Goal: Contribute content: Contribute content

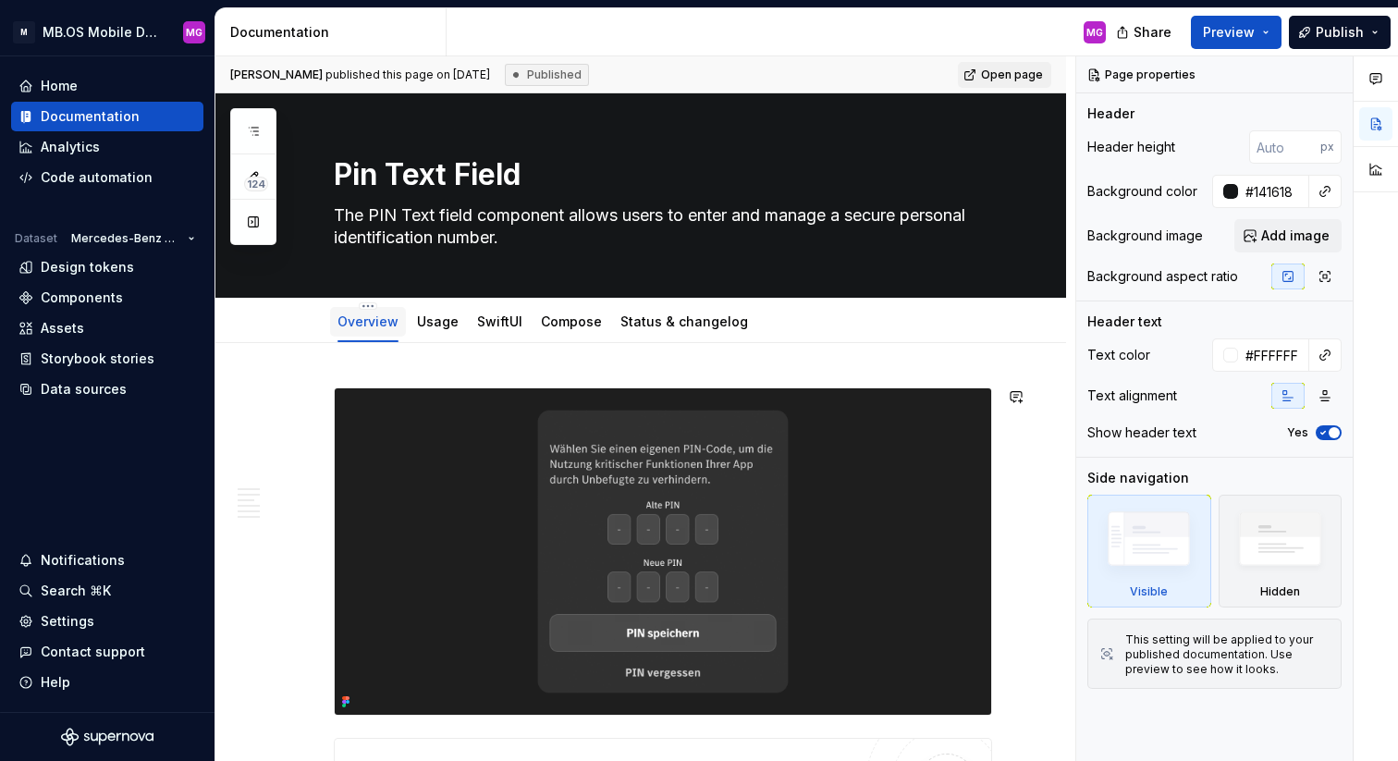
type textarea "*"
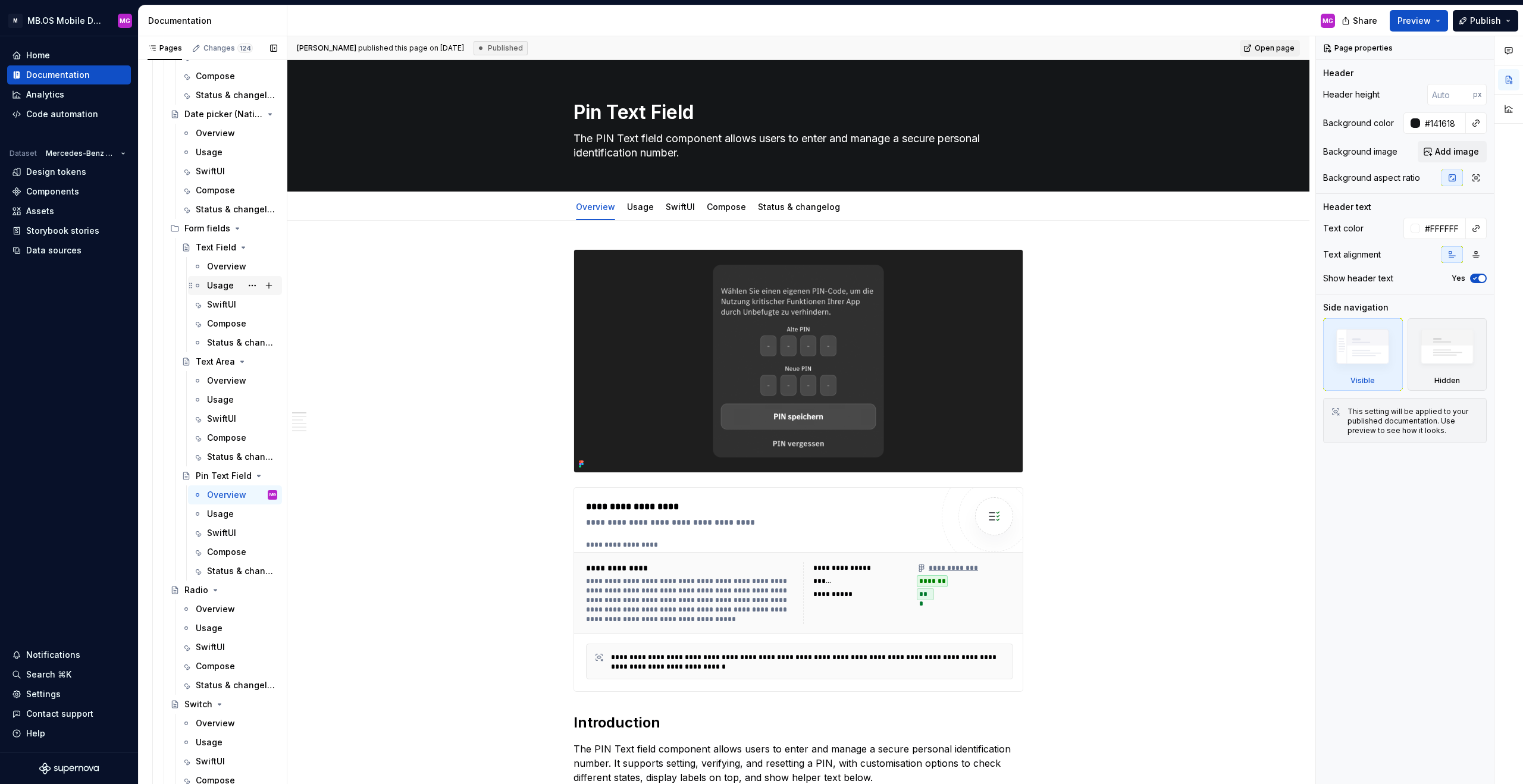
scroll to position [714, 0]
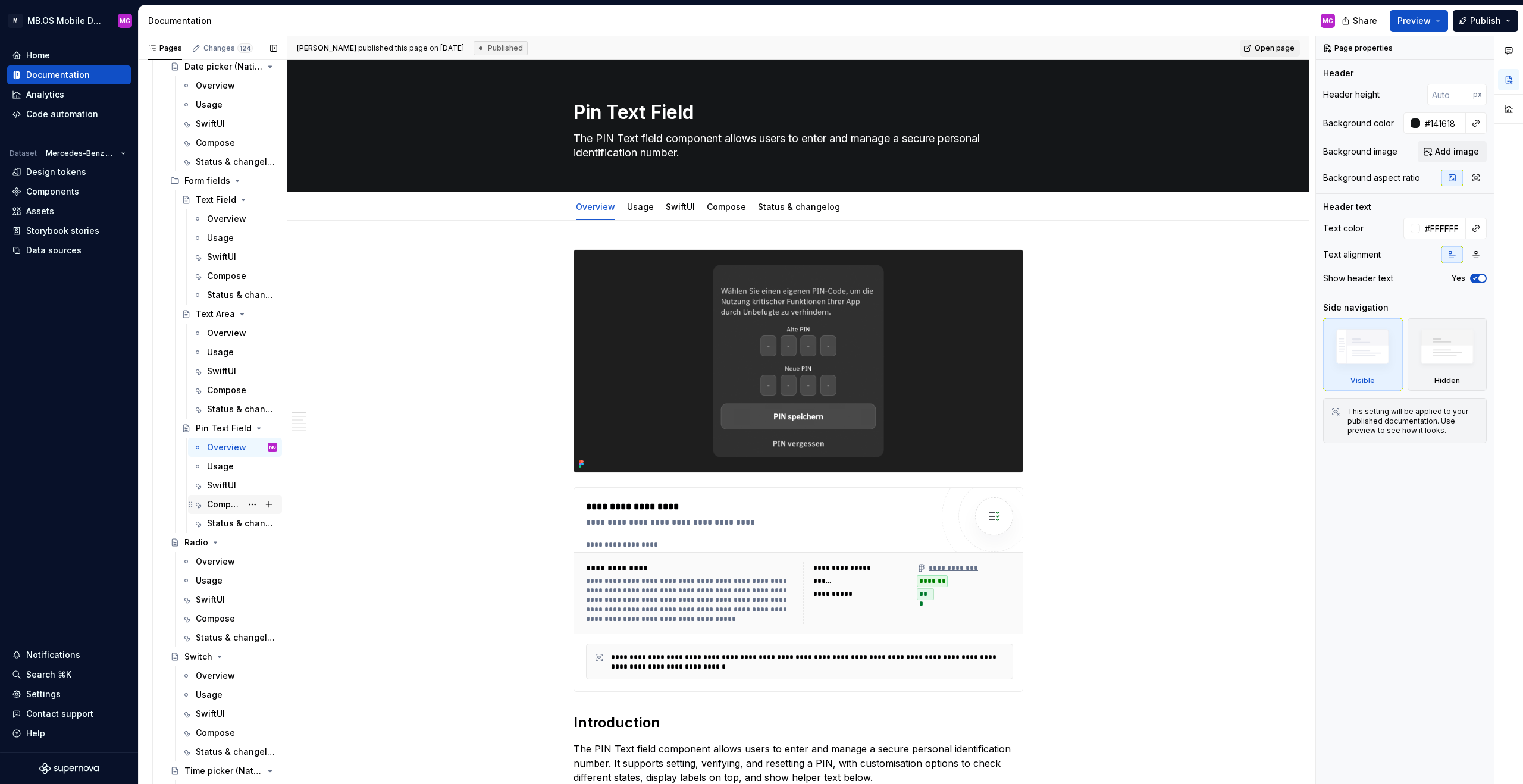
click at [224, 489] on div "Compose" at bounding box center [225, 505] width 35 height 12
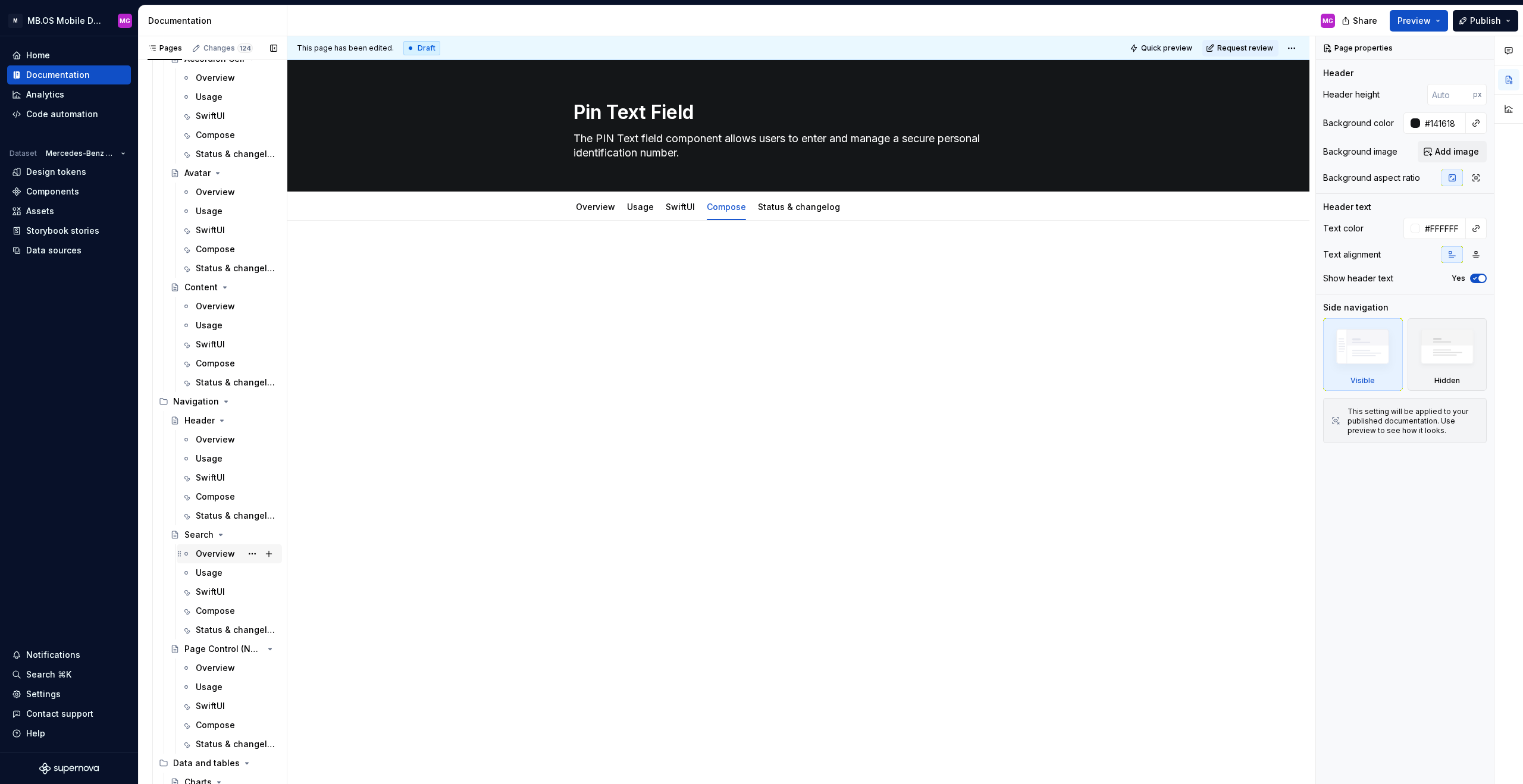
click at [206, 489] on div "Overview" at bounding box center [215, 554] width 39 height 12
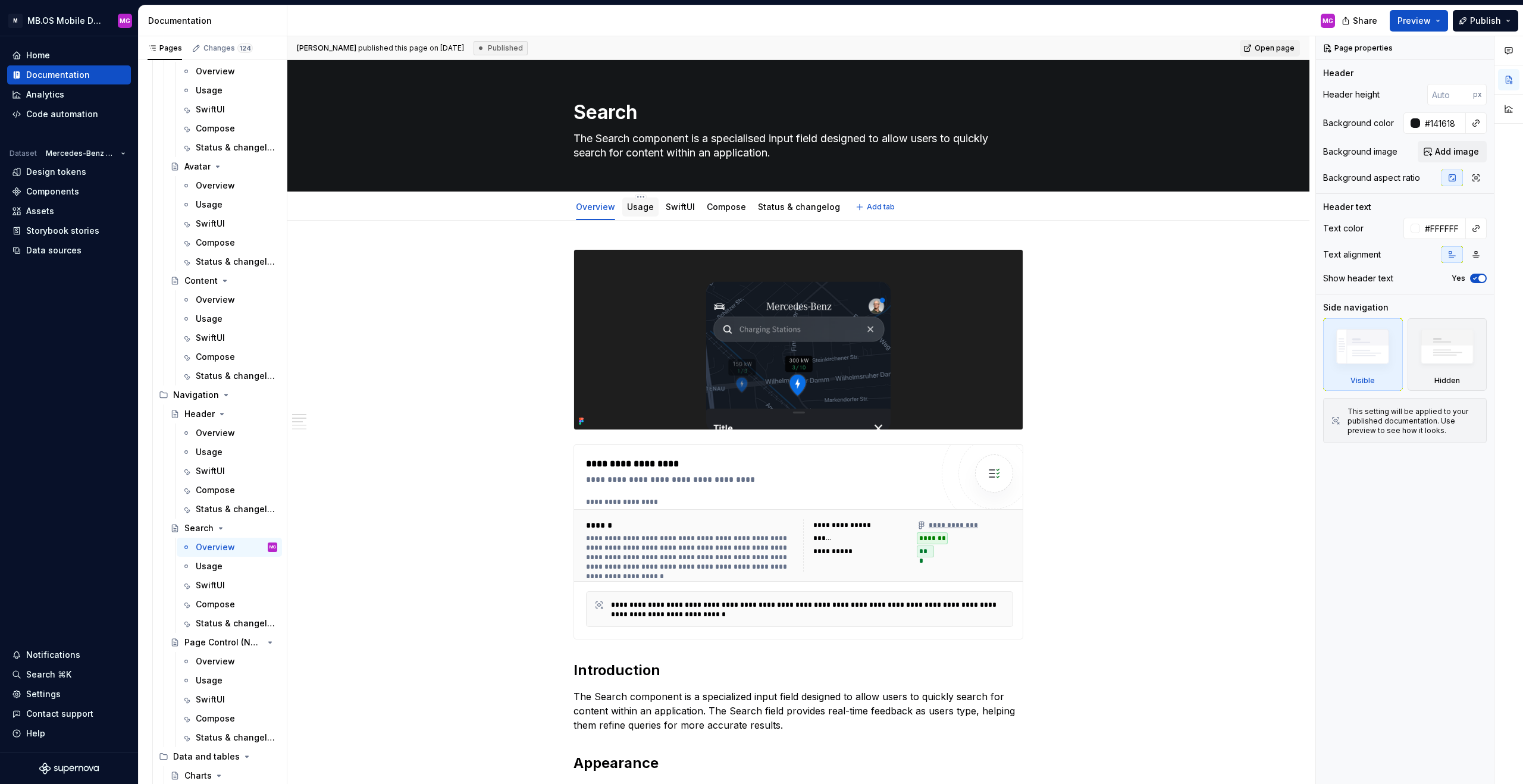
click at [648, 209] on link "Usage" at bounding box center [640, 207] width 27 height 10
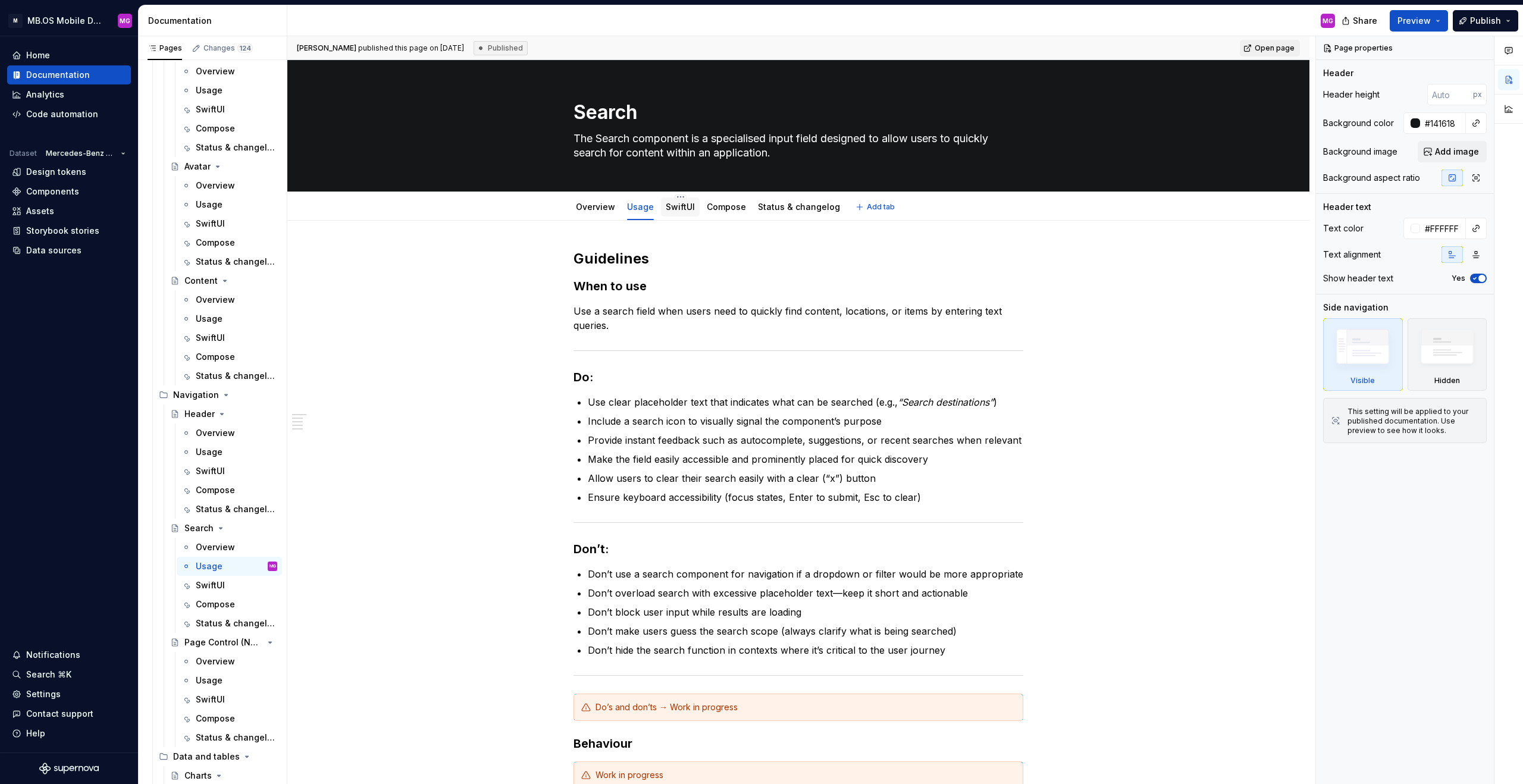
click at [687, 209] on link "SwiftUI" at bounding box center [680, 207] width 29 height 10
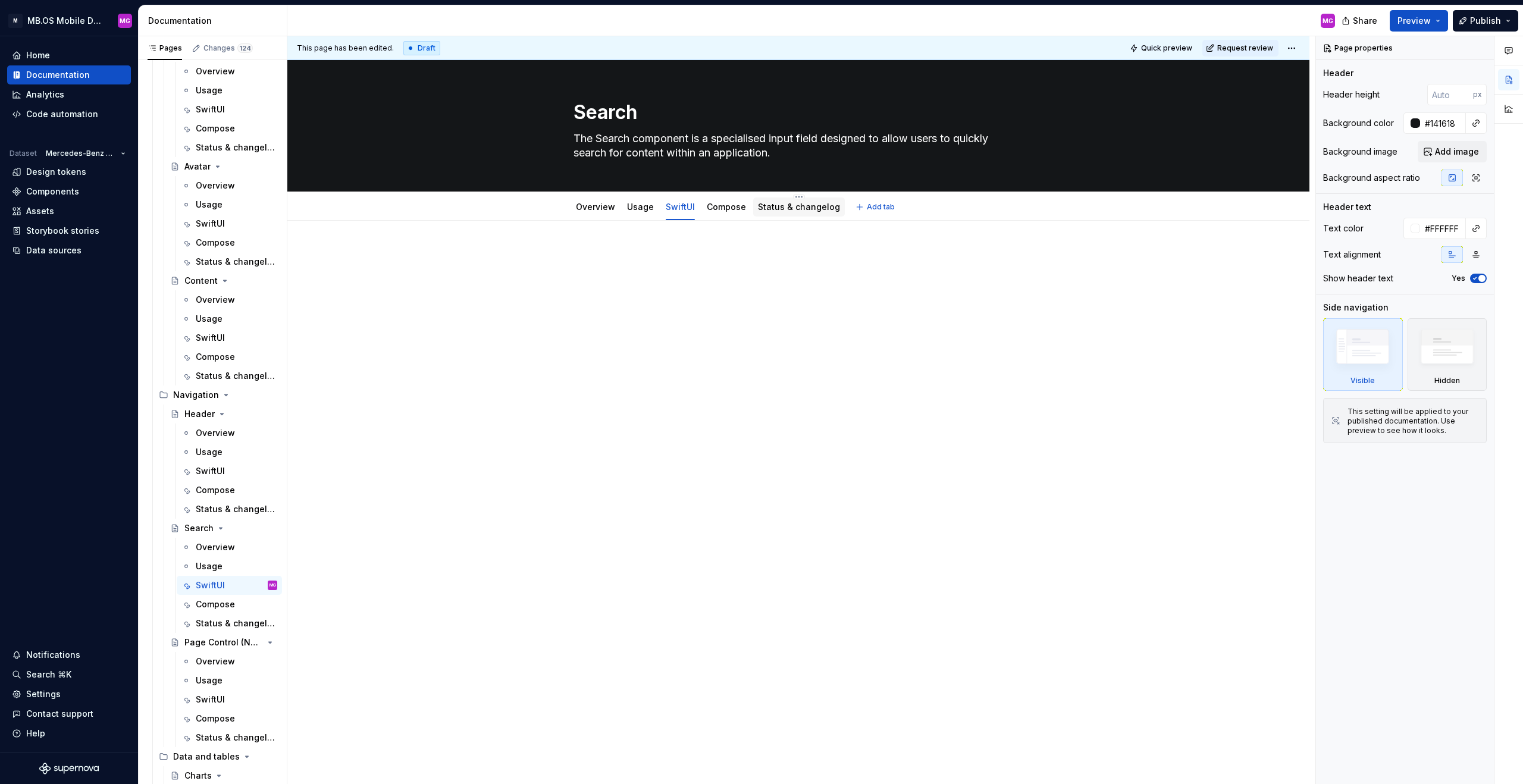
click at [779, 209] on link "Status & changelog" at bounding box center [799, 207] width 82 height 10
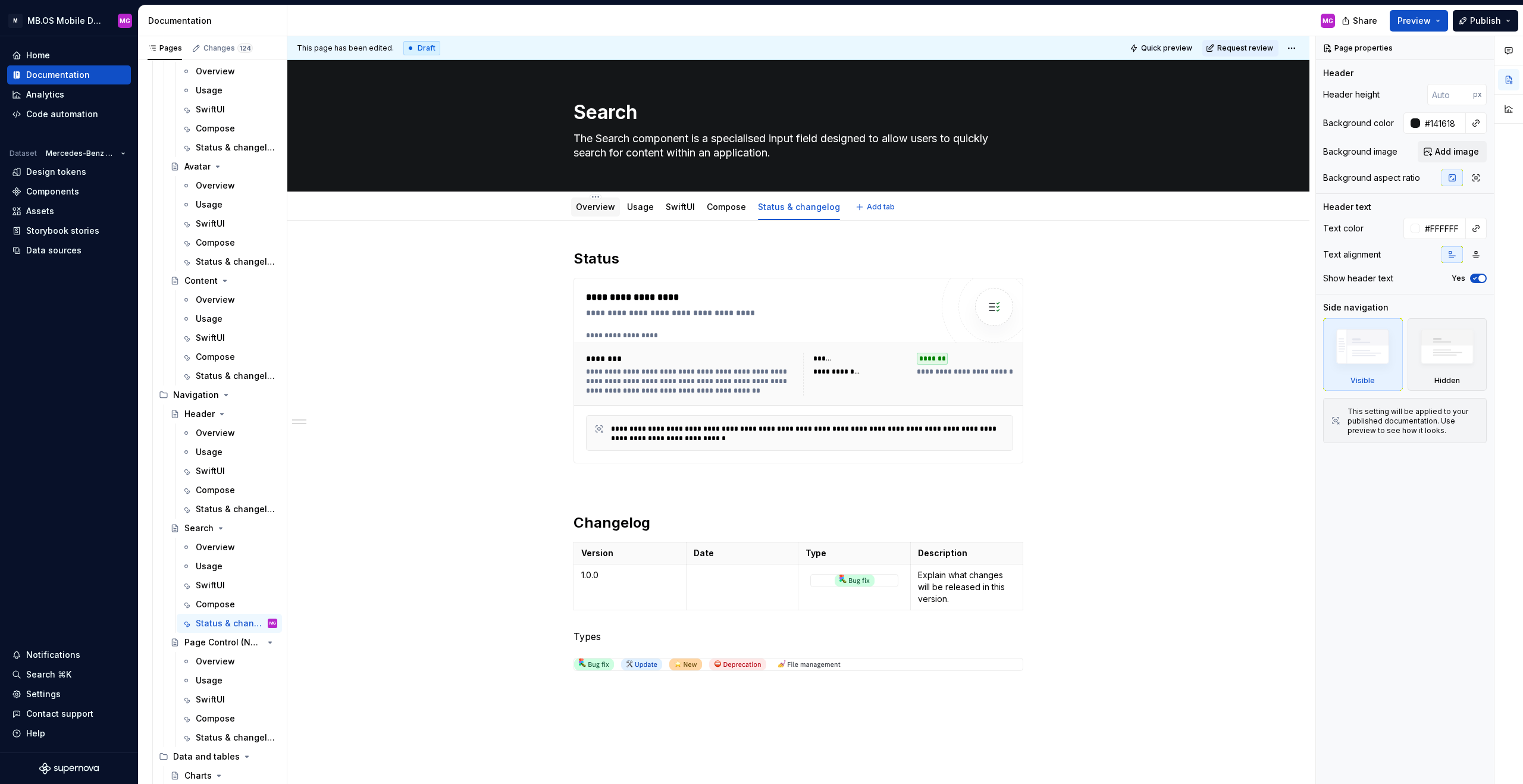
click at [603, 209] on link "Overview" at bounding box center [595, 207] width 39 height 10
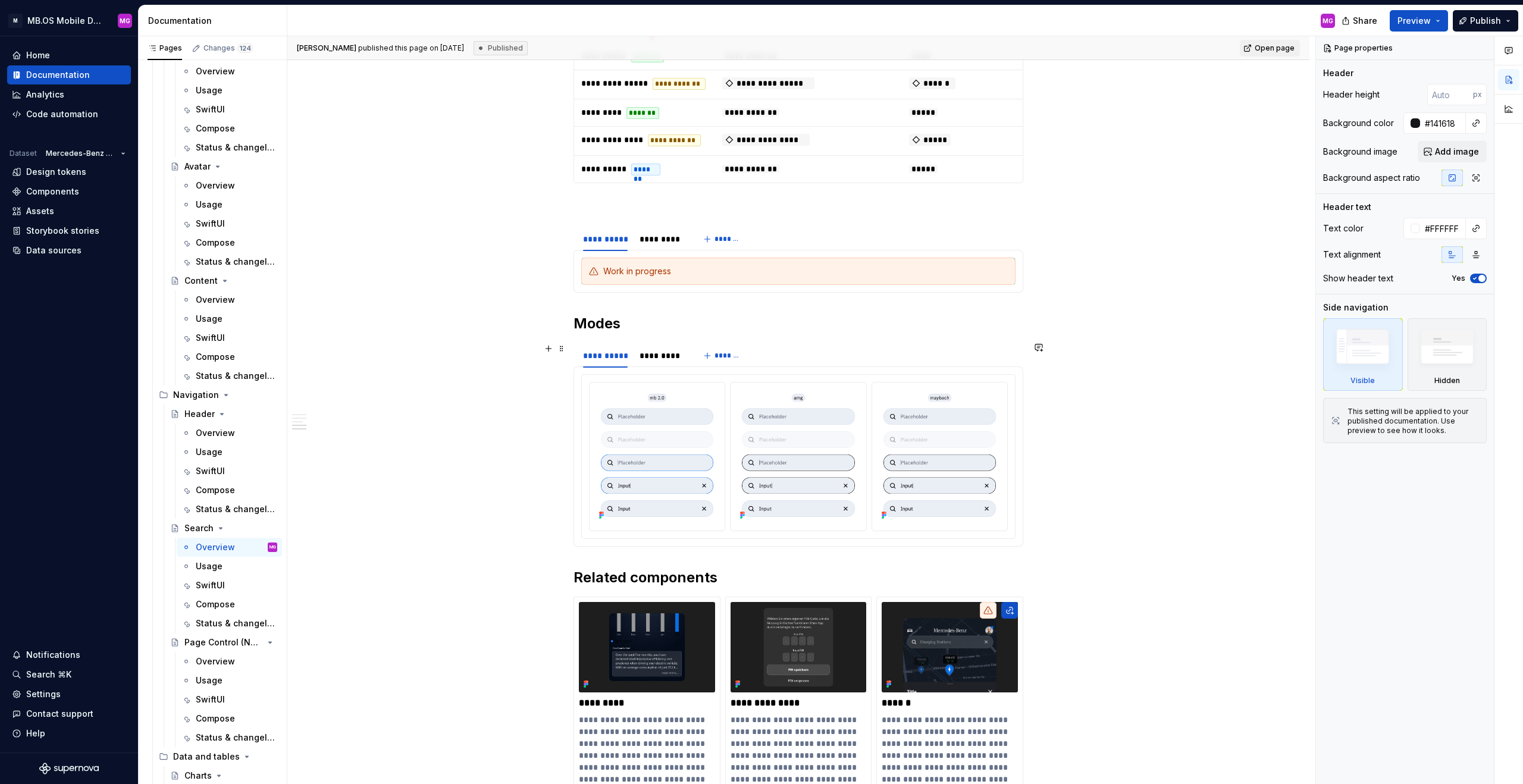
scroll to position [1495, 0]
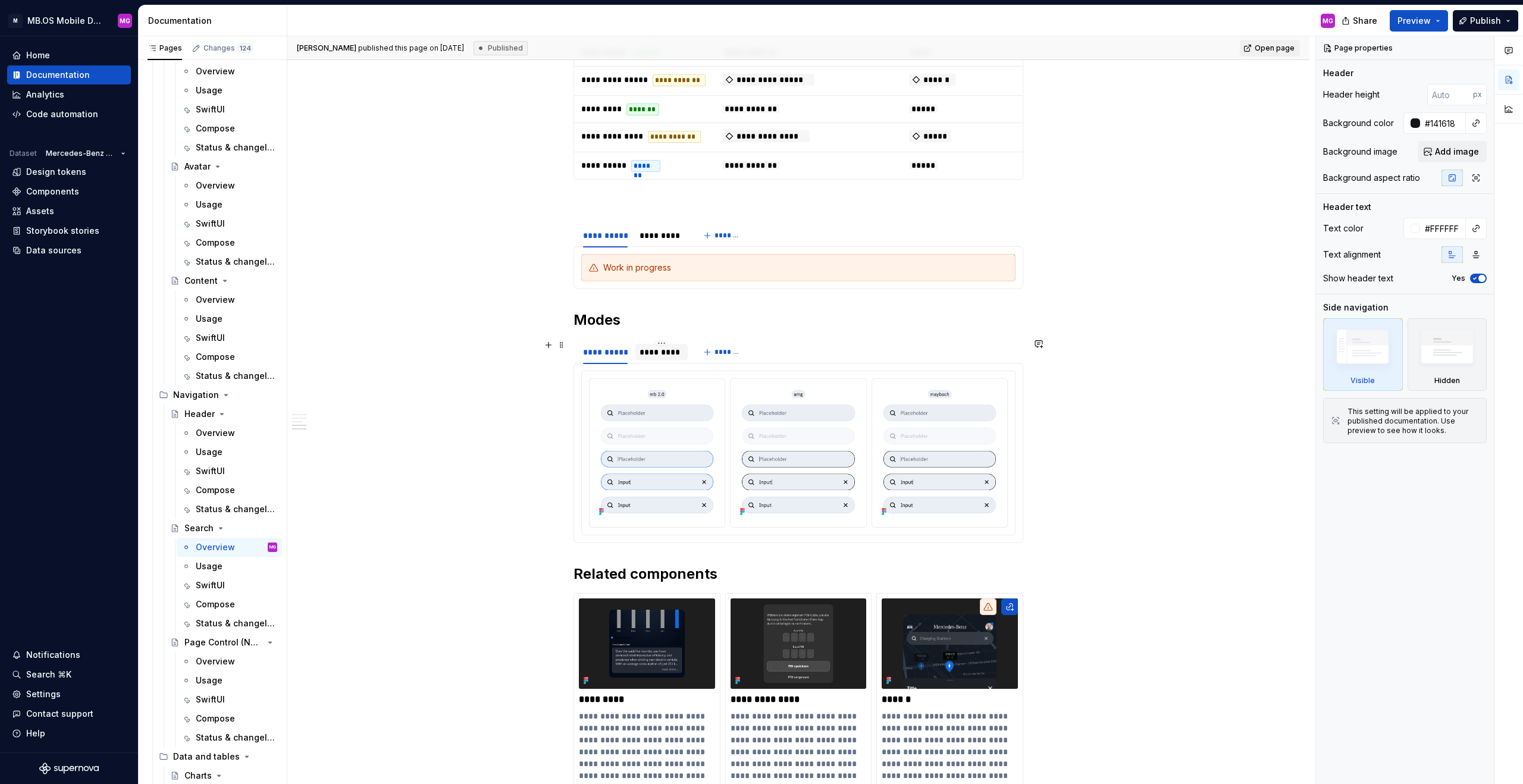
click at [651, 350] on div "*********" at bounding box center [661, 352] width 43 height 12
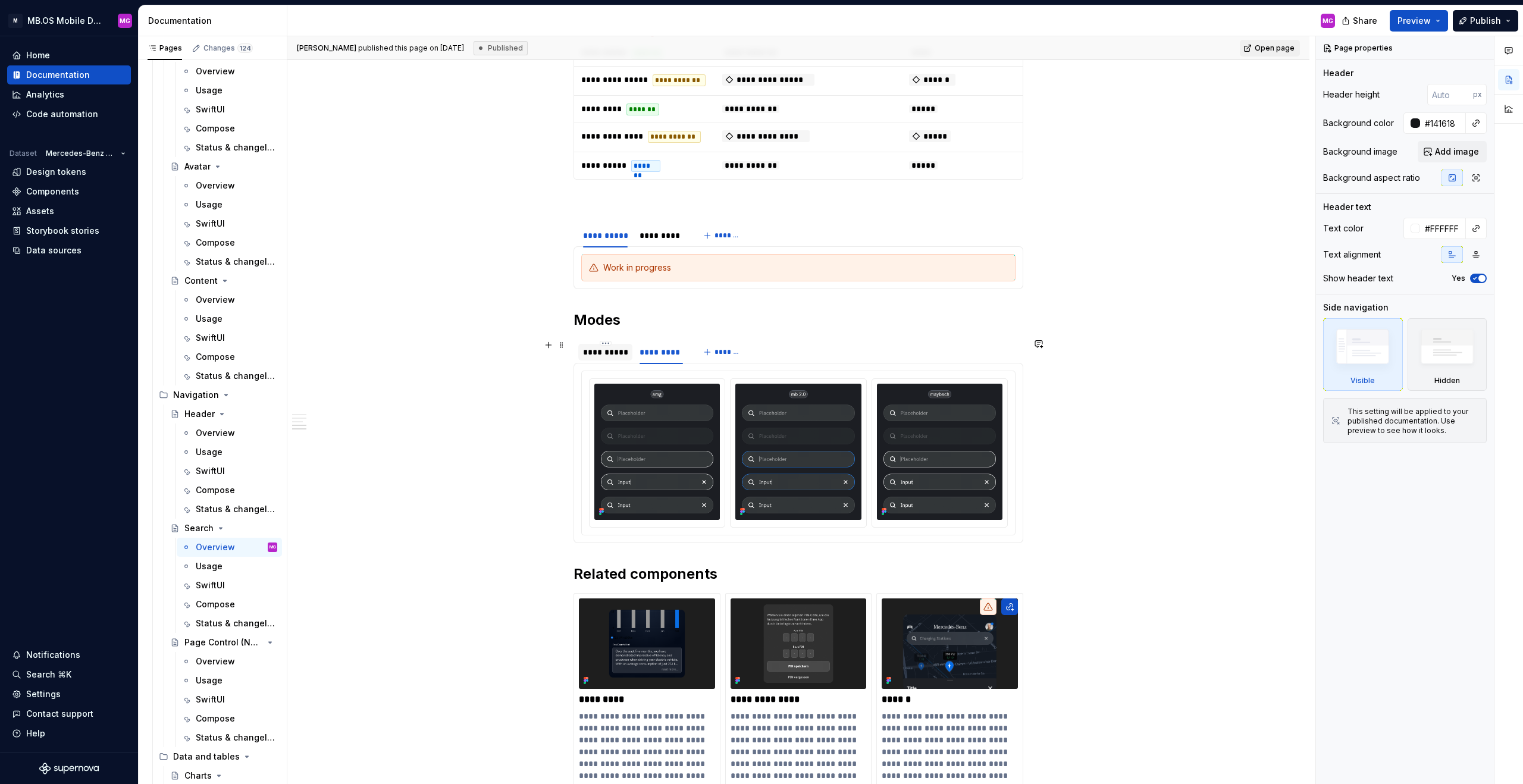
click at [598, 351] on div "**********" at bounding box center [605, 352] width 44 height 12
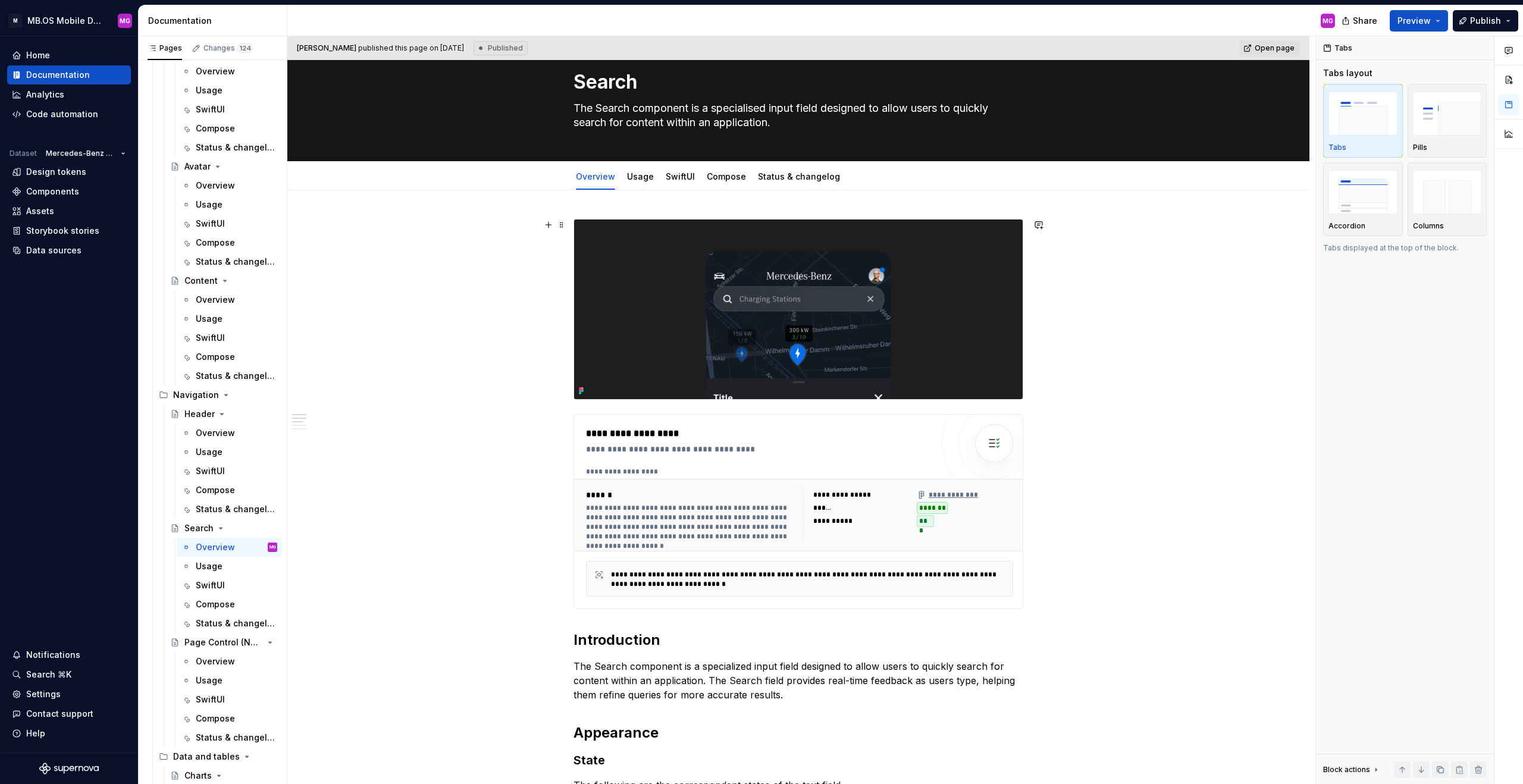
scroll to position [0, 0]
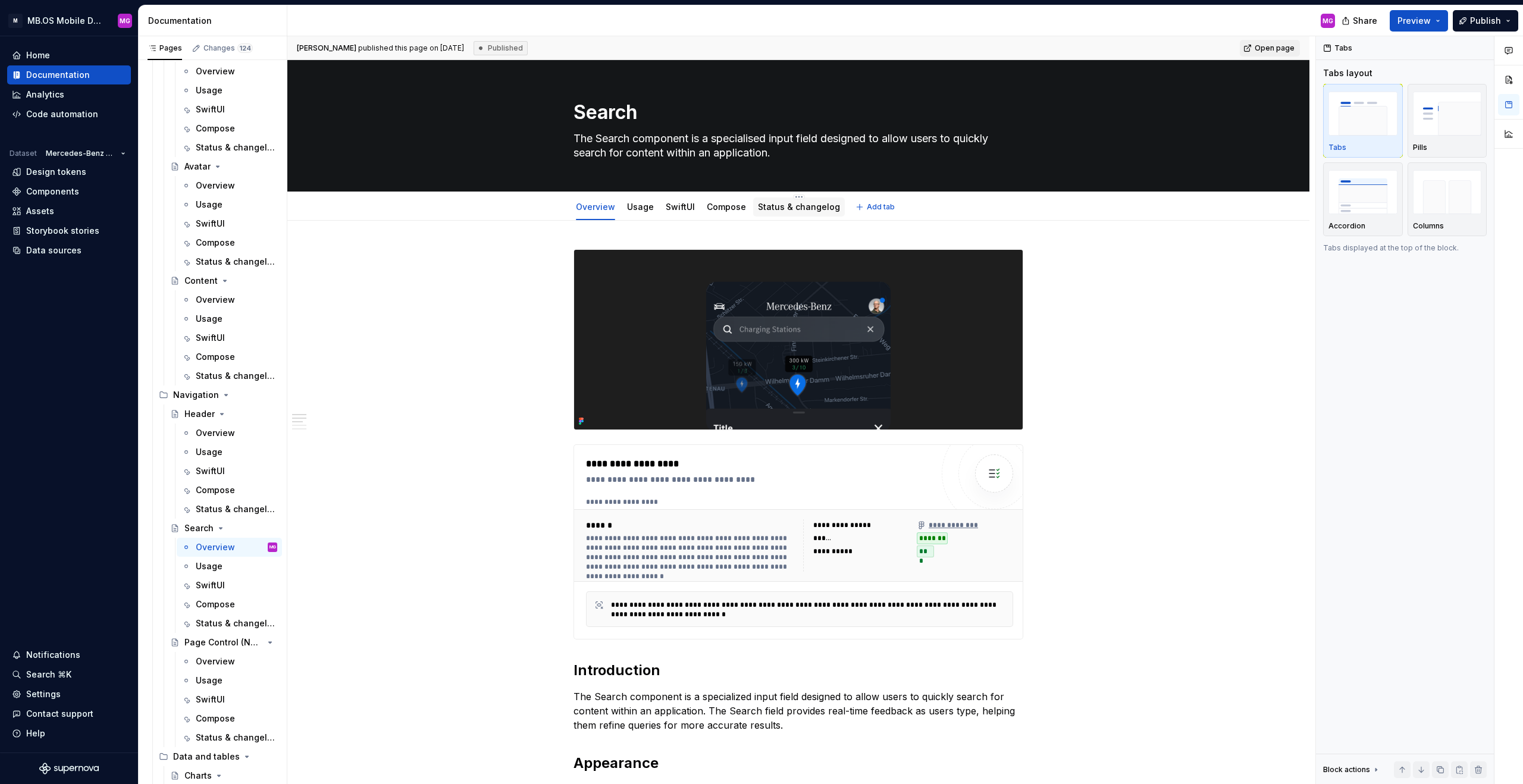
click at [769, 212] on div "Status & changelog" at bounding box center [799, 207] width 82 height 12
click at [785, 210] on link "Status & changelog" at bounding box center [799, 207] width 82 height 10
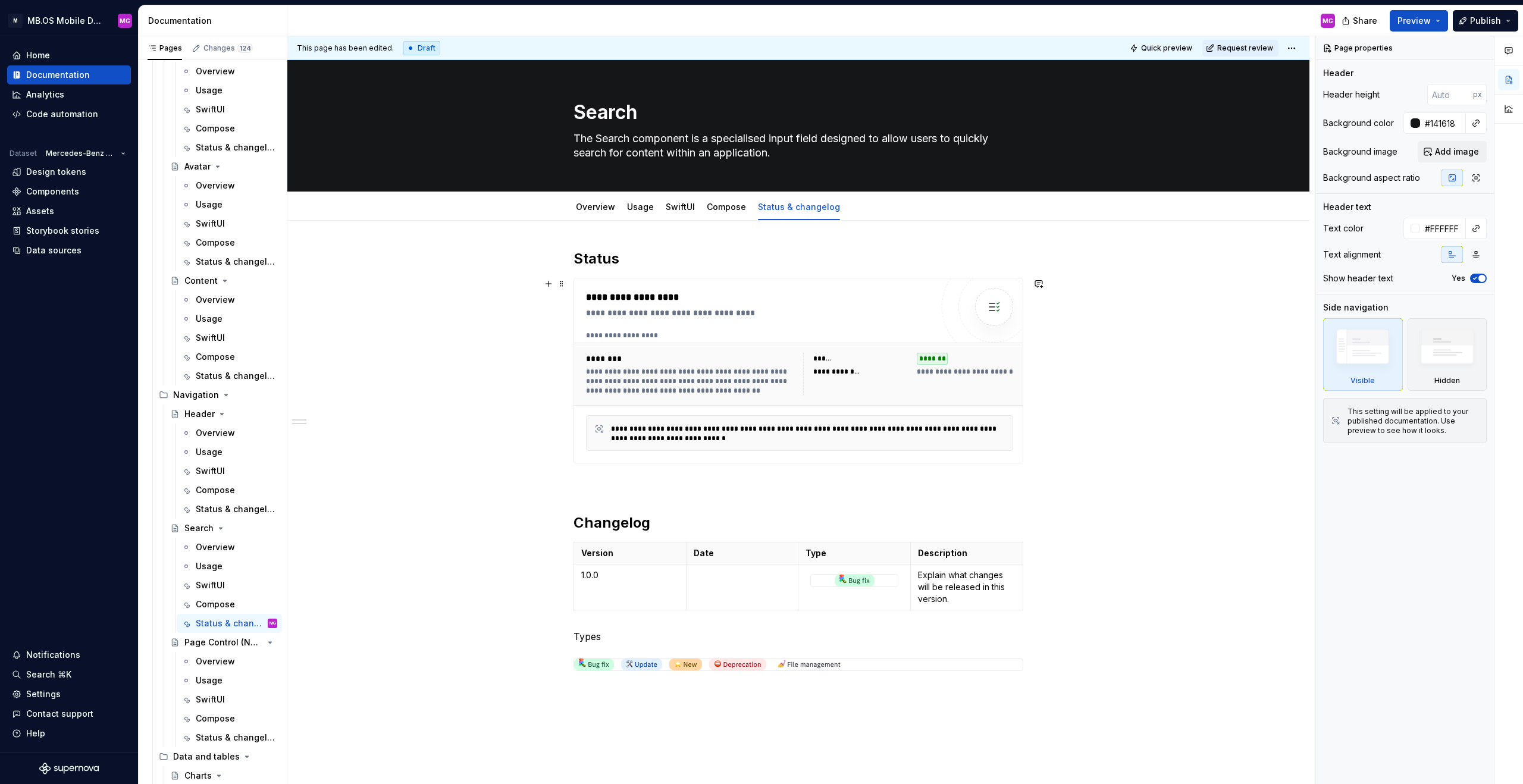
click at [871, 316] on div "**********" at bounding box center [759, 313] width 346 height 12
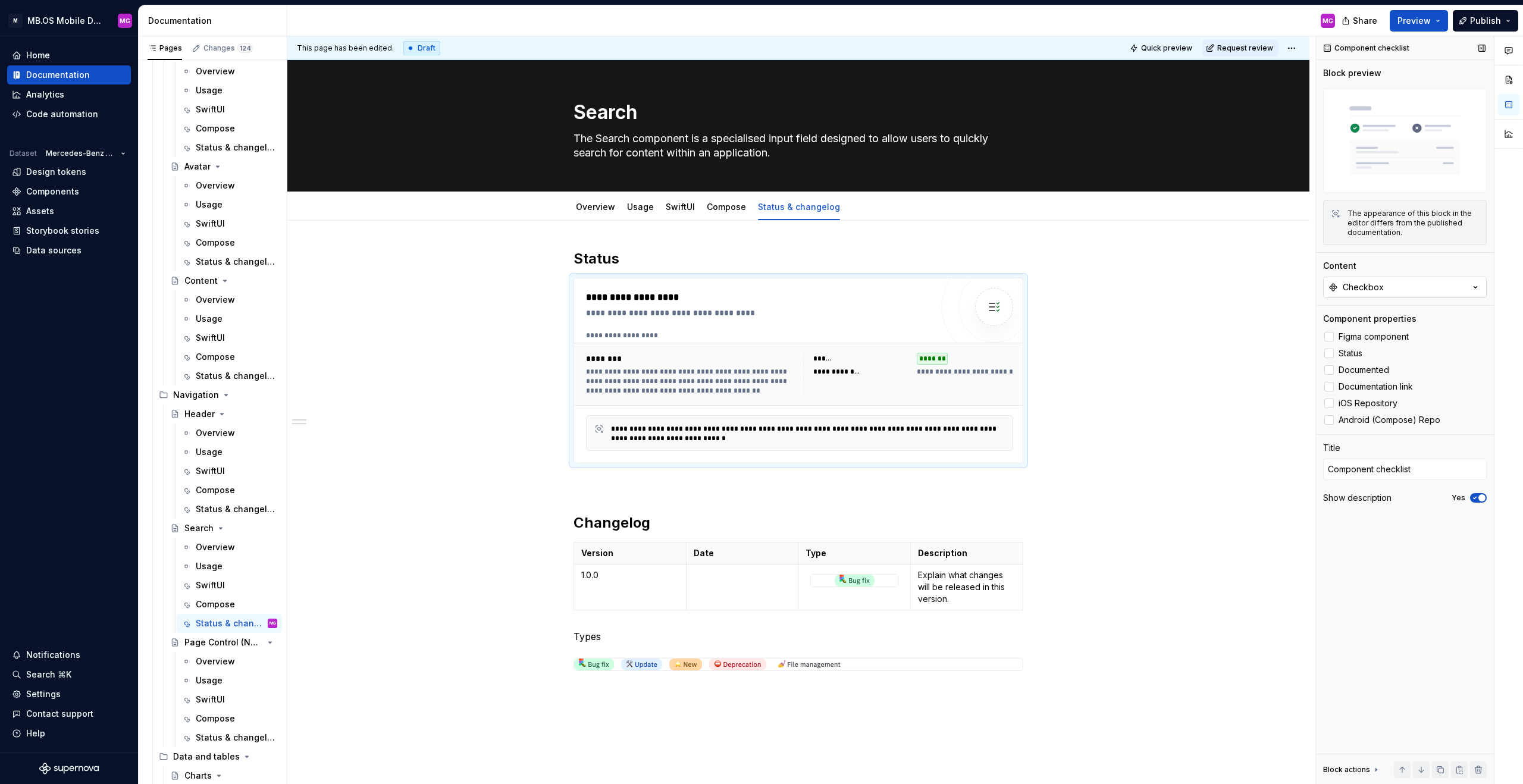
click at [899, 285] on div "Checkbox" at bounding box center [1363, 287] width 41 height 12
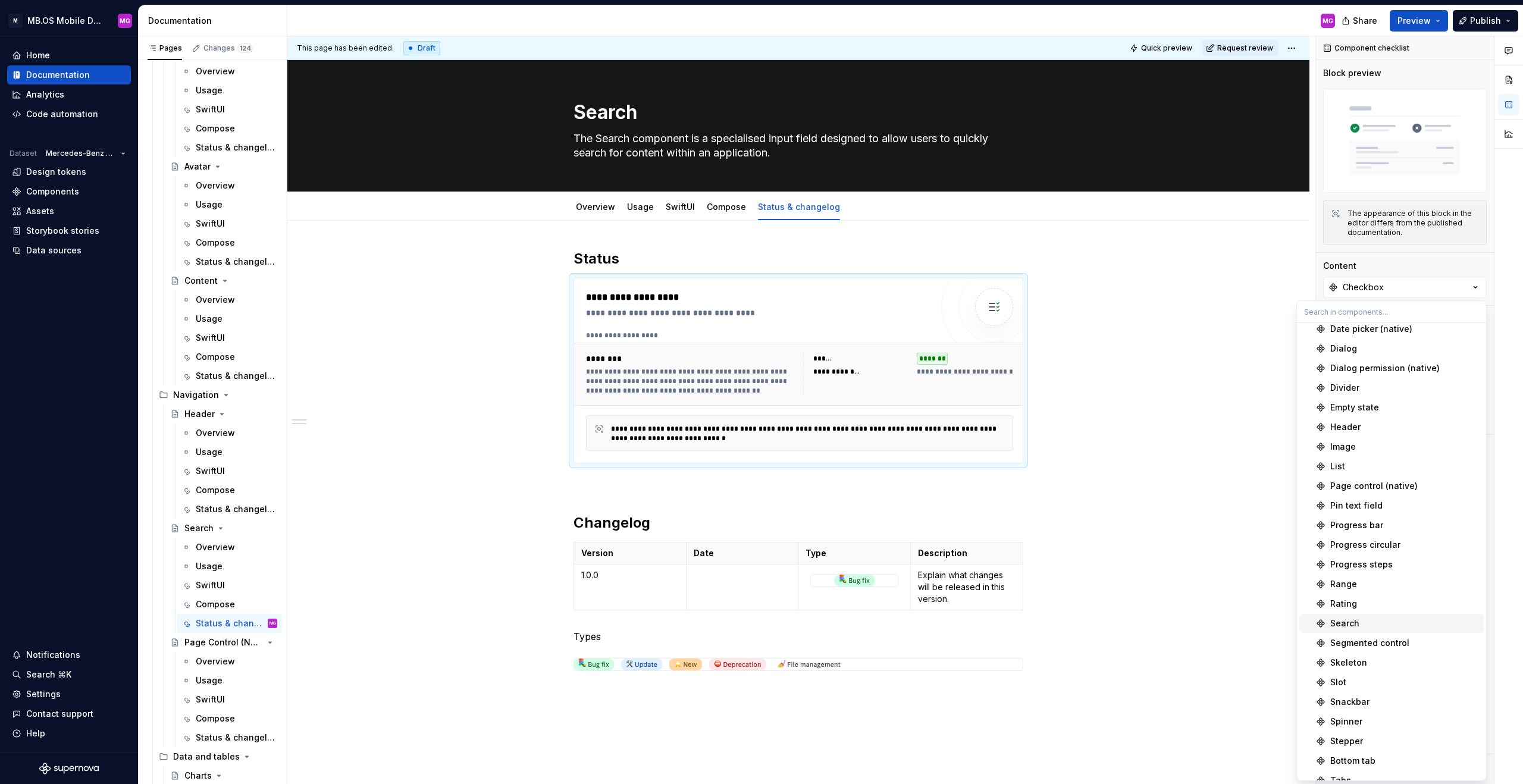
scroll to position [398, 0]
click at [899, 489] on div "Search" at bounding box center [1405, 621] width 149 height 12
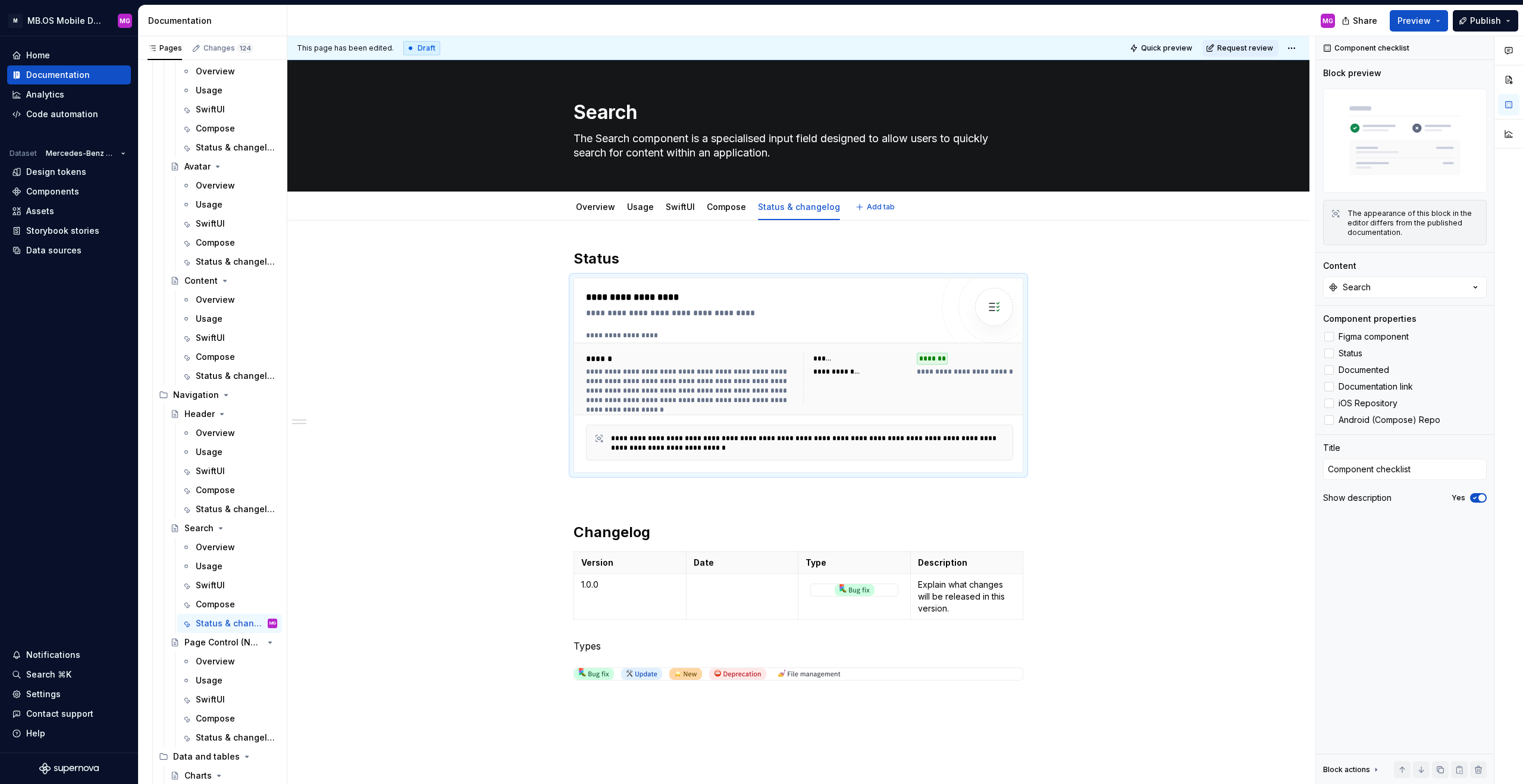
type textarea "*"
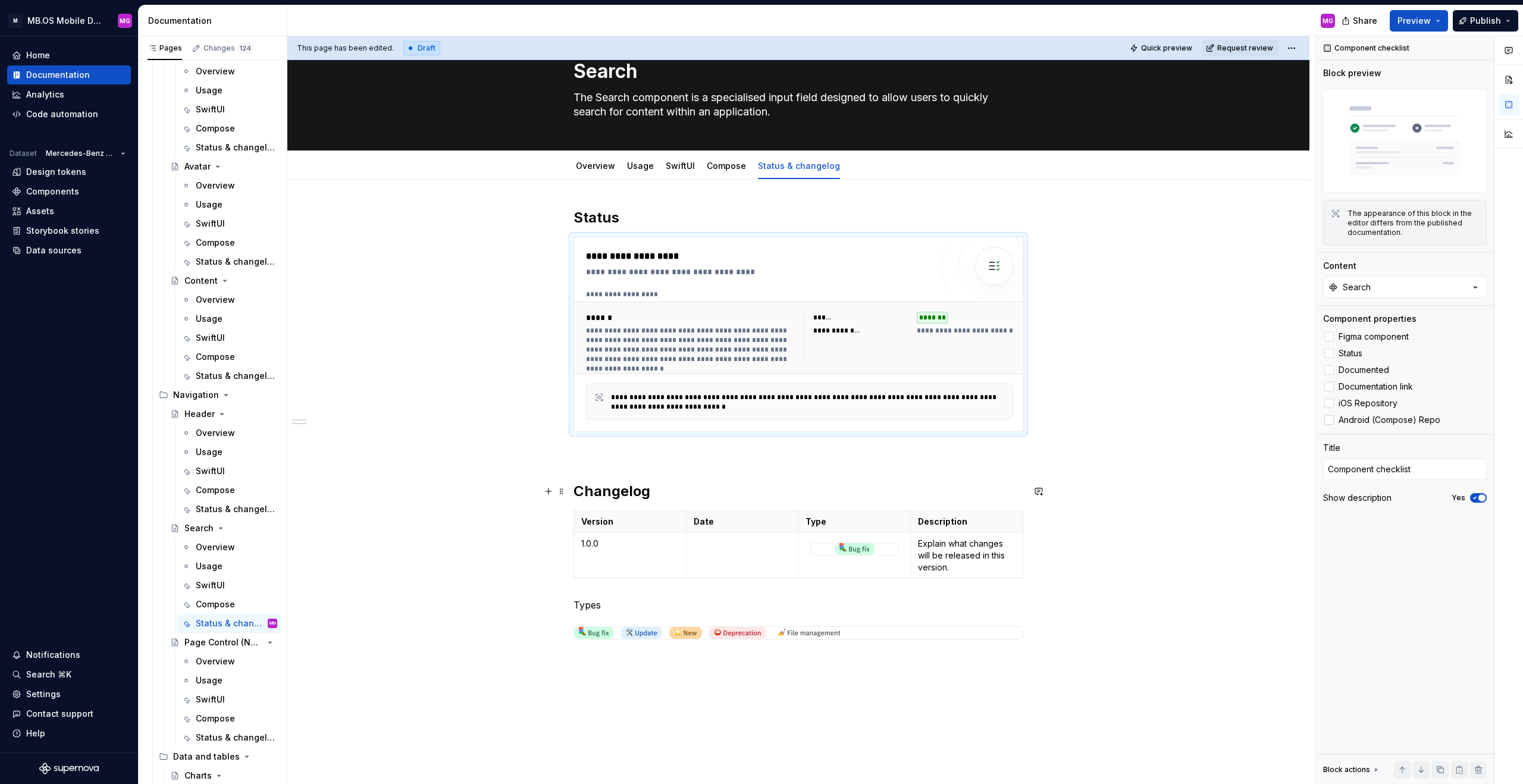
scroll to position [0, 0]
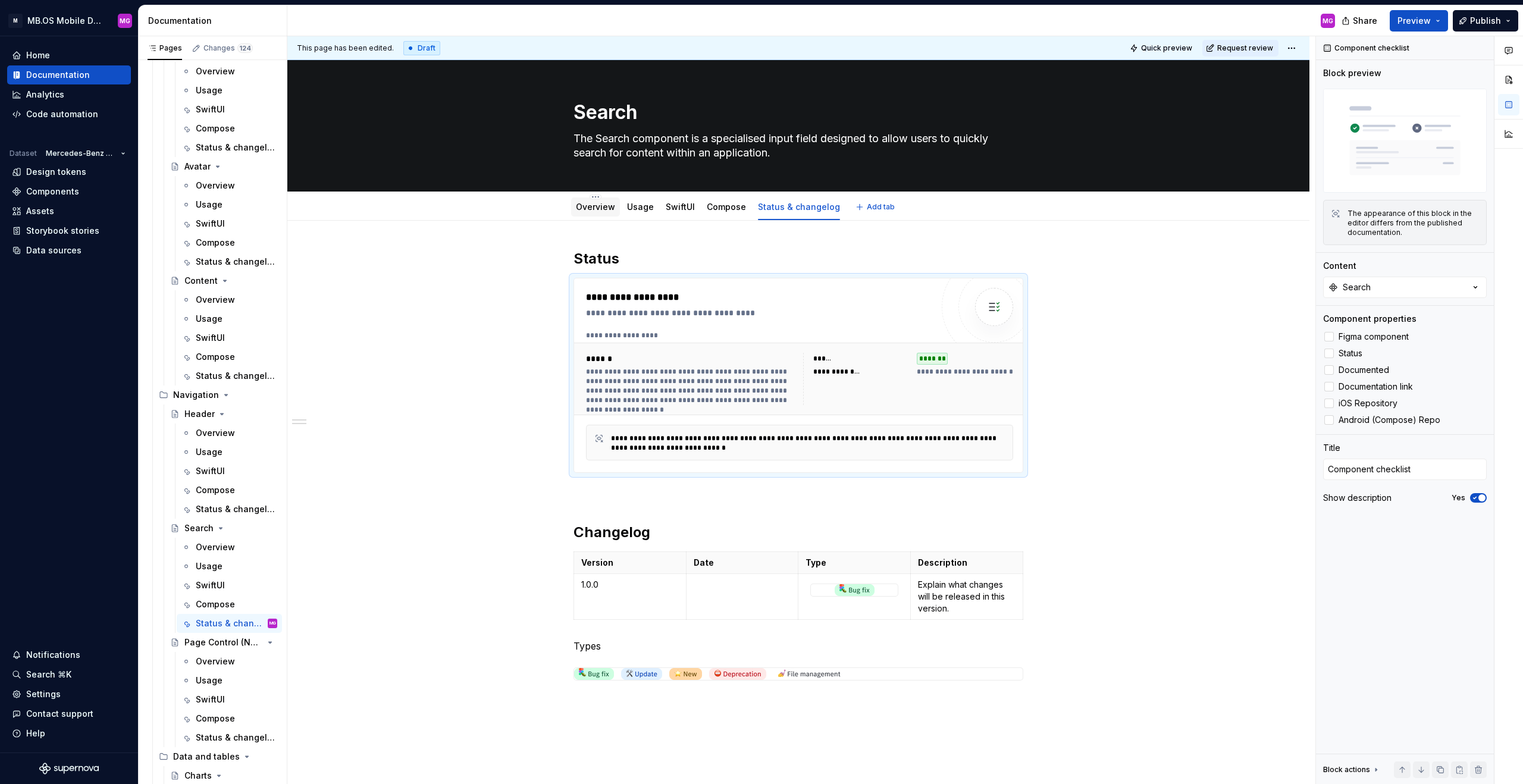
click at [599, 206] on link "Overview" at bounding box center [595, 207] width 39 height 10
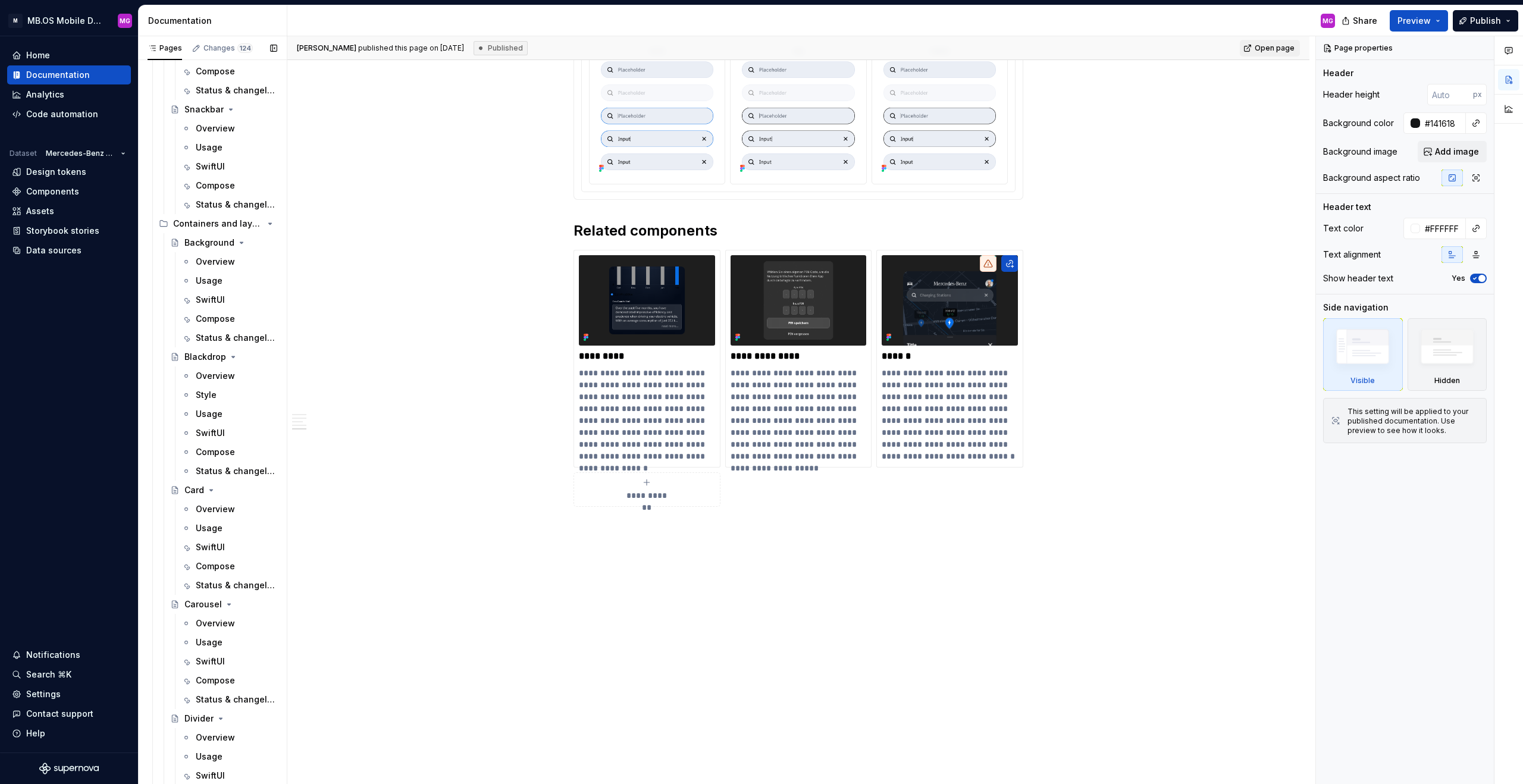
scroll to position [3387, 0]
click at [224, 382] on div "Overview" at bounding box center [215, 383] width 39 height 12
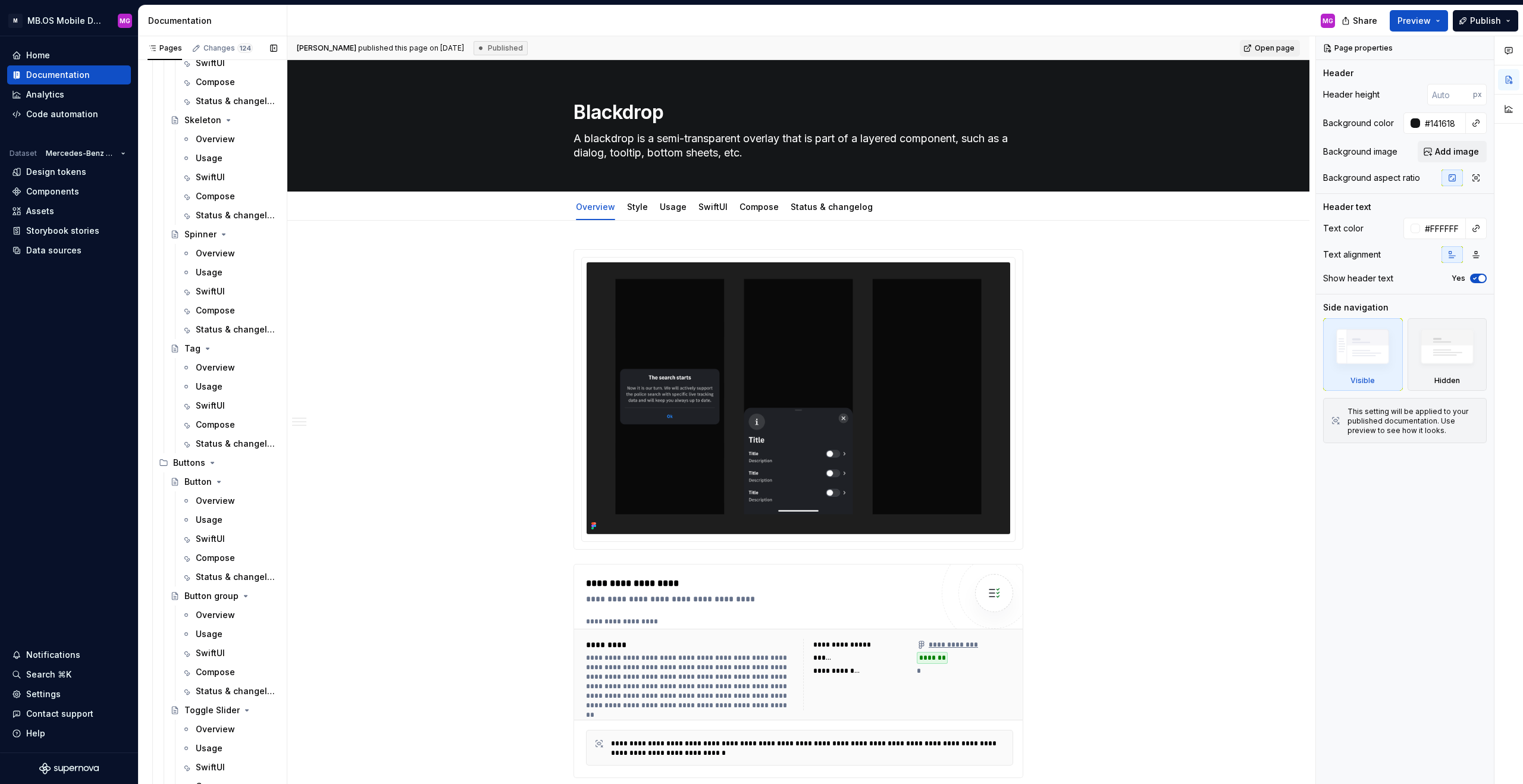
scroll to position [2080, 0]
click at [205, 374] on div "Overview" at bounding box center [215, 376] width 39 height 12
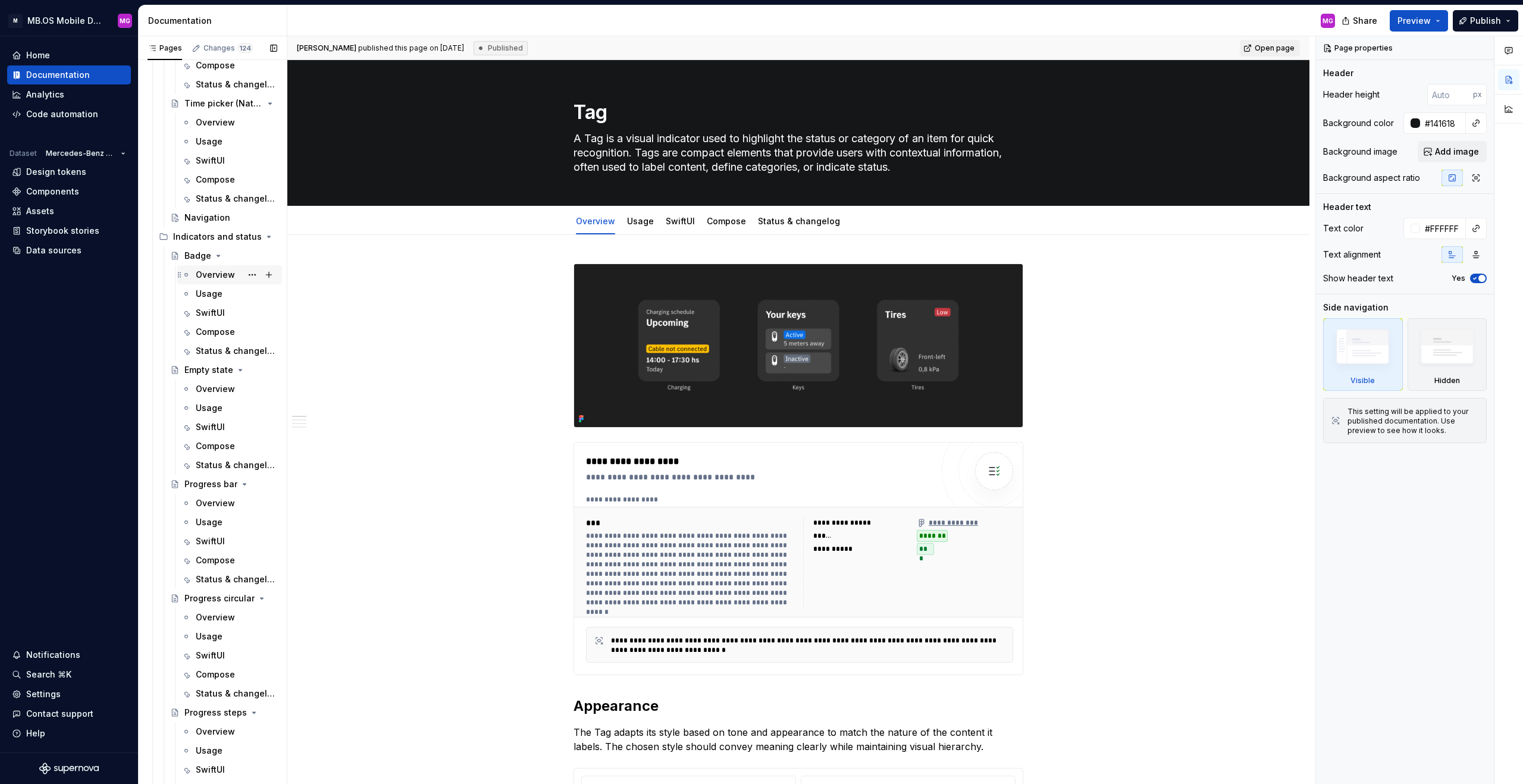
scroll to position [1383, 0]
click at [202, 268] on div "Overview" at bounding box center [215, 274] width 39 height 12
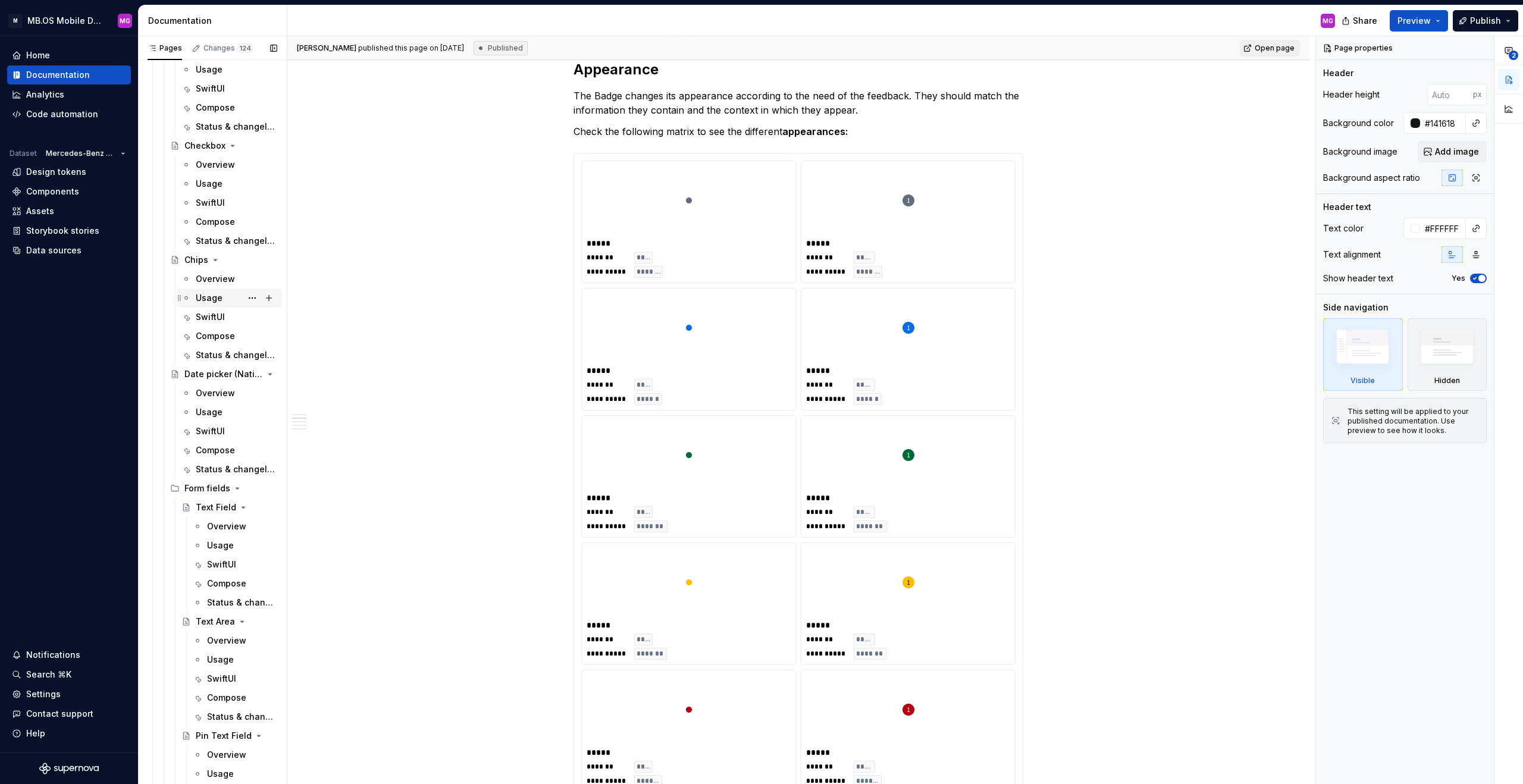
scroll to position [404, 0]
click at [211, 283] on div "Overview" at bounding box center [215, 282] width 39 height 12
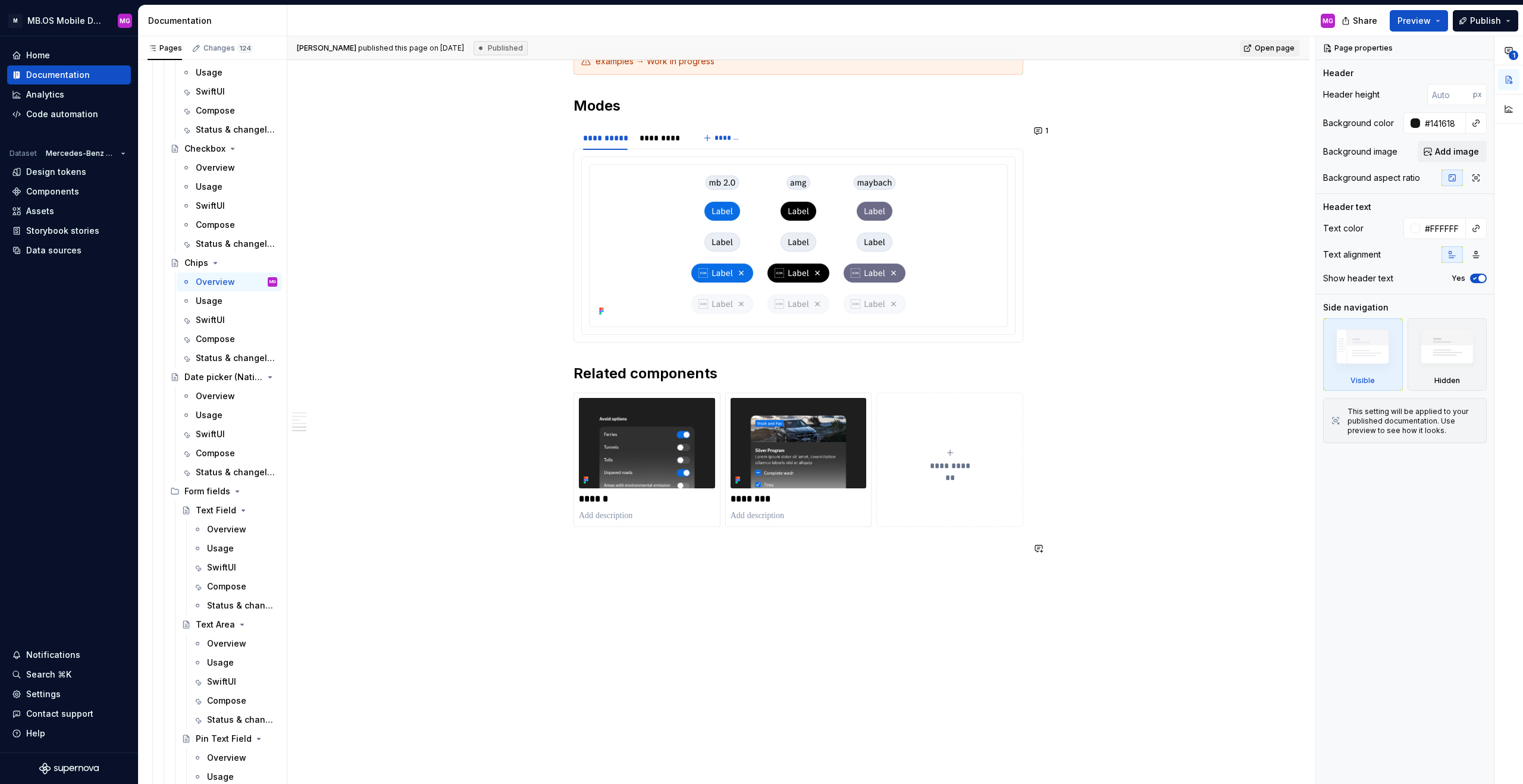
scroll to position [1600, 0]
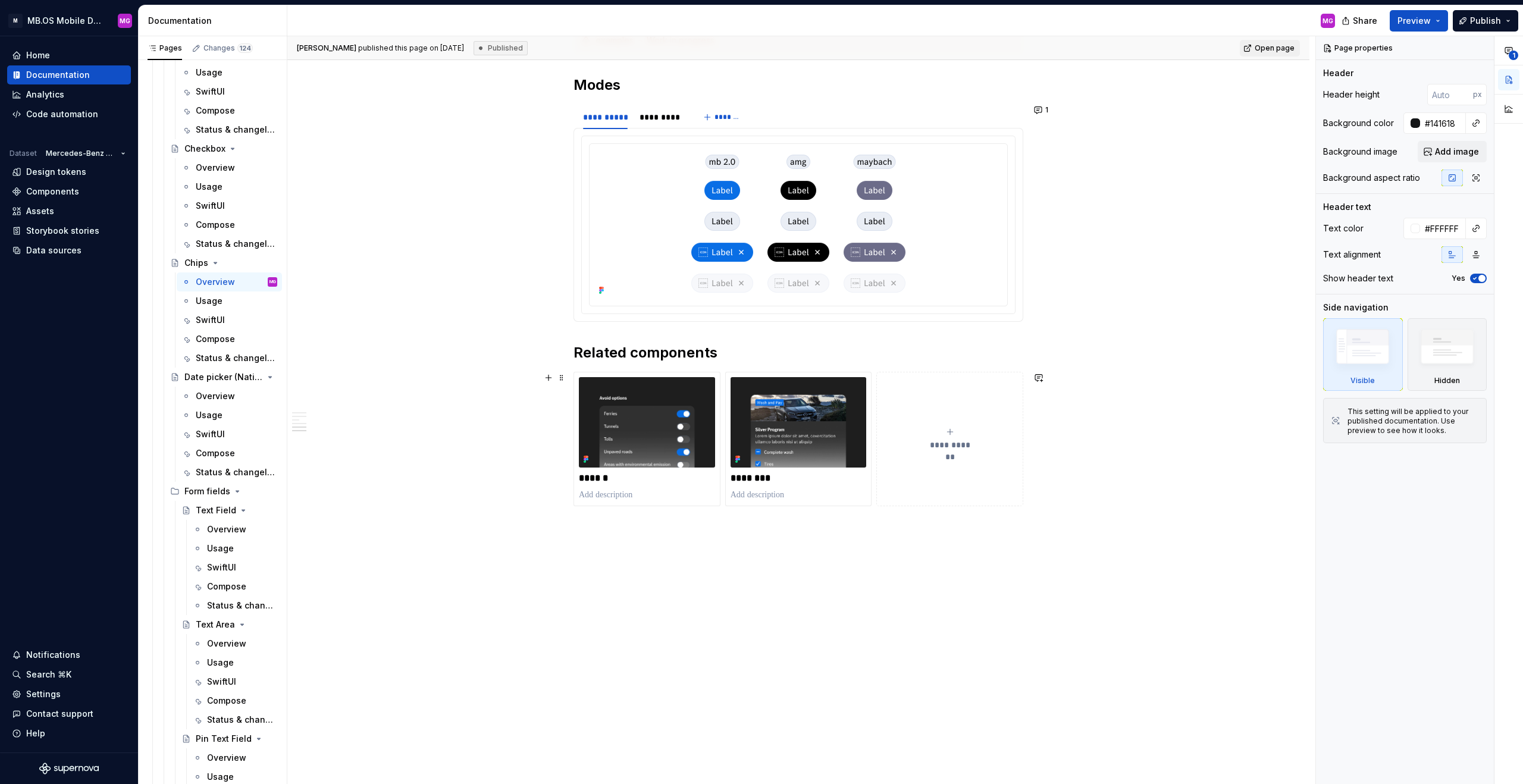
click at [899, 442] on span "**********" at bounding box center [949, 445] width 51 height 12
type textarea "*"
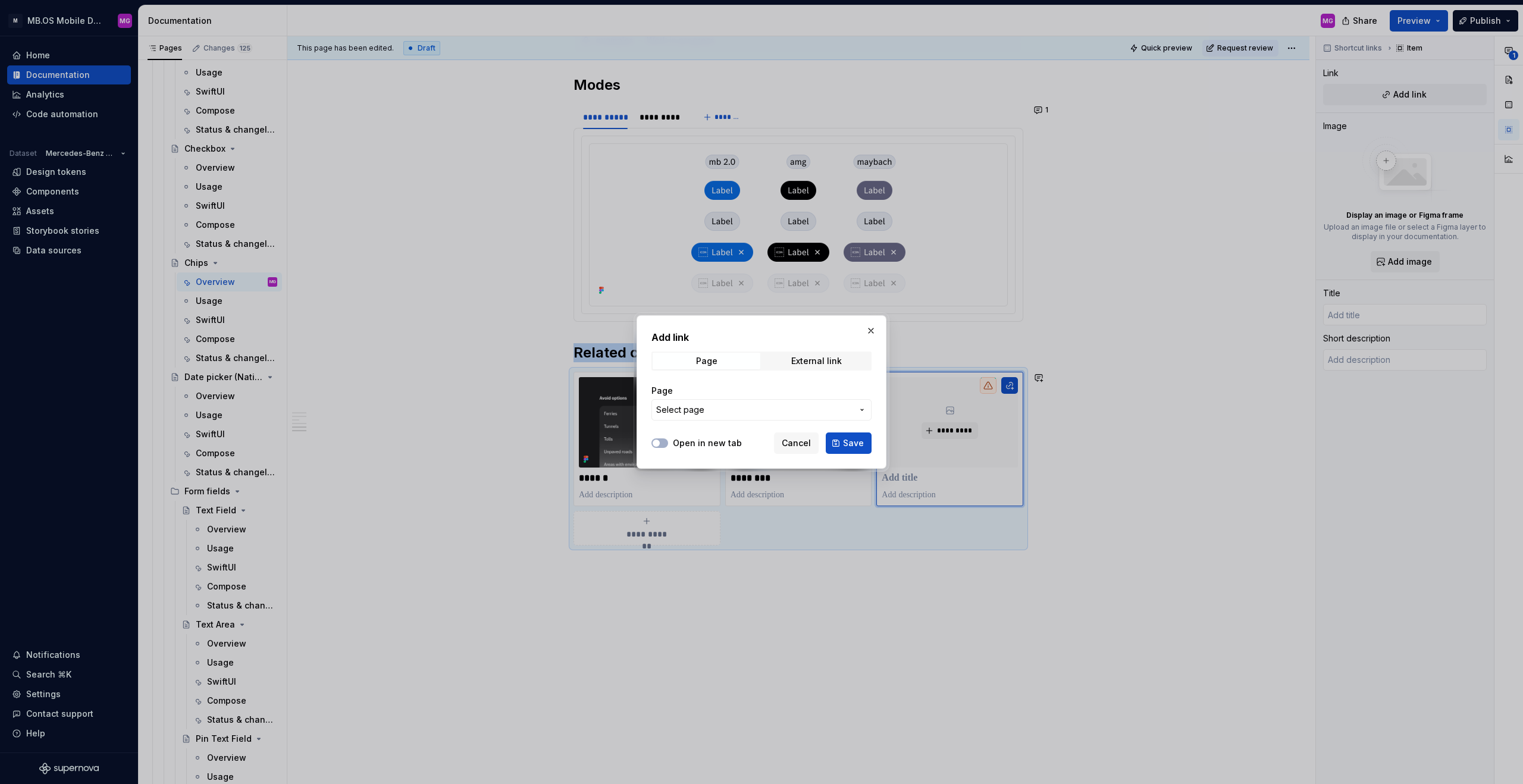
click at [793, 413] on span "Select page" at bounding box center [754, 410] width 196 height 12
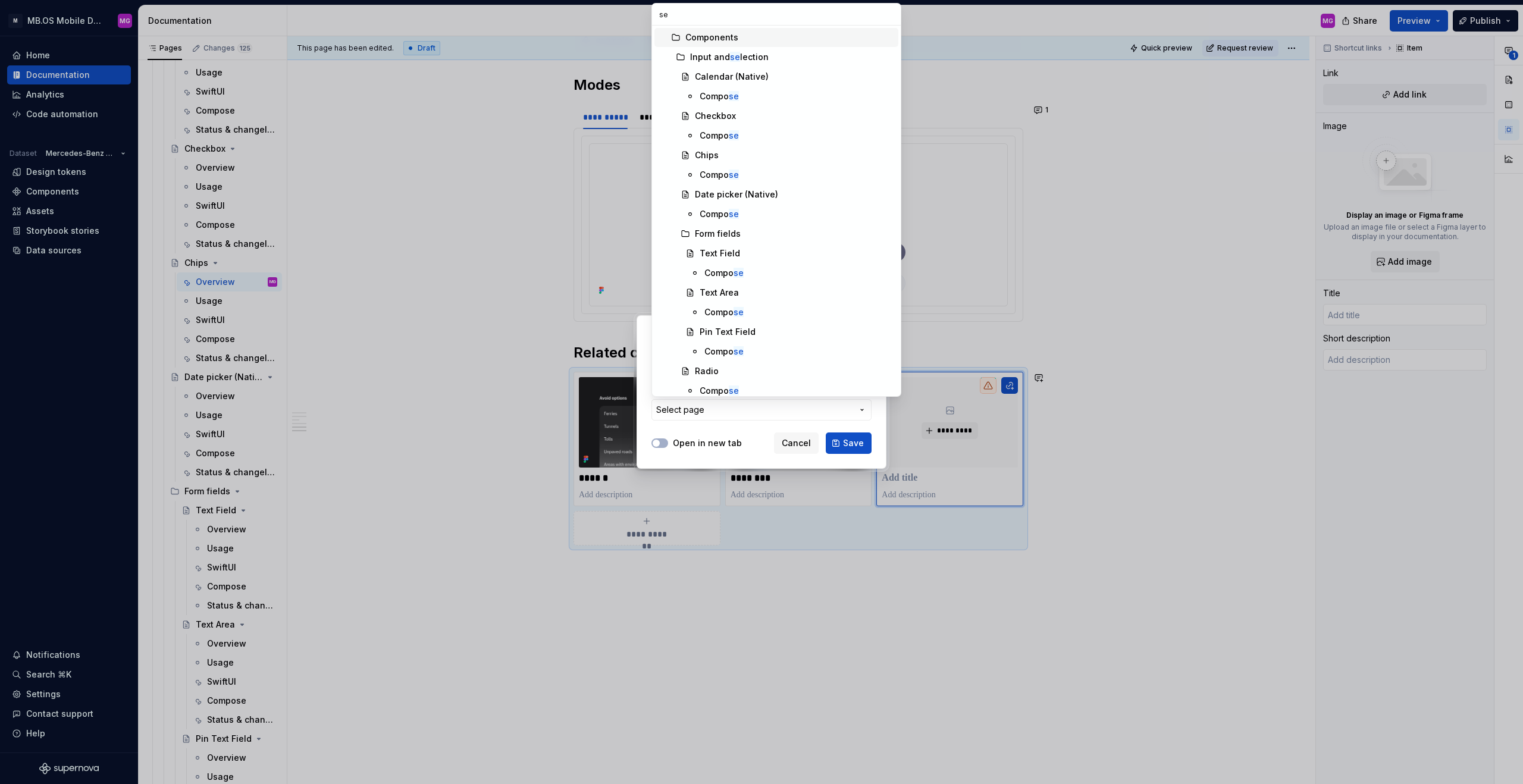
type input "sea"
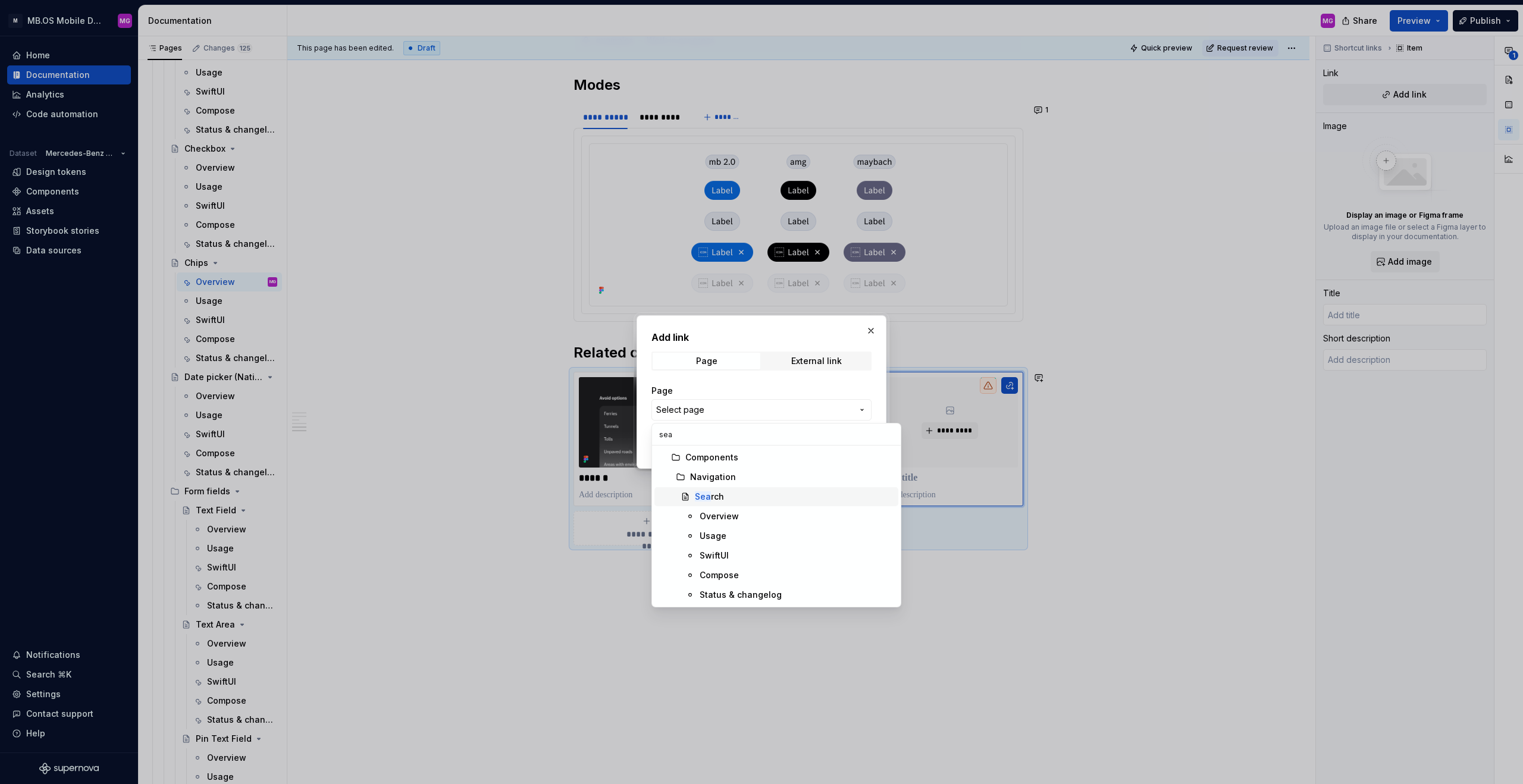
click at [719, 489] on div "Sea rch" at bounding box center [709, 497] width 29 height 12
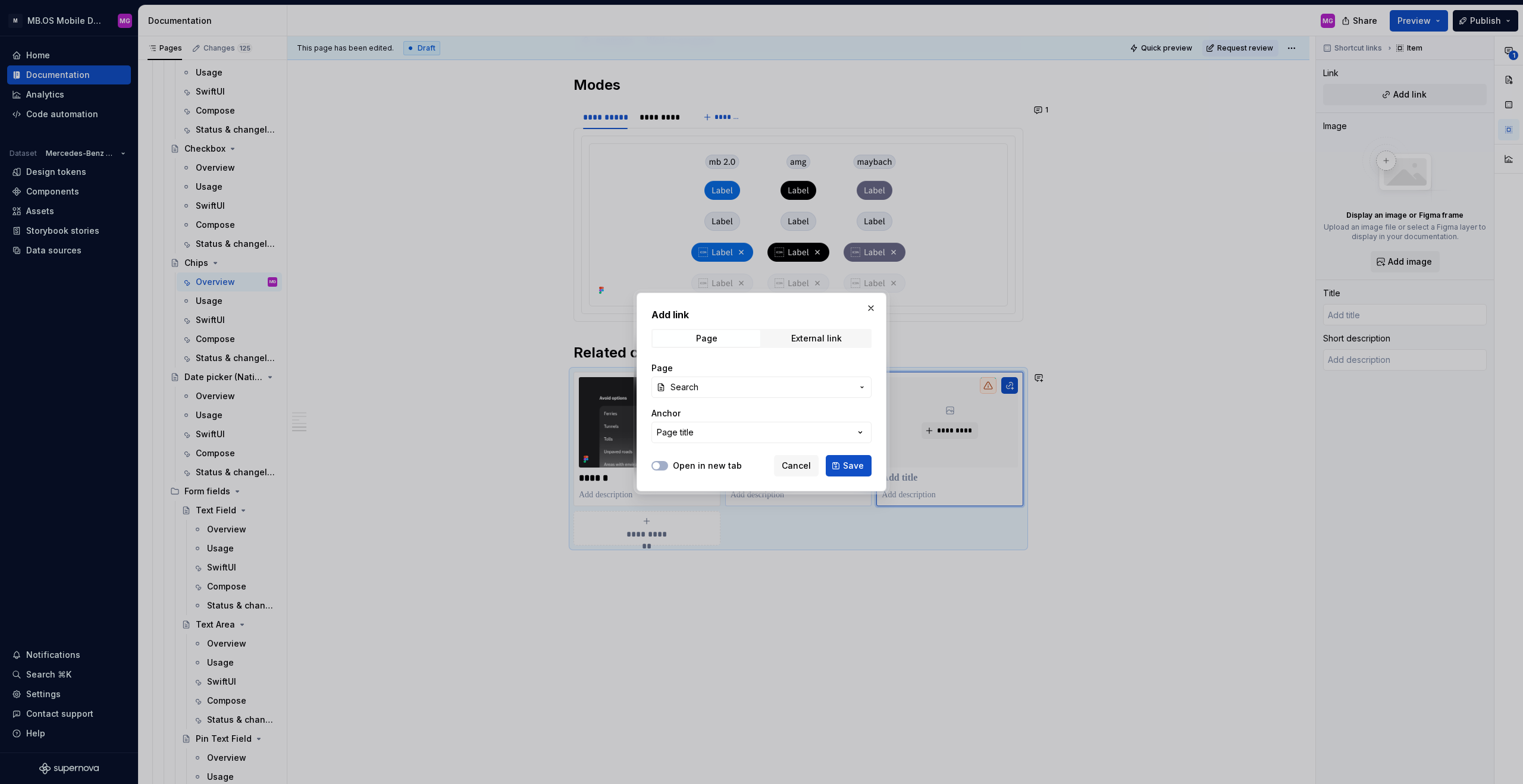
click at [843, 464] on button "Save" at bounding box center [848, 465] width 46 height 21
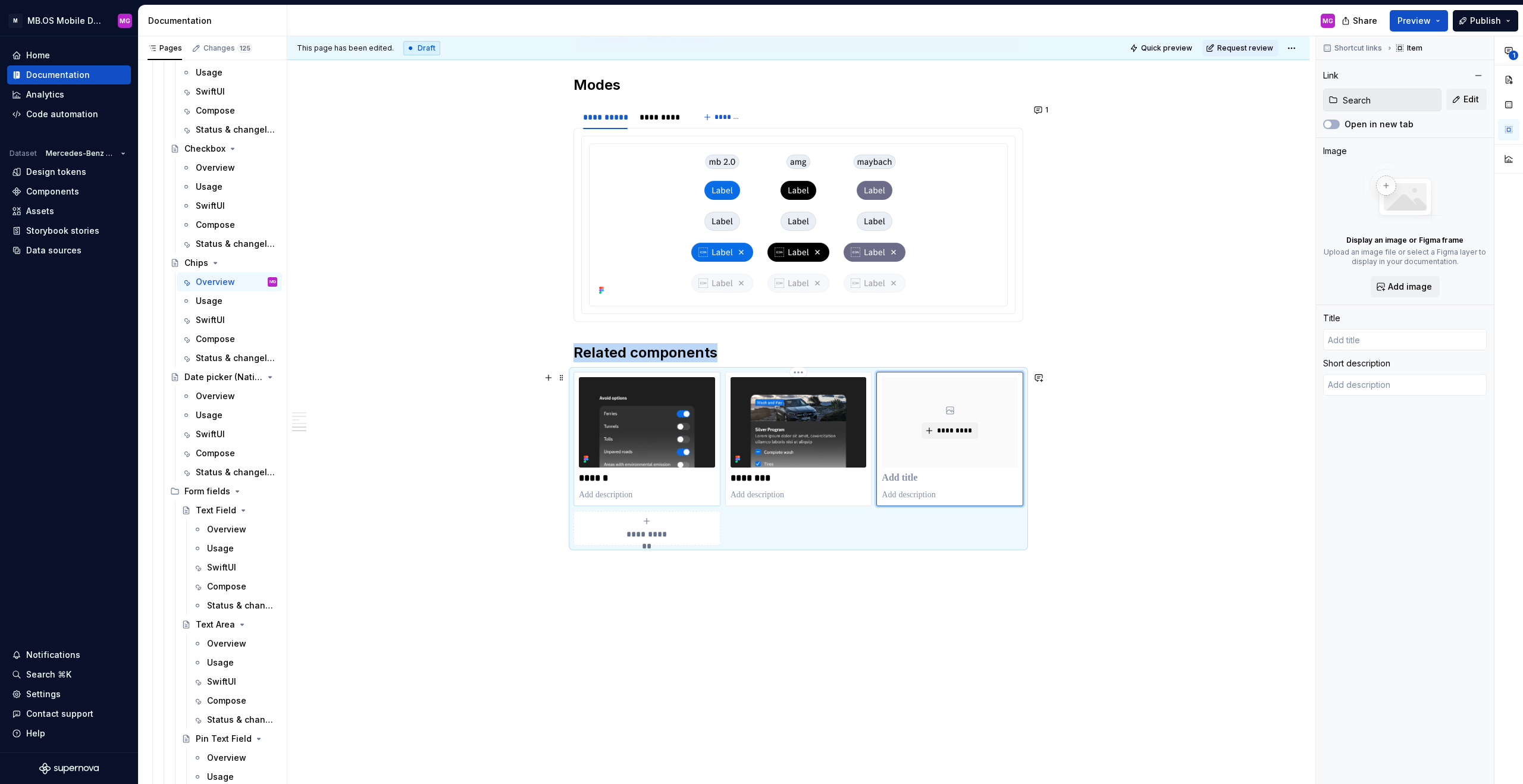
type textarea "*"
type input "Search"
type textarea "The Search component is a specialised input field designed to allow users to qu…"
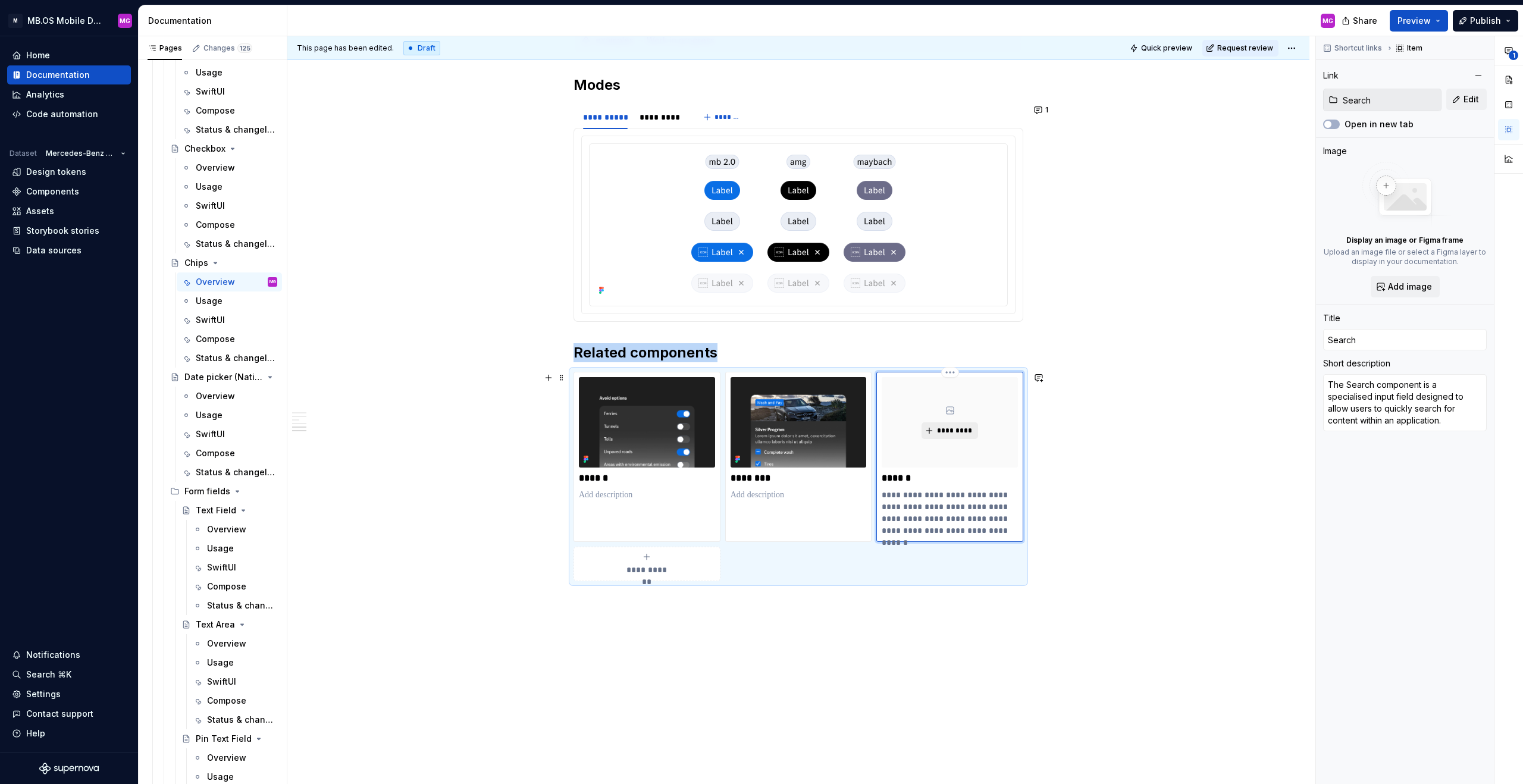
click at [899, 430] on span "*********" at bounding box center [955, 431] width 36 height 10
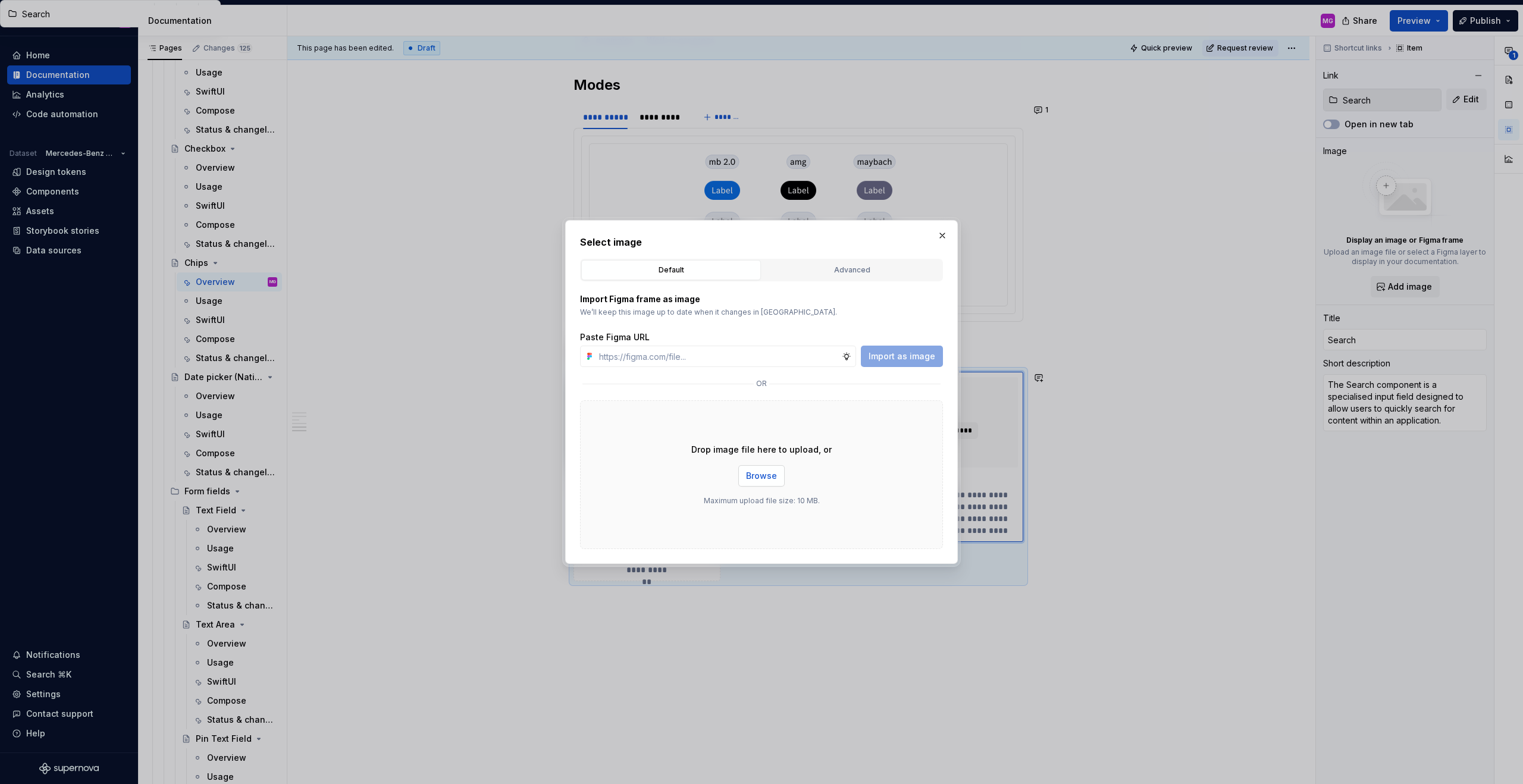
click at [755, 478] on span "Browse" at bounding box center [762, 476] width 31 height 12
type textarea "*"
click at [790, 353] on input "text" at bounding box center [718, 356] width 248 height 21
paste input "https://www.figma.com/design/2qVQFKGZekoyenPLzCIuGD/Supernova-Documentation?nod…"
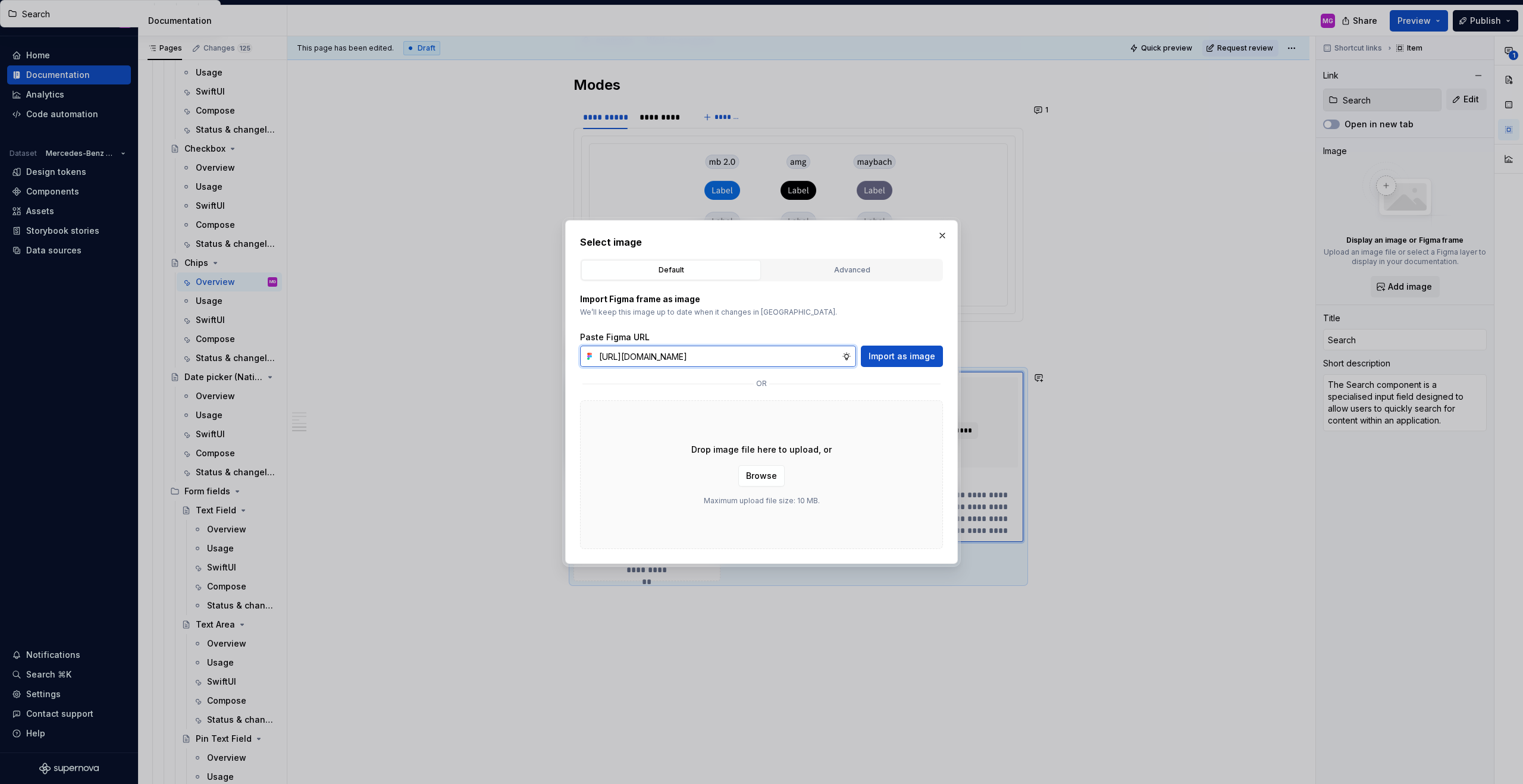
type input "https://www.figma.com/design/2qVQFKGZekoyenPLzCIuGD/Supernova-Documentation?nod…"
click at [892, 355] on span "Import as image" at bounding box center [902, 356] width 67 height 12
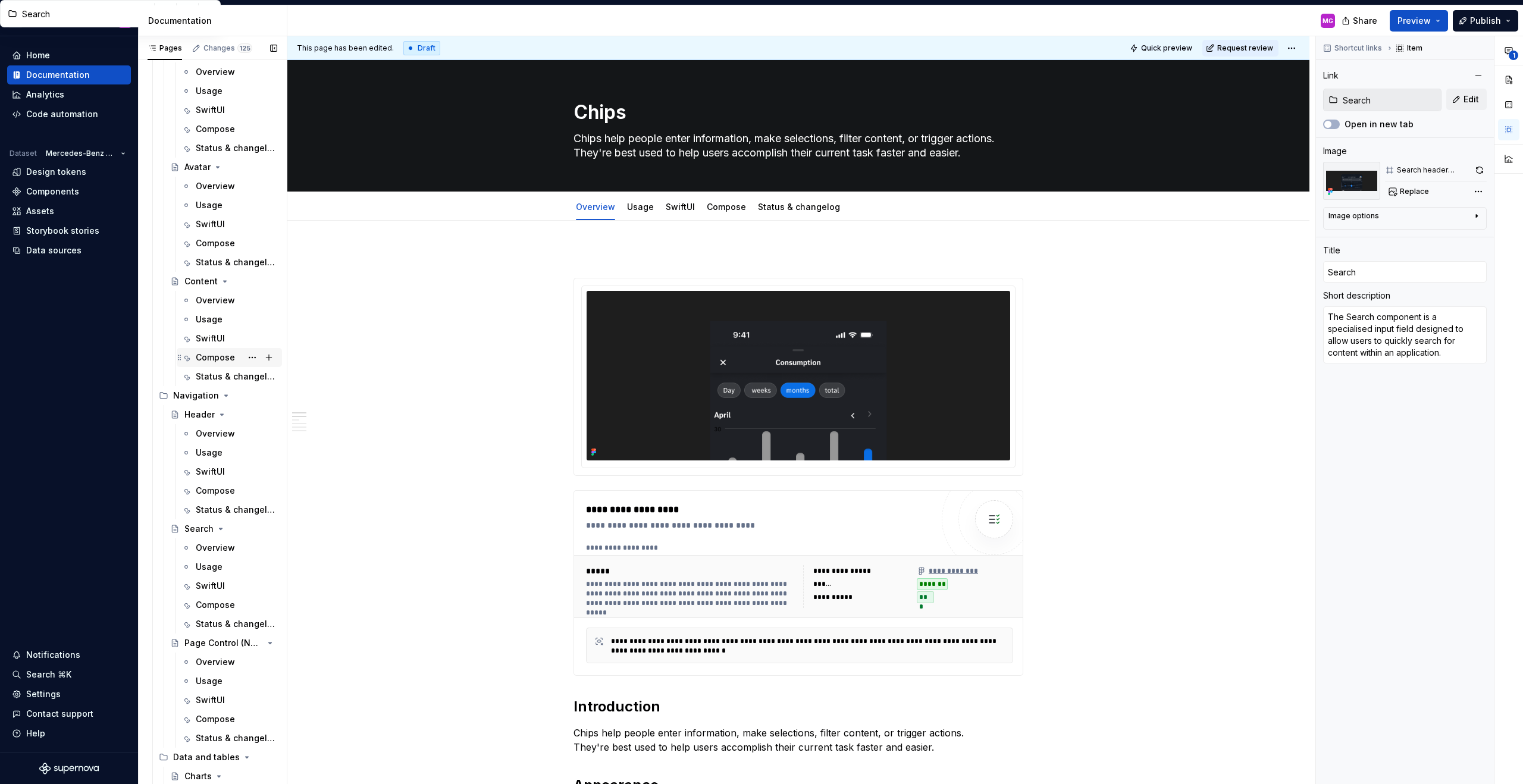
scroll to position [4200, 0]
click at [227, 489] on div "Overview" at bounding box center [215, 541] width 39 height 12
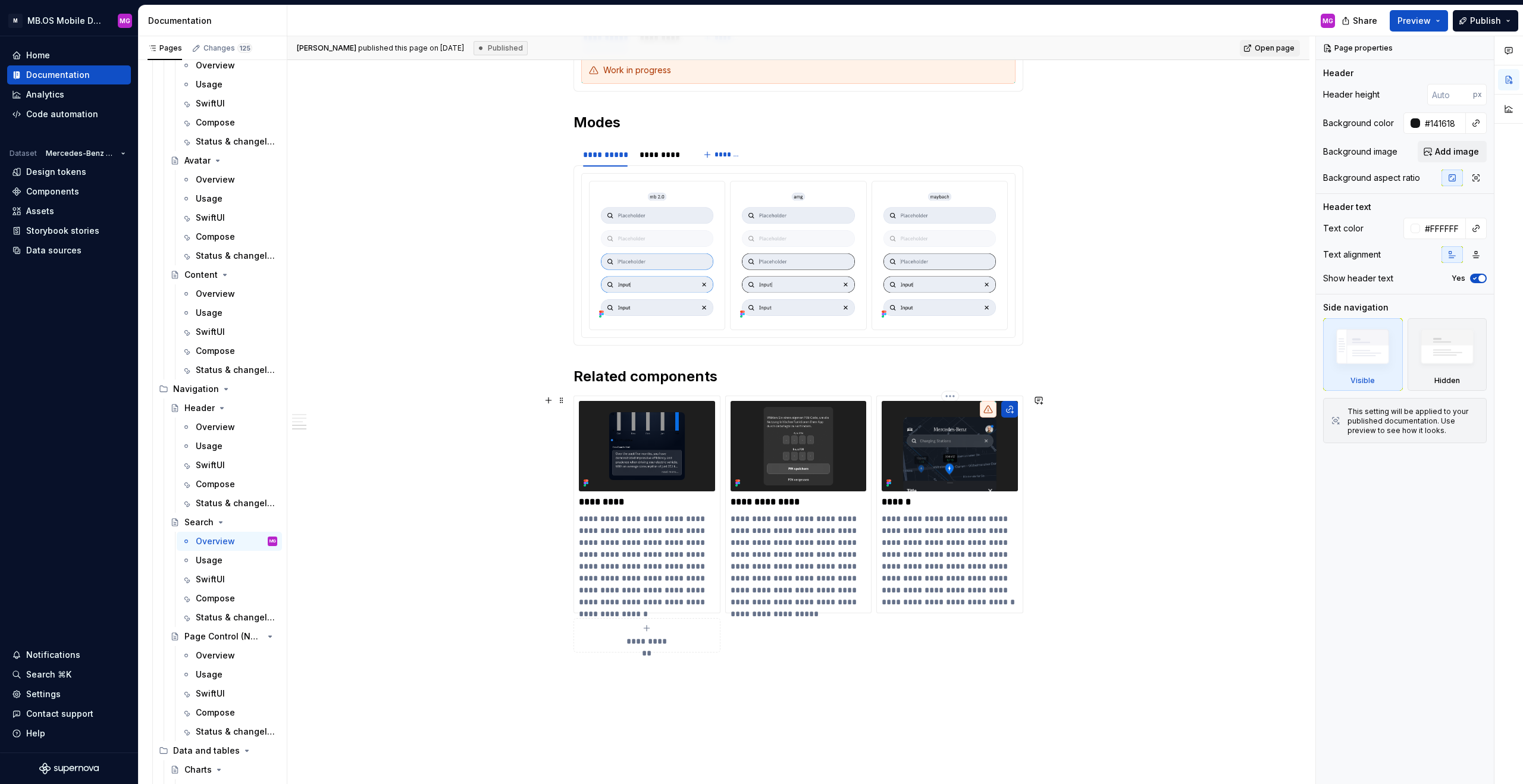
scroll to position [1746, 0]
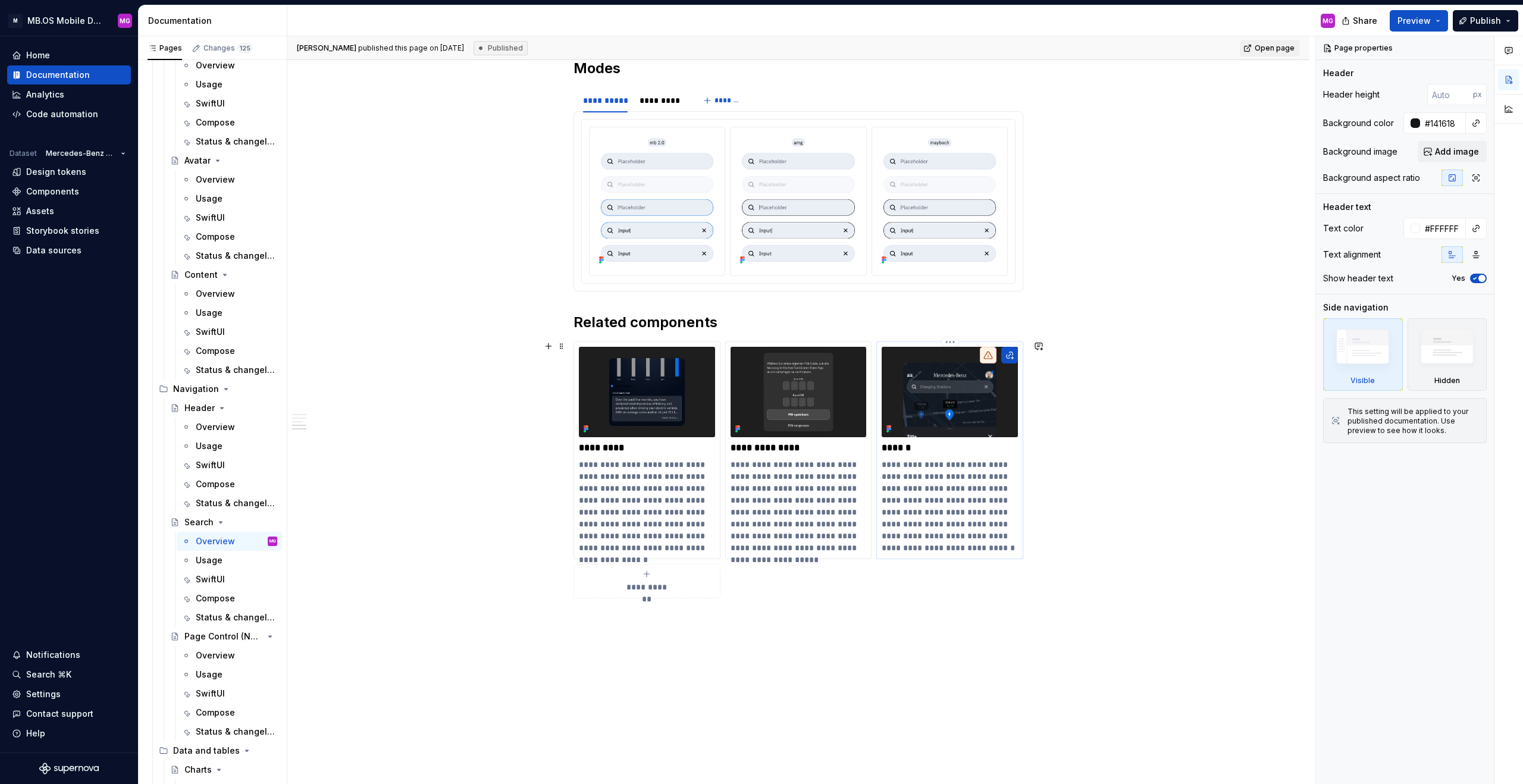
click at [899, 470] on p "**********" at bounding box center [950, 507] width 136 height 95
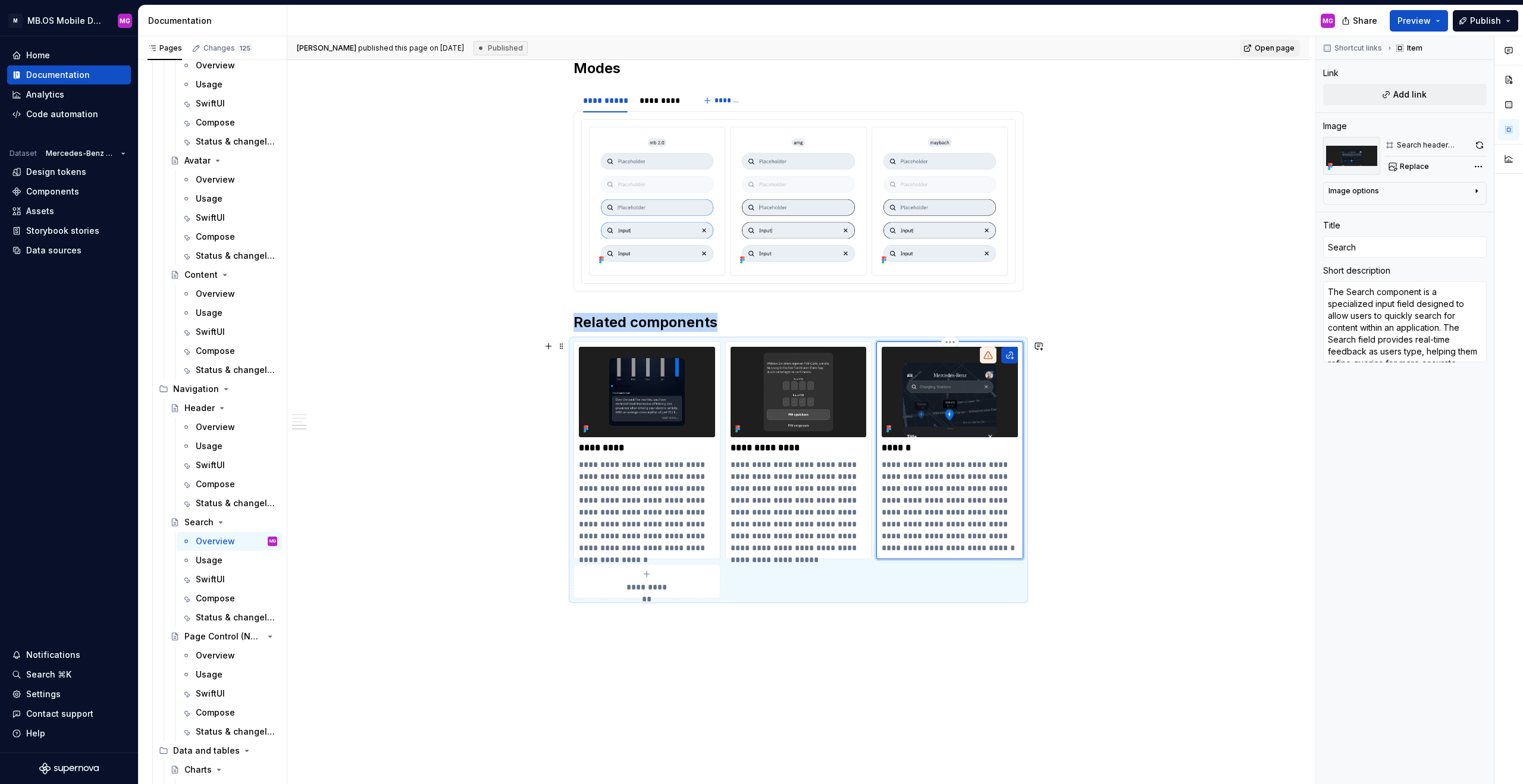
click at [899, 356] on icon at bounding box center [988, 355] width 10 height 10
click at [899, 353] on button "button" at bounding box center [1010, 355] width 17 height 17
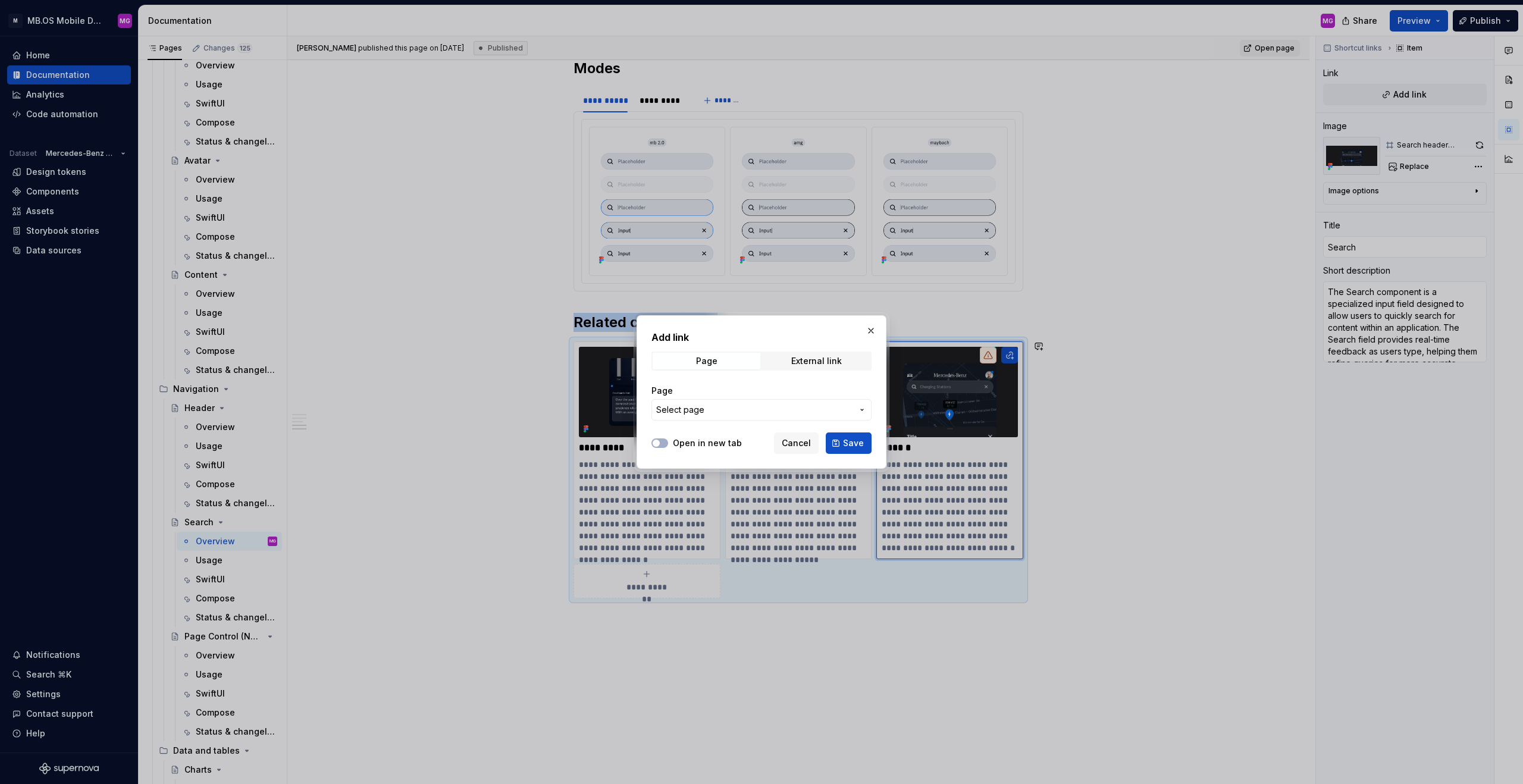
click at [796, 409] on span "Select page" at bounding box center [754, 410] width 196 height 12
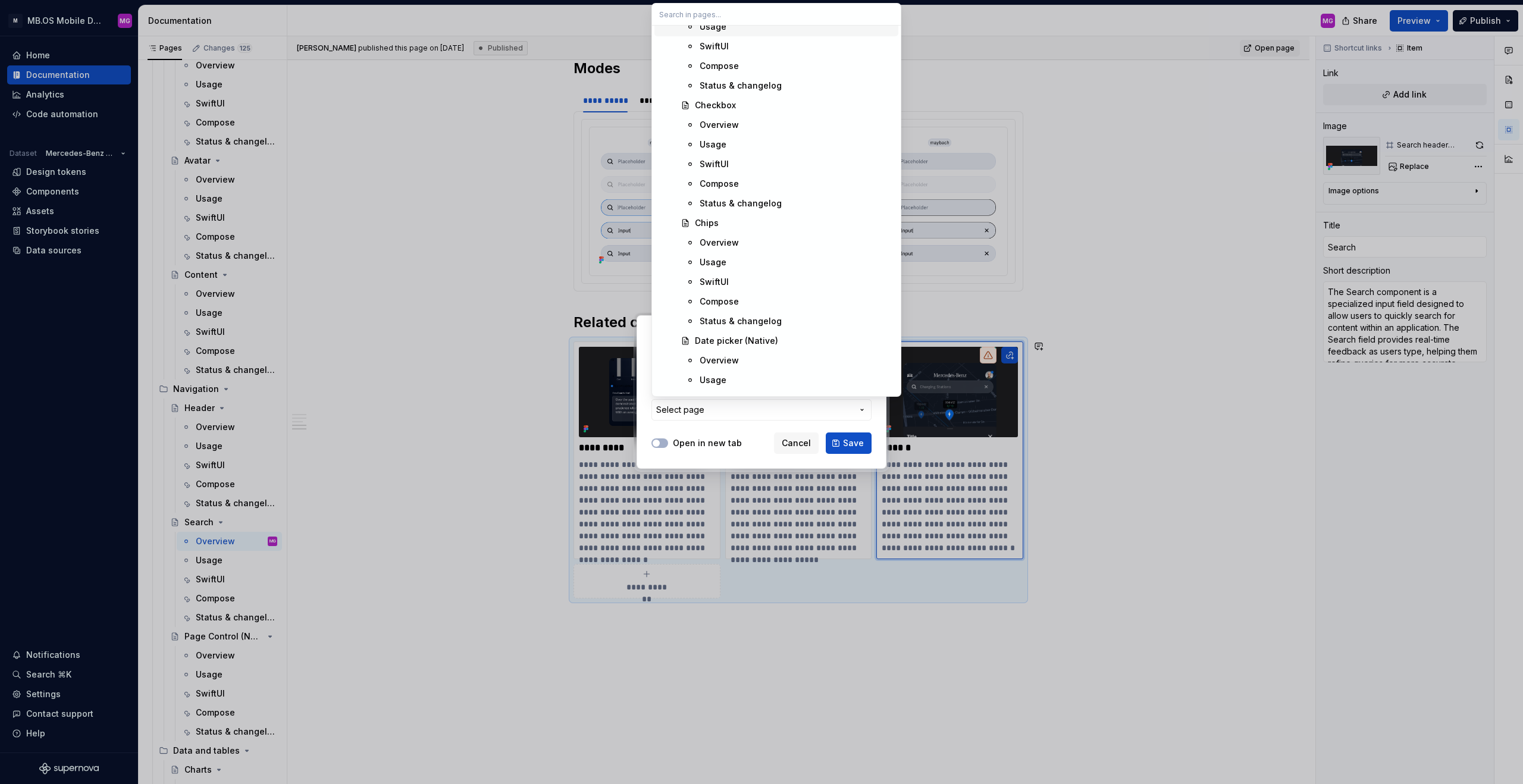
scroll to position [427, 0]
click at [720, 219] on div "Chips" at bounding box center [794, 219] width 199 height 12
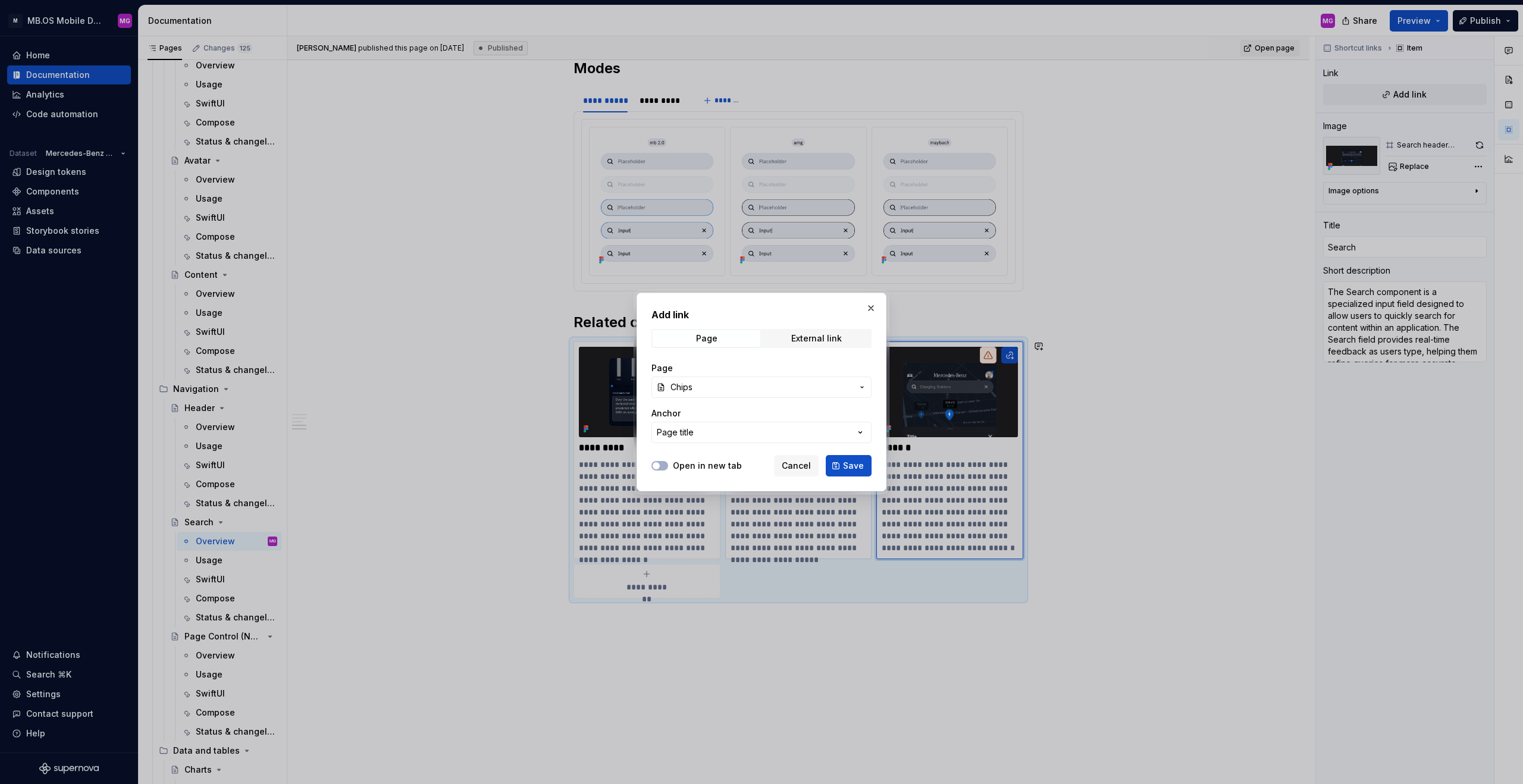
click at [855, 467] on span "Save" at bounding box center [854, 465] width 21 height 12
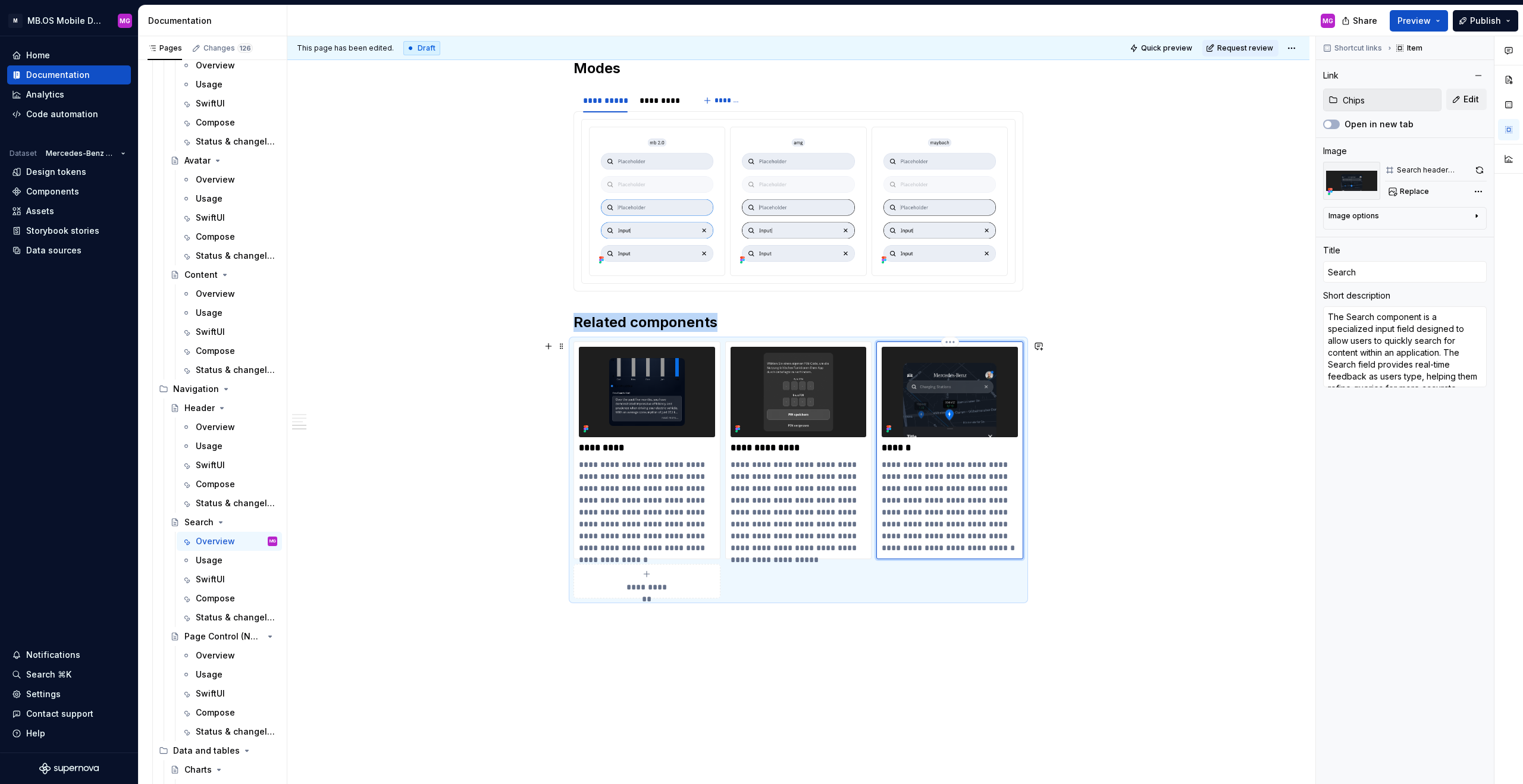
click at [899, 340] on html "M MB.OS Mobile Design System MG Home Documentation Analytics Code automation Da…" at bounding box center [762, 392] width 1523 height 784
click at [899, 359] on div "Delete item" at bounding box center [1005, 361] width 77 height 12
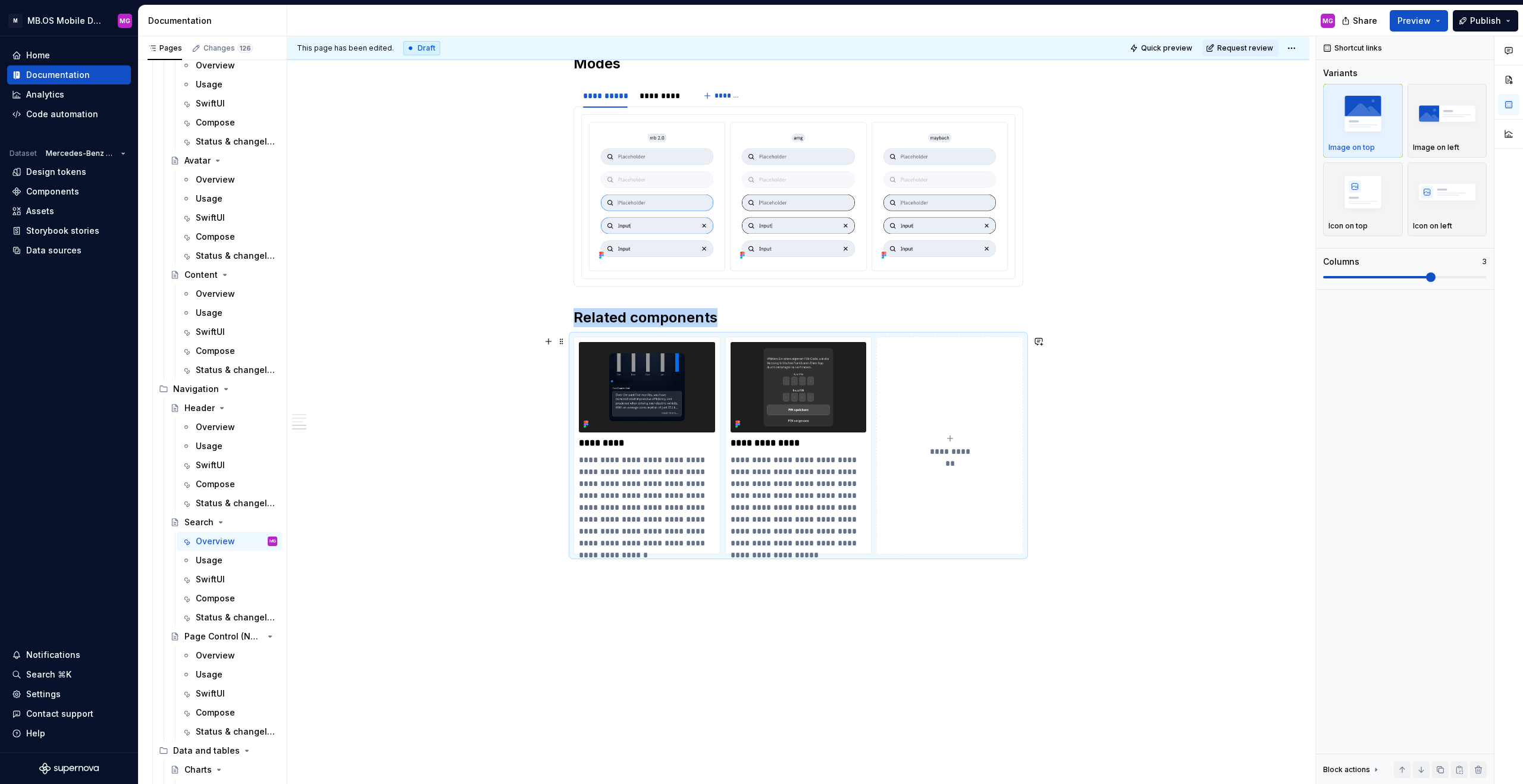
click at [899, 442] on icon "submit" at bounding box center [950, 438] width 10 height 10
type textarea "*"
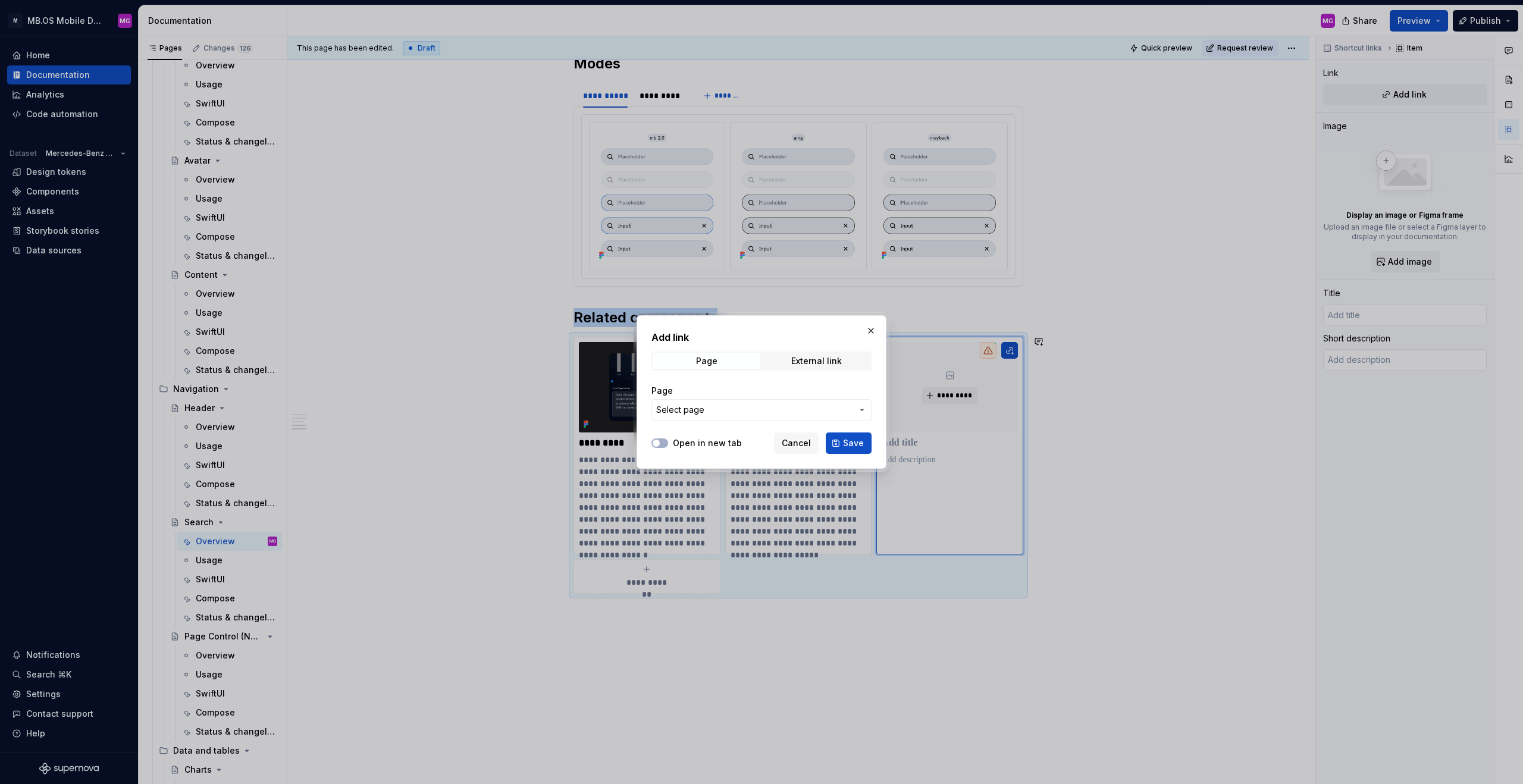
scroll to position [1748, 0]
click at [745, 404] on span "Select page" at bounding box center [754, 410] width 196 height 12
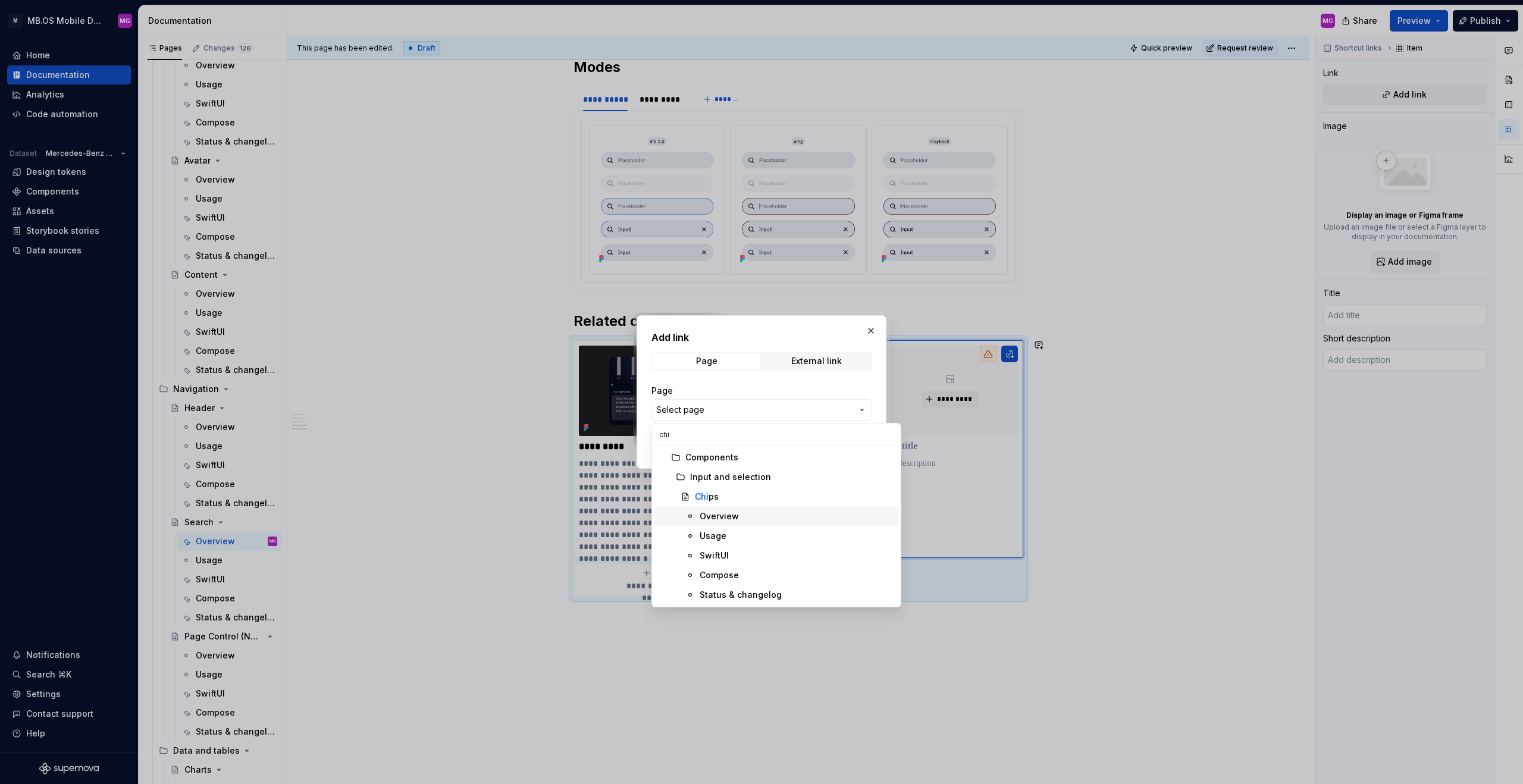
type input "chi"
click at [749, 489] on div "Overview" at bounding box center [796, 516] width 194 height 12
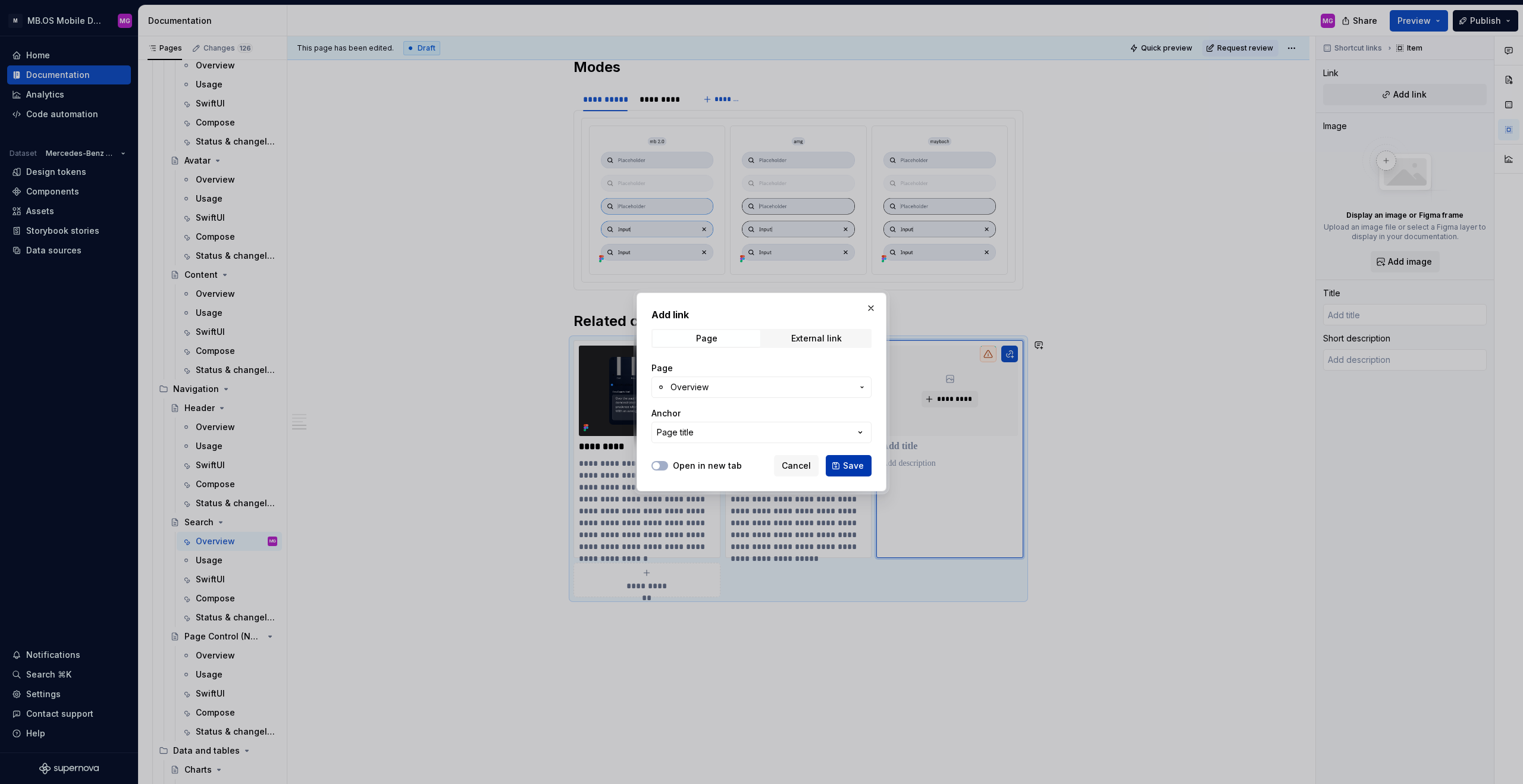
click at [855, 462] on span "Save" at bounding box center [854, 465] width 21 height 12
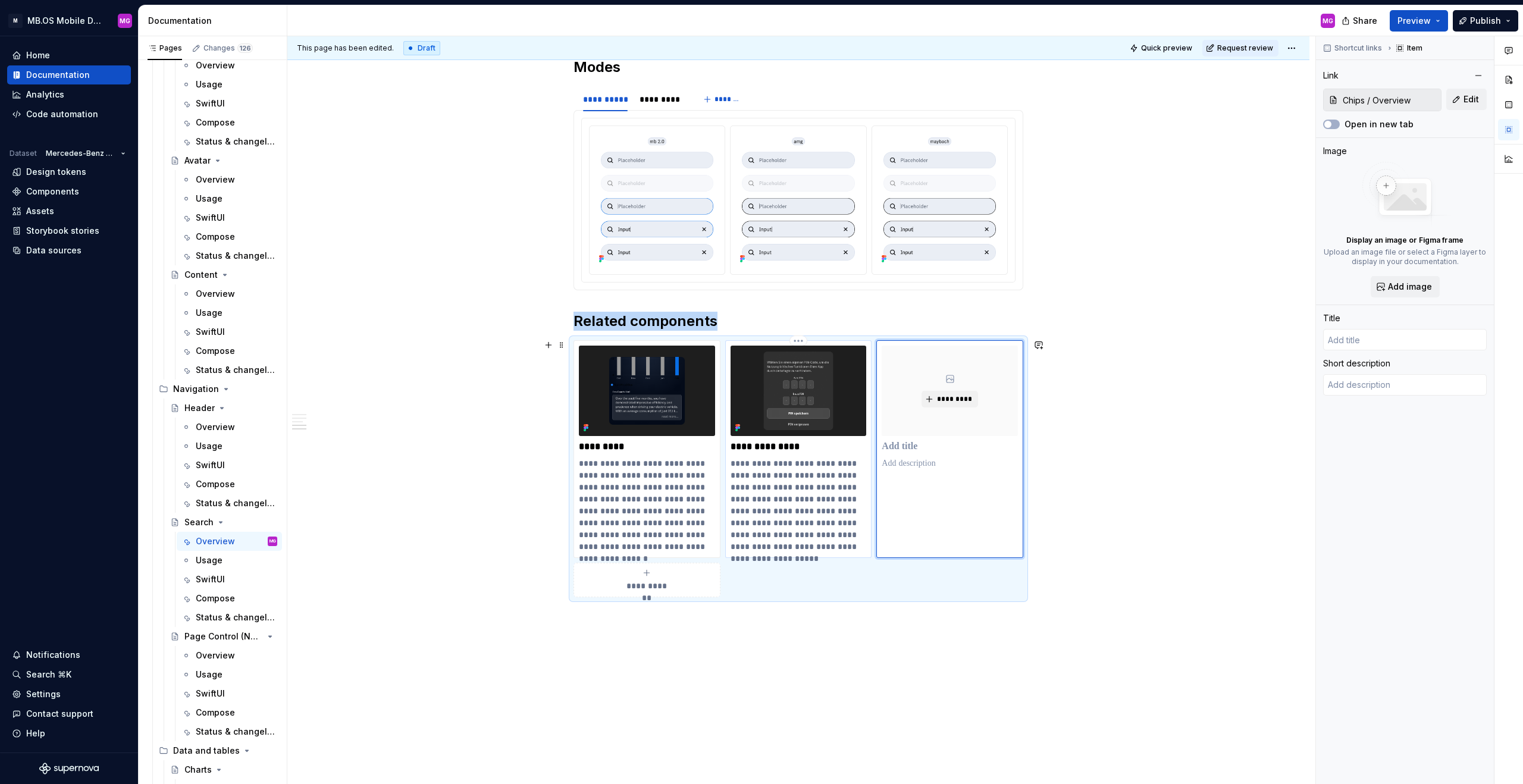
type textarea "*"
type input "Overview"
click at [899, 397] on span "*********" at bounding box center [955, 399] width 36 height 10
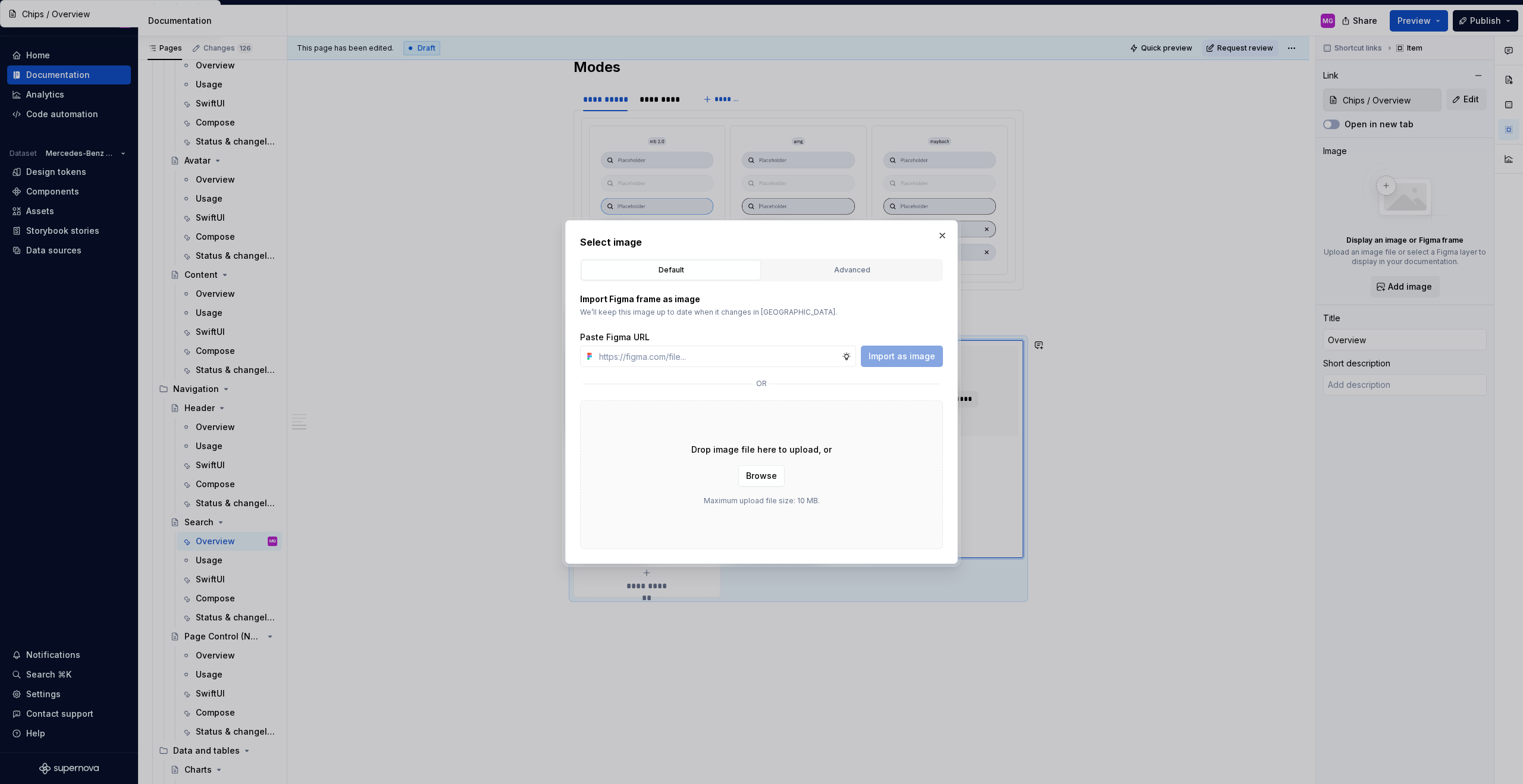
type textarea "*"
paste input "https://www.figma.com/design/2qVQFKGZekoyenPLzCIuGD/Supernova-Documentation?nod…"
type input "https://www.figma.com/design/2qVQFKGZekoyenPLzCIuGD/Supernova-Documentation?nod…"
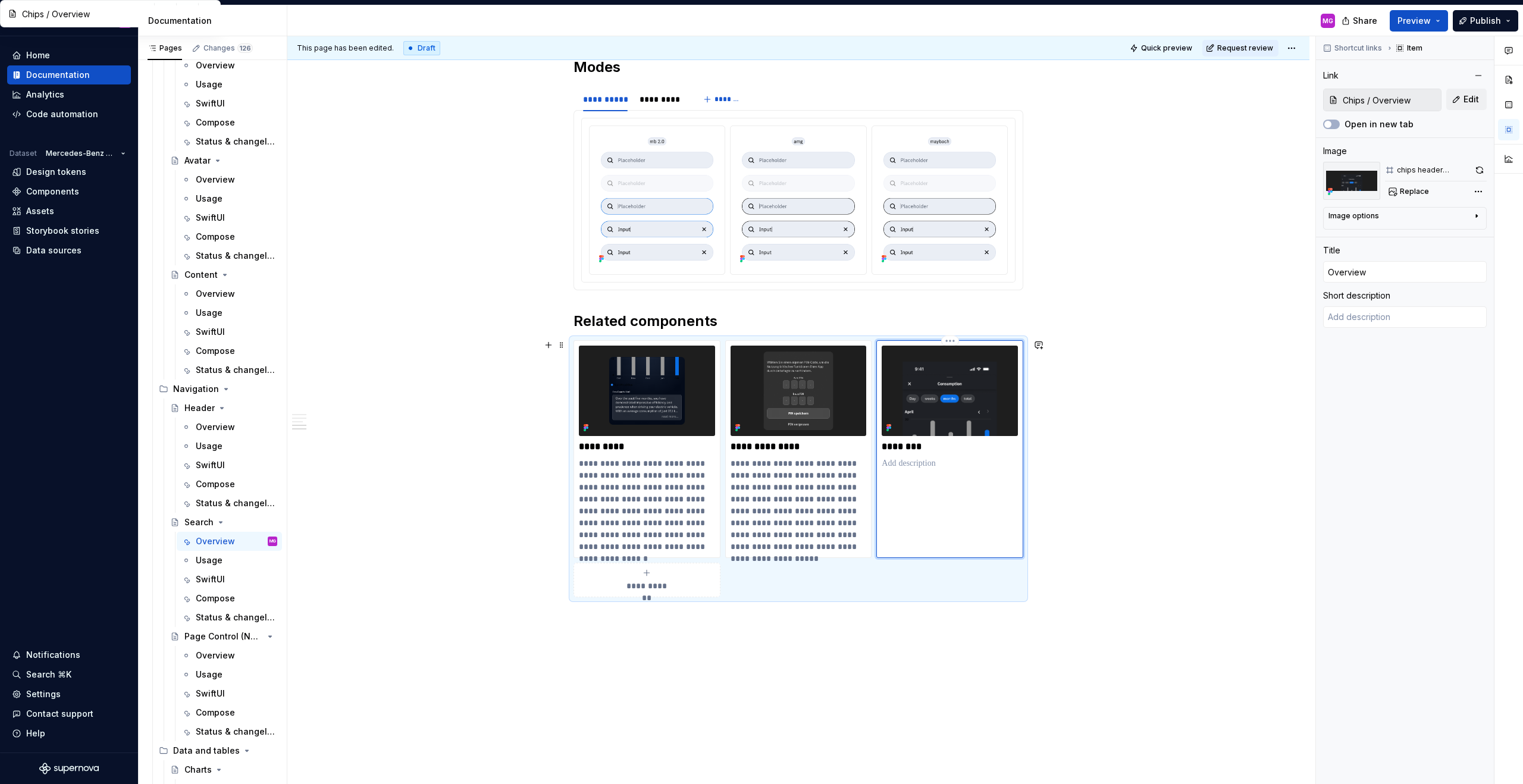
drag, startPoint x: 924, startPoint y: 447, endPoint x: 939, endPoint y: 456, distance: 17.5
click at [899, 447] on p "********" at bounding box center [950, 447] width 136 height 12
click at [899, 337] on html "M MB.OS Mobile Design System MG Home Documentation Analytics Code automation Da…" at bounding box center [762, 392] width 1523 height 784
click at [899, 360] on div "Delete item" at bounding box center [1005, 360] width 77 height 12
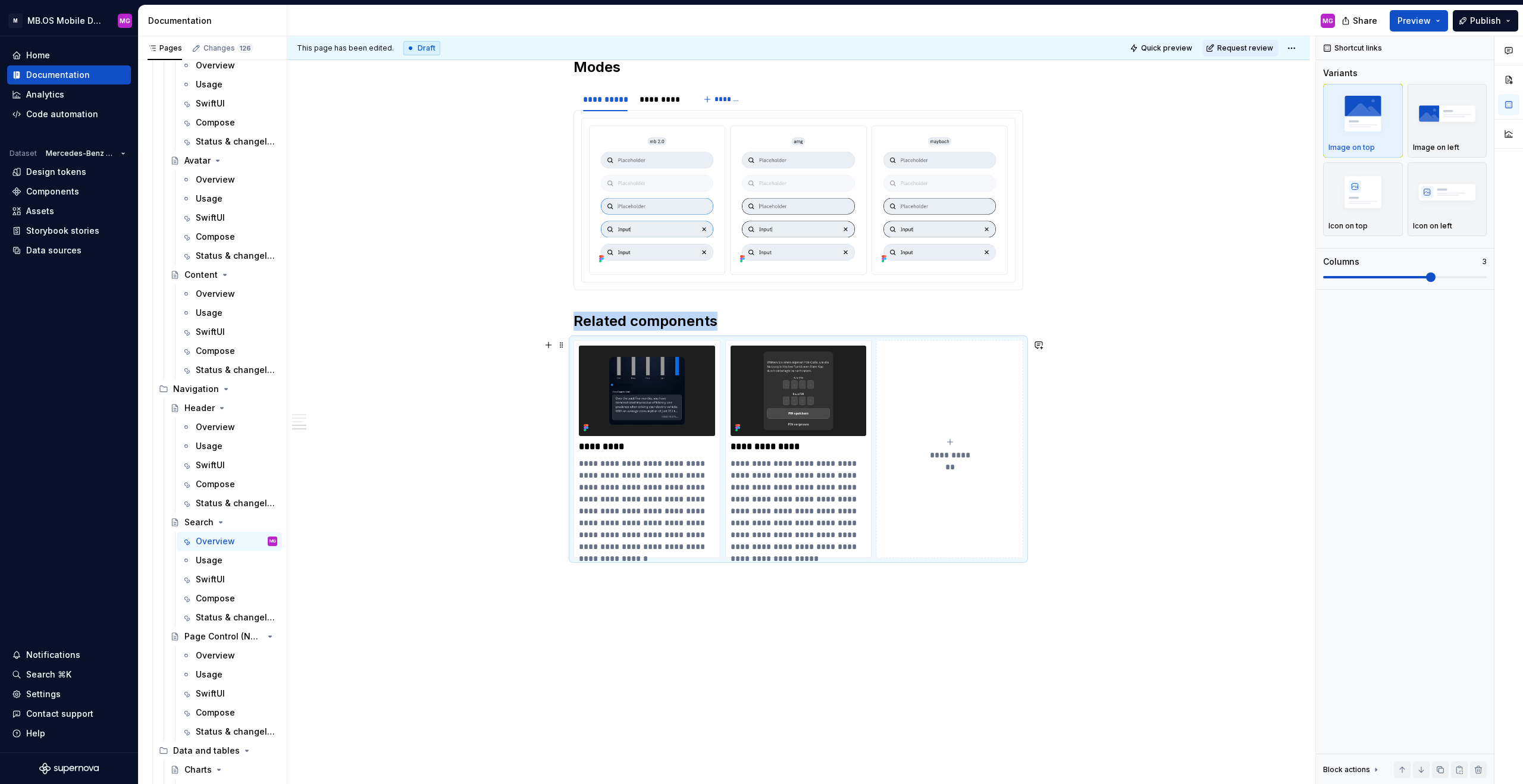
click at [899, 452] on span "**********" at bounding box center [949, 455] width 51 height 12
type textarea "*"
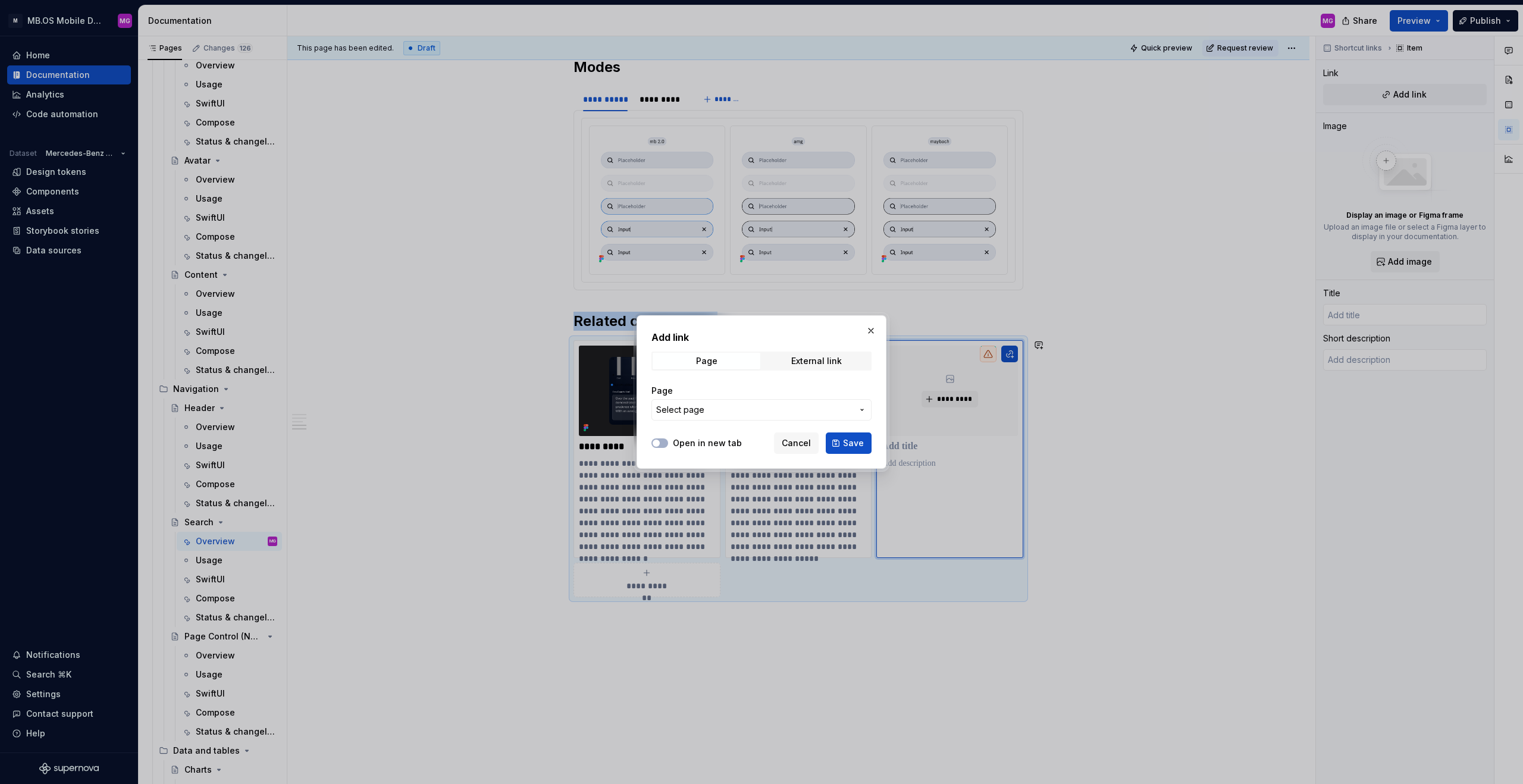
click at [774, 411] on span "Select page" at bounding box center [754, 410] width 196 height 12
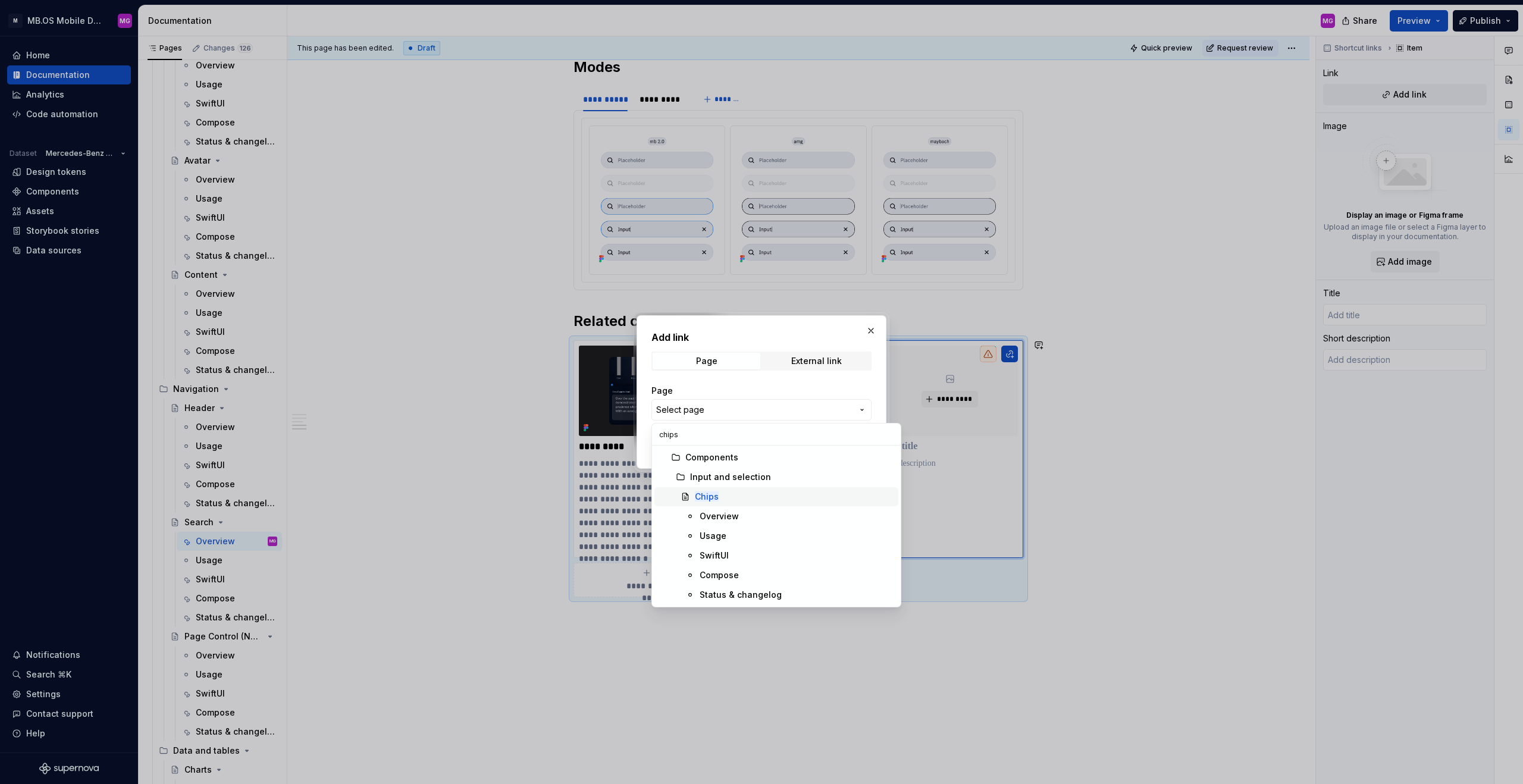
type input "chips"
click at [734, 489] on div "Chips" at bounding box center [794, 497] width 199 height 12
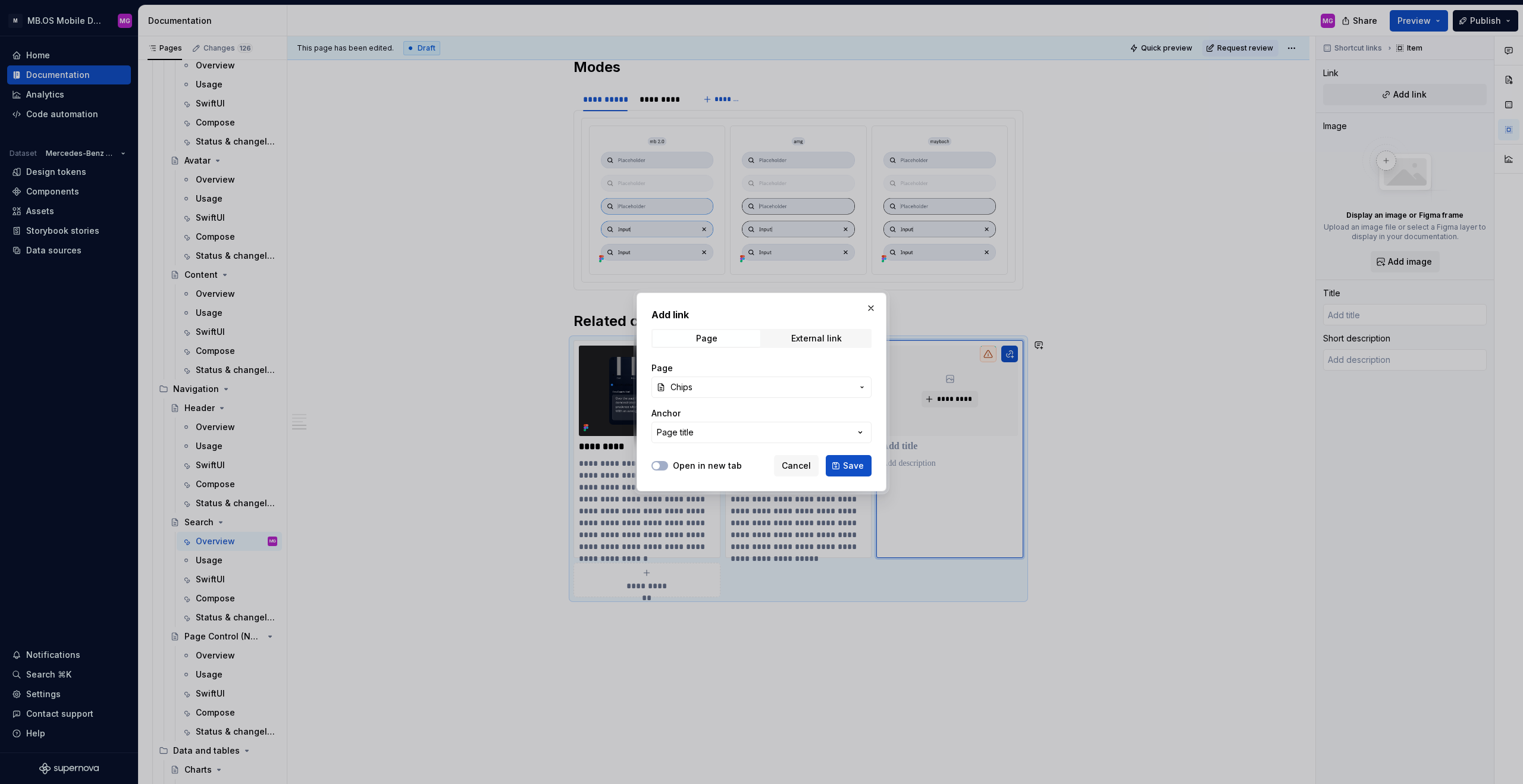
click at [751, 438] on button "Page title" at bounding box center [762, 432] width 220 height 21
click at [751, 438] on div "Add link Page External link Page Chips Anchor Page title Open in new tab Cancel…" at bounding box center [762, 392] width 1523 height 784
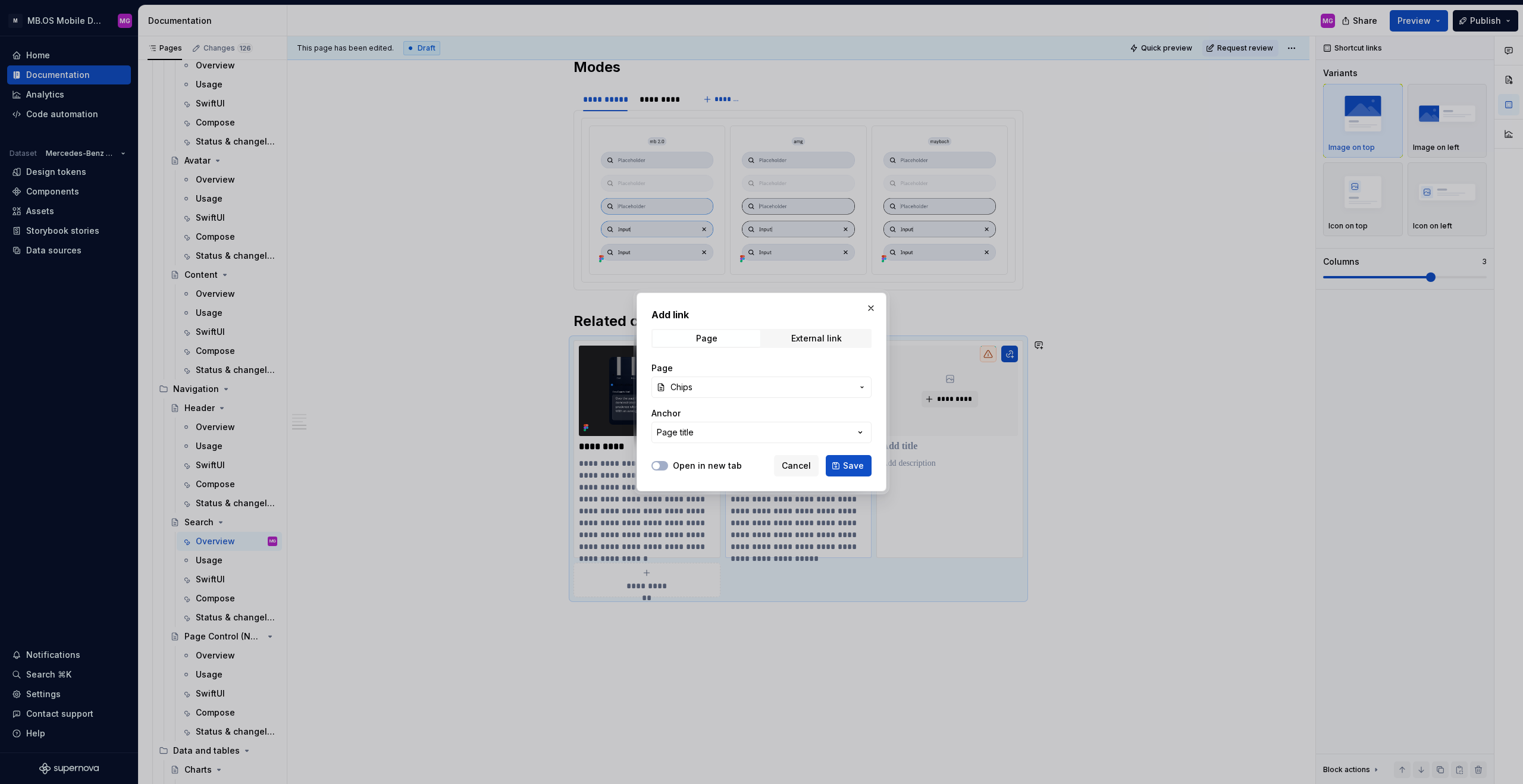
click at [850, 463] on span "Save" at bounding box center [854, 465] width 21 height 12
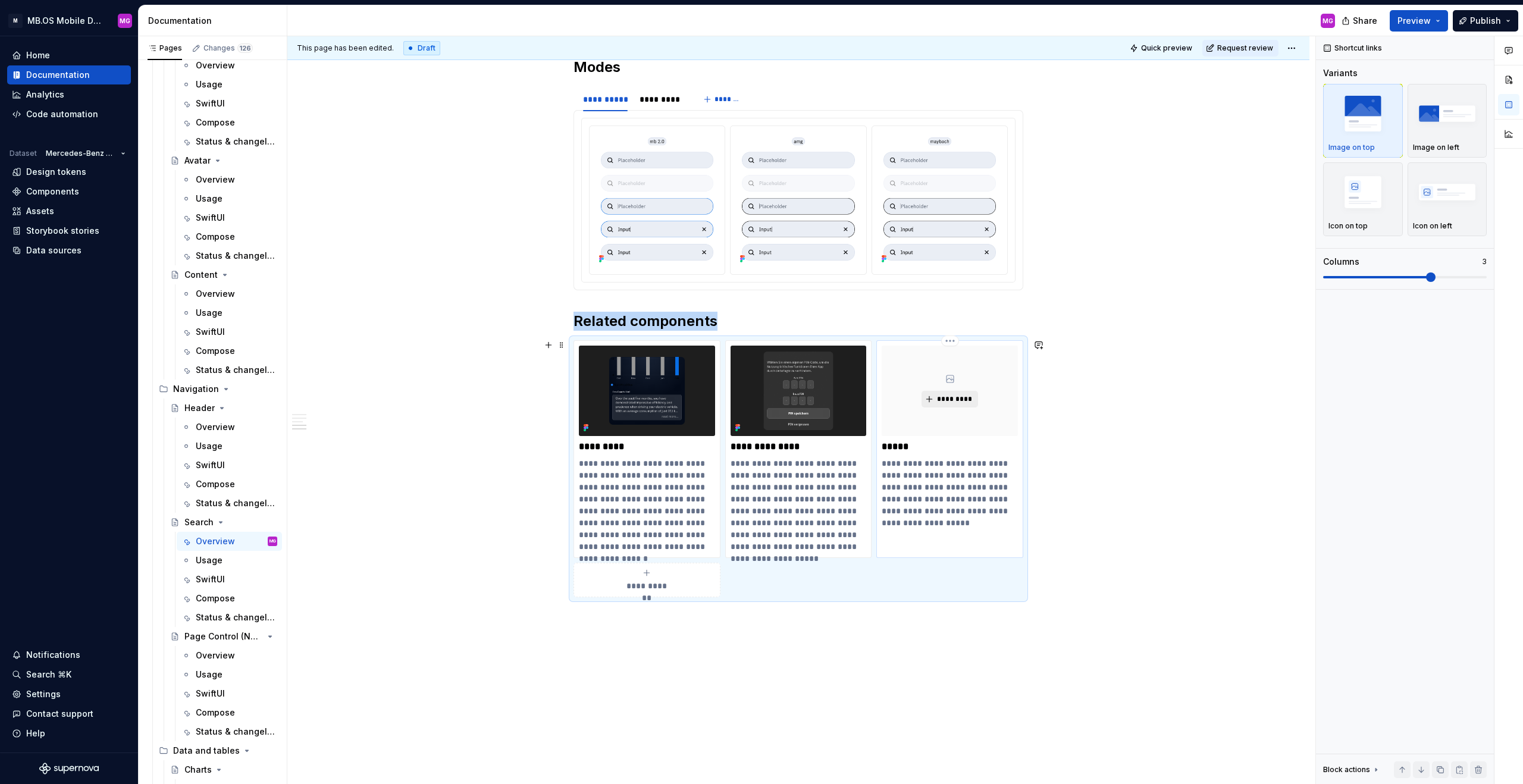
click at [899, 397] on span "*********" at bounding box center [955, 399] width 36 height 10
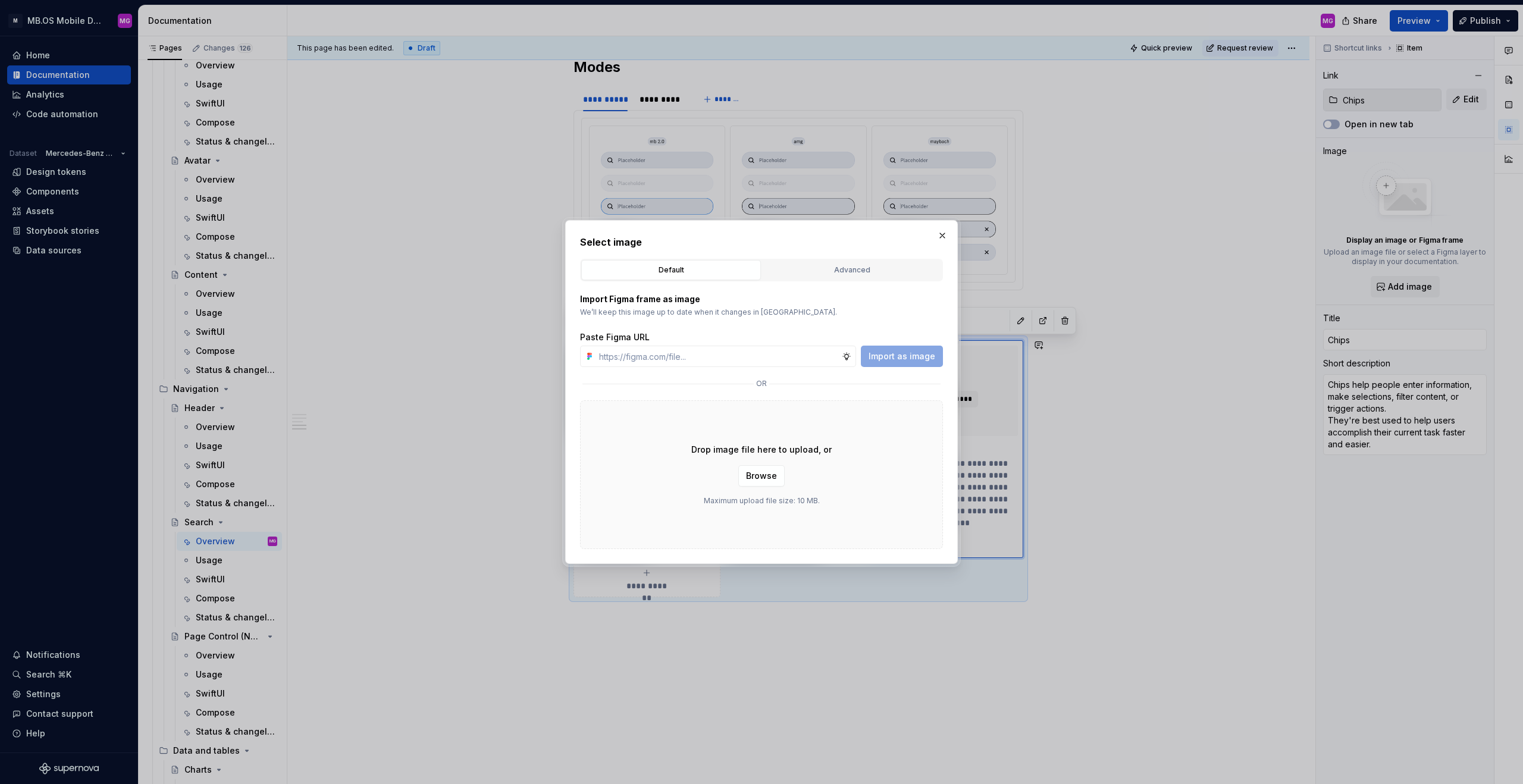
type textarea "*"
type input "https://www.figma.com/design/2qVQFKGZekoyenPLzCIuGD/Supernova-Documentation?nod…"
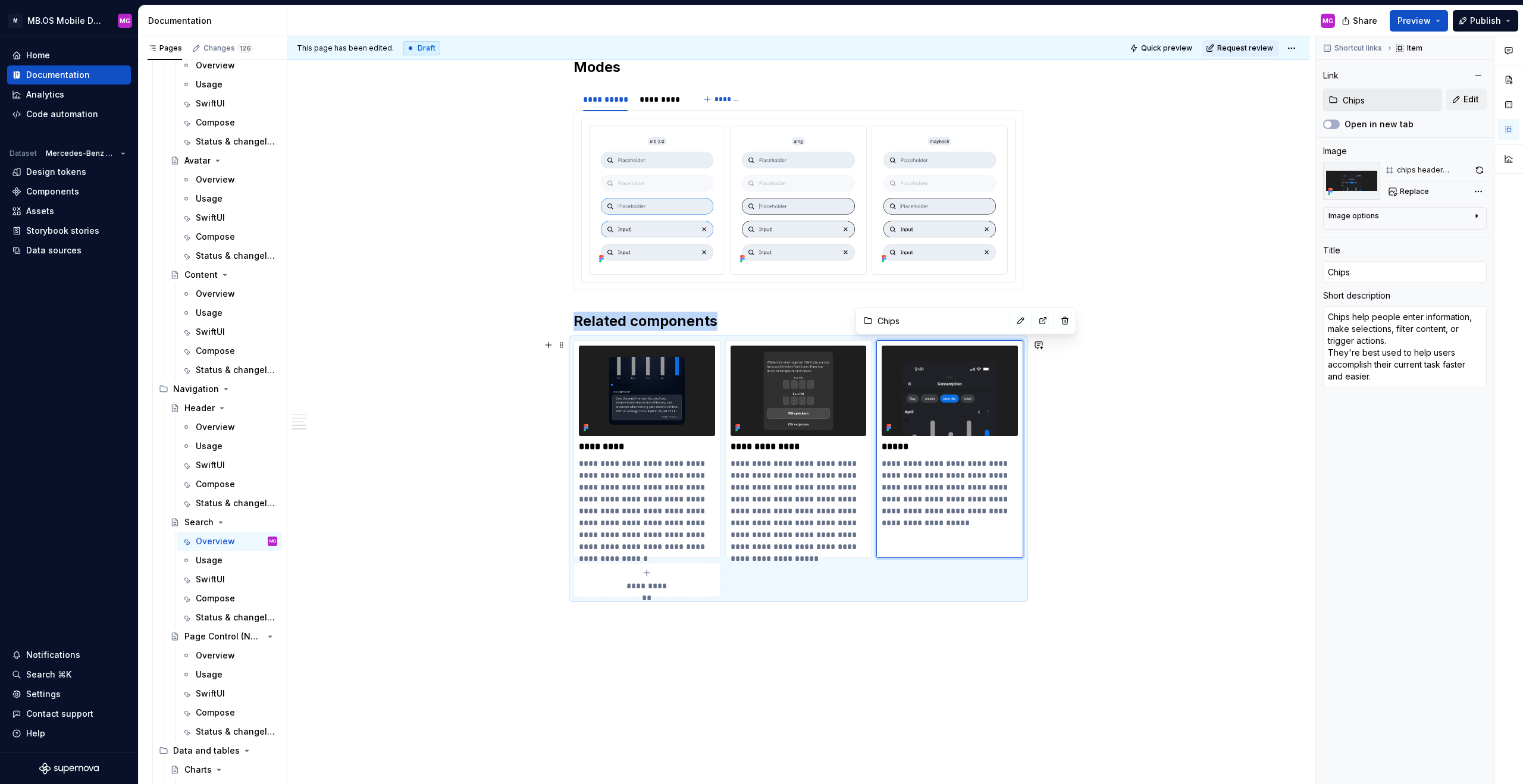
click at [234, 489] on div "Usage" at bounding box center [236, 561] width 82 height 17
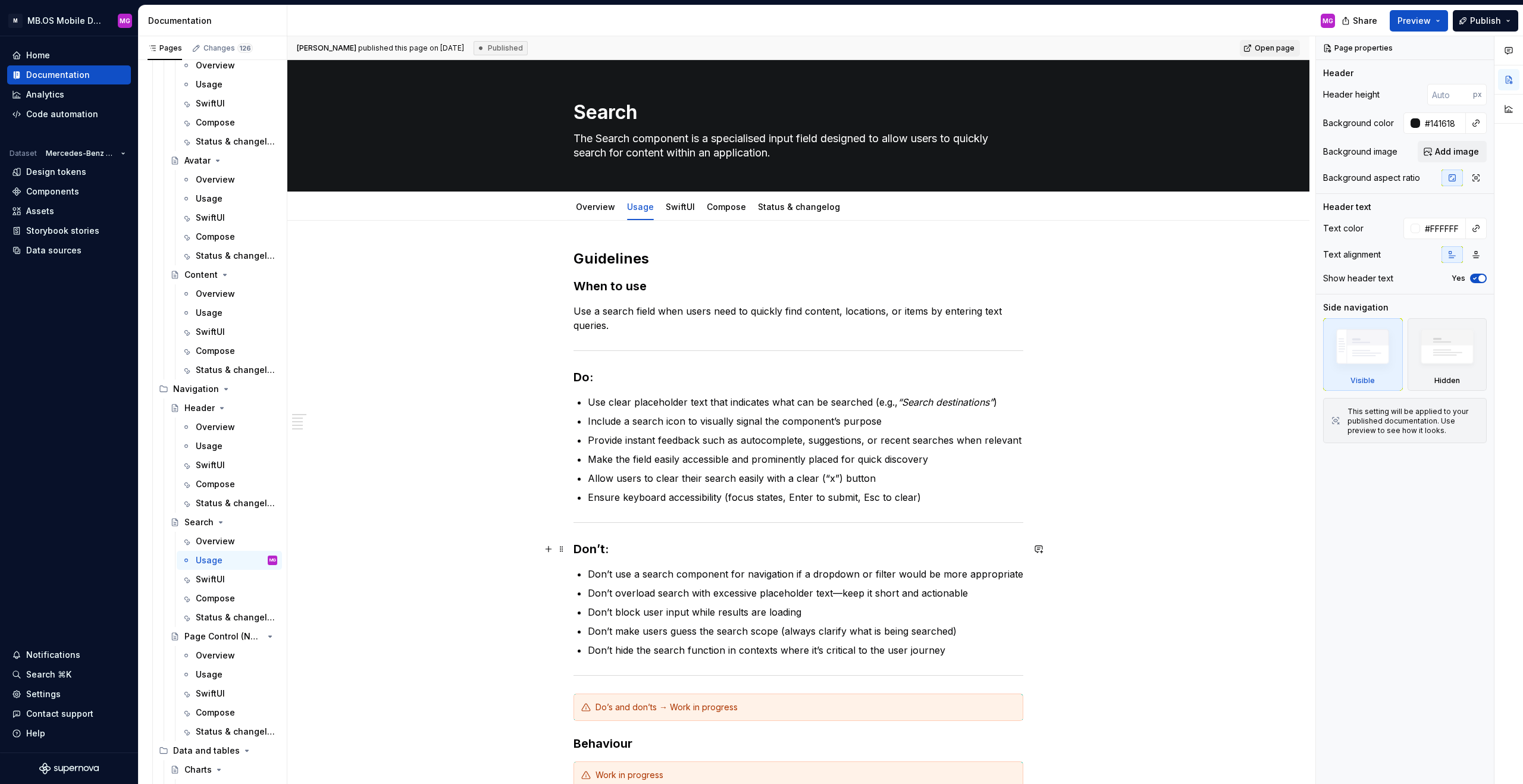
scroll to position [254, 0]
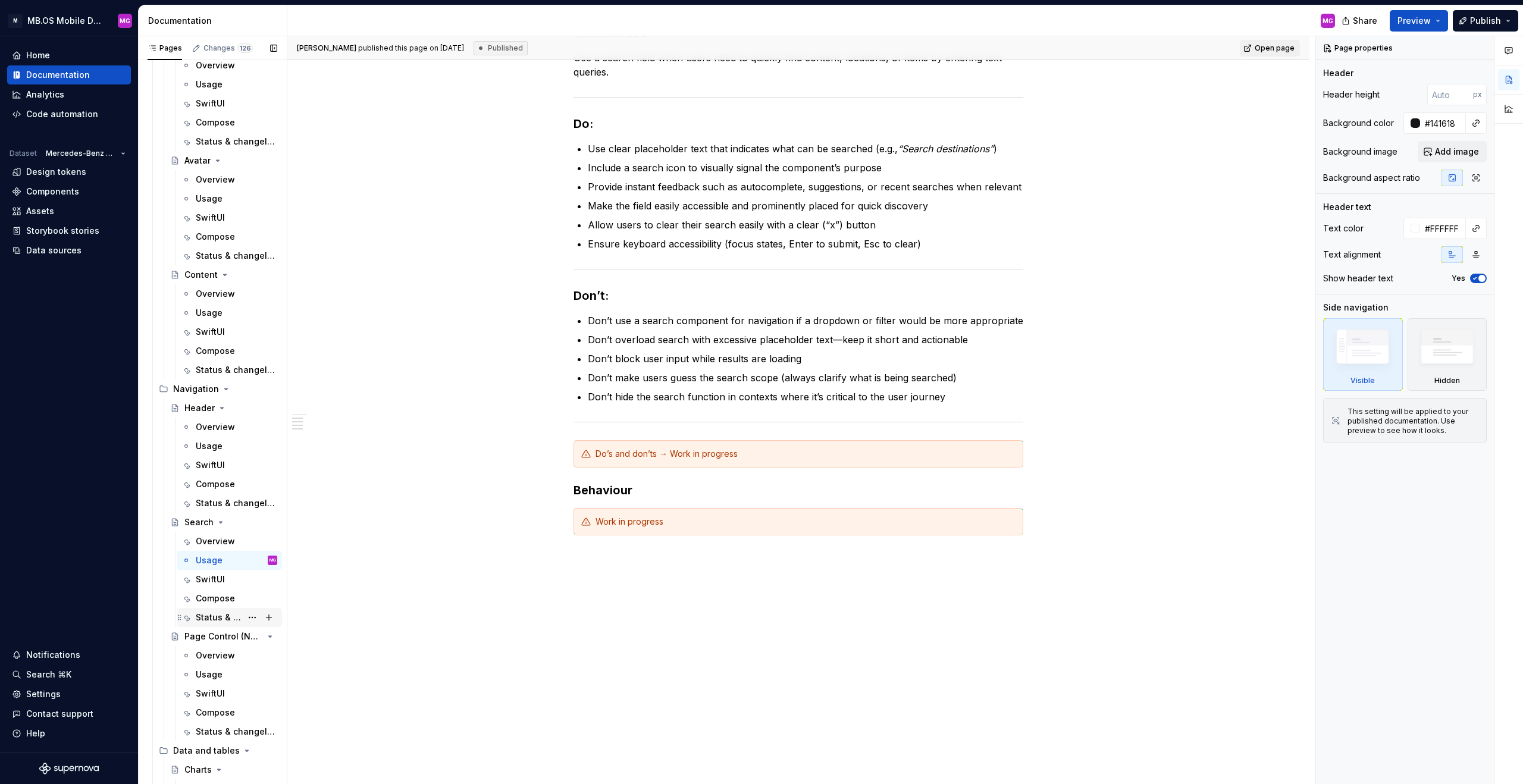
click at [239, 489] on div "Status & changelog" at bounding box center [218, 617] width 46 height 12
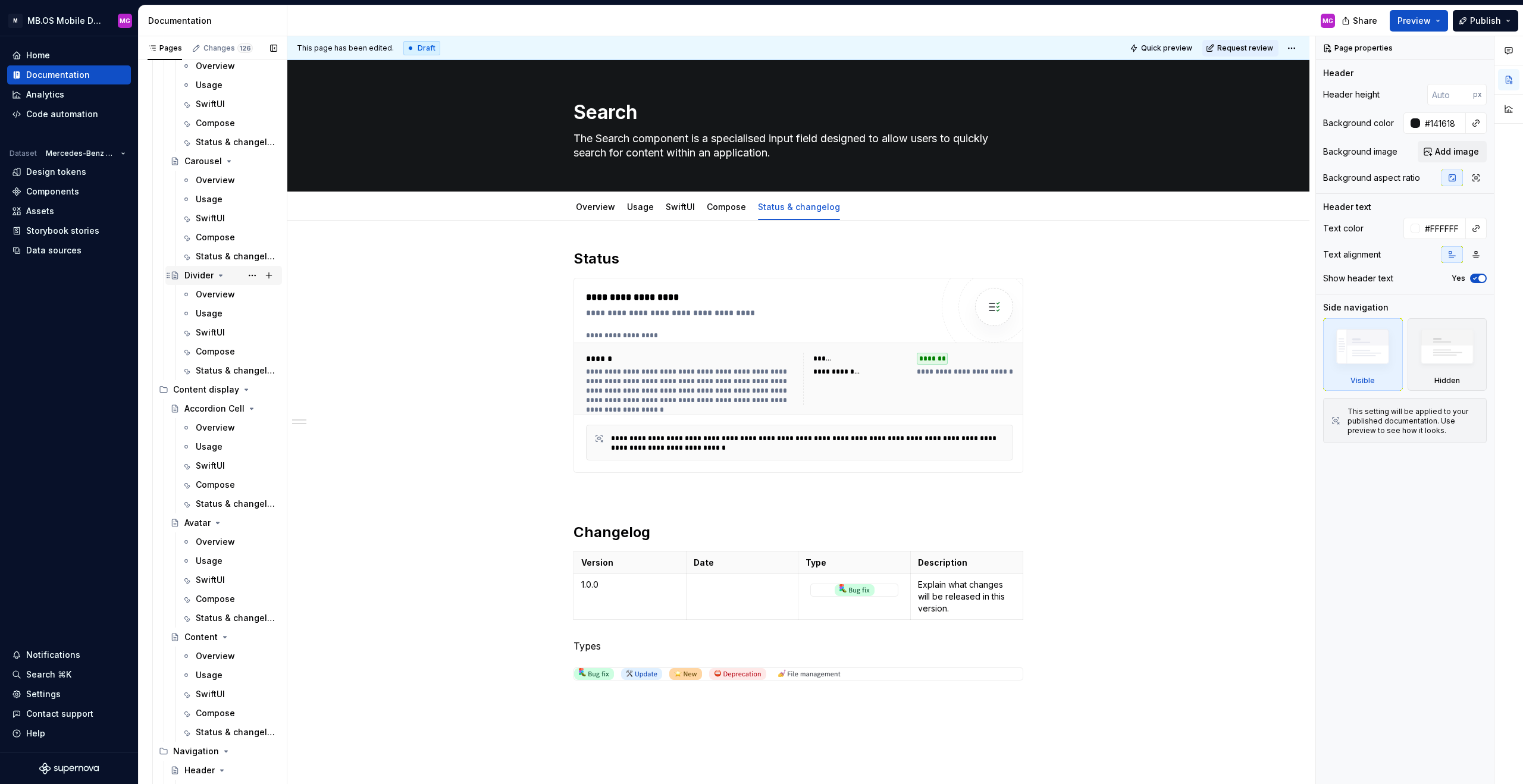
scroll to position [3832, 0]
click at [227, 305] on div "Overview" at bounding box center [236, 299] width 82 height 17
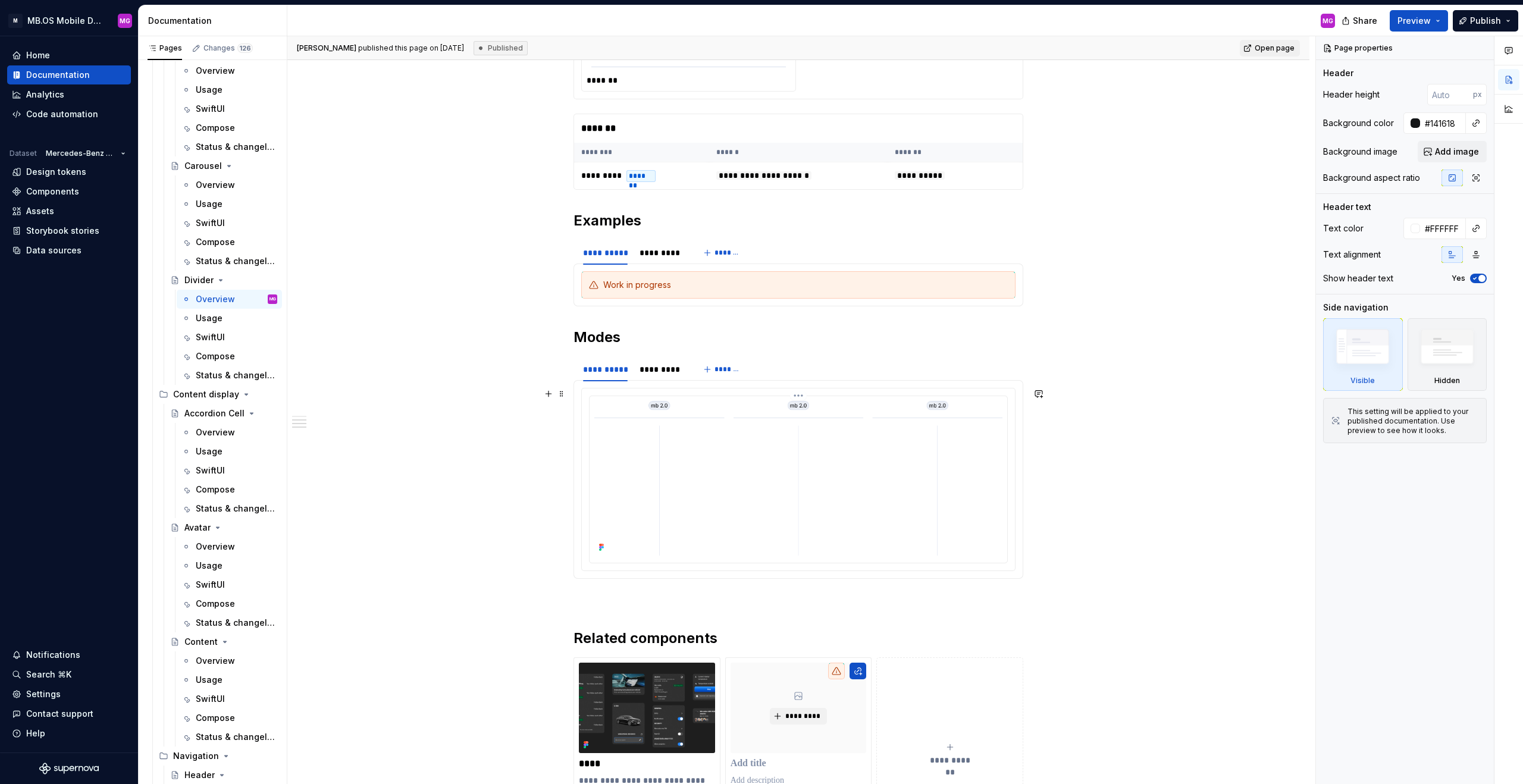
scroll to position [743, 0]
click at [663, 369] on div "*********" at bounding box center [661, 368] width 43 height 12
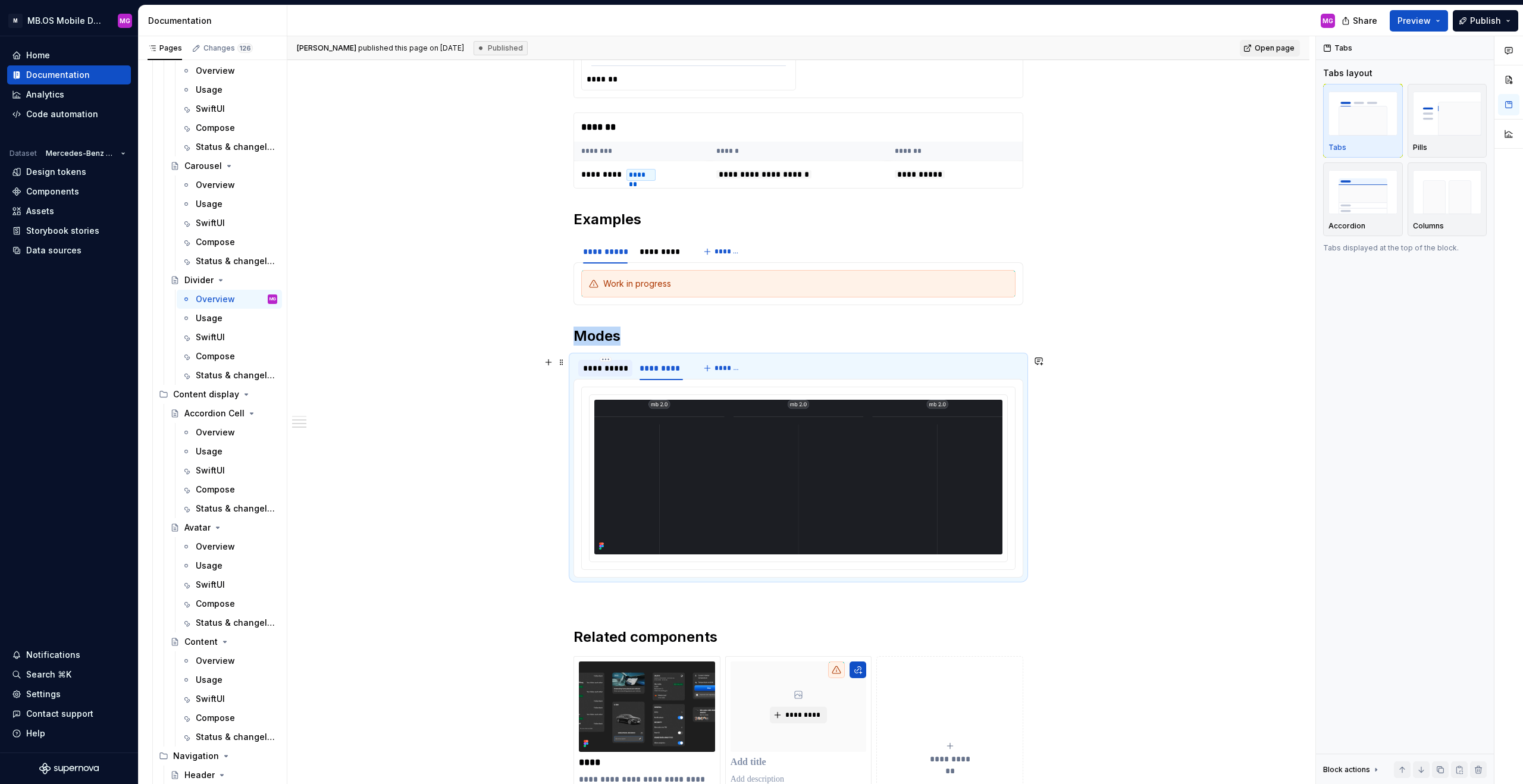
click at [610, 367] on div "**********" at bounding box center [605, 368] width 44 height 12
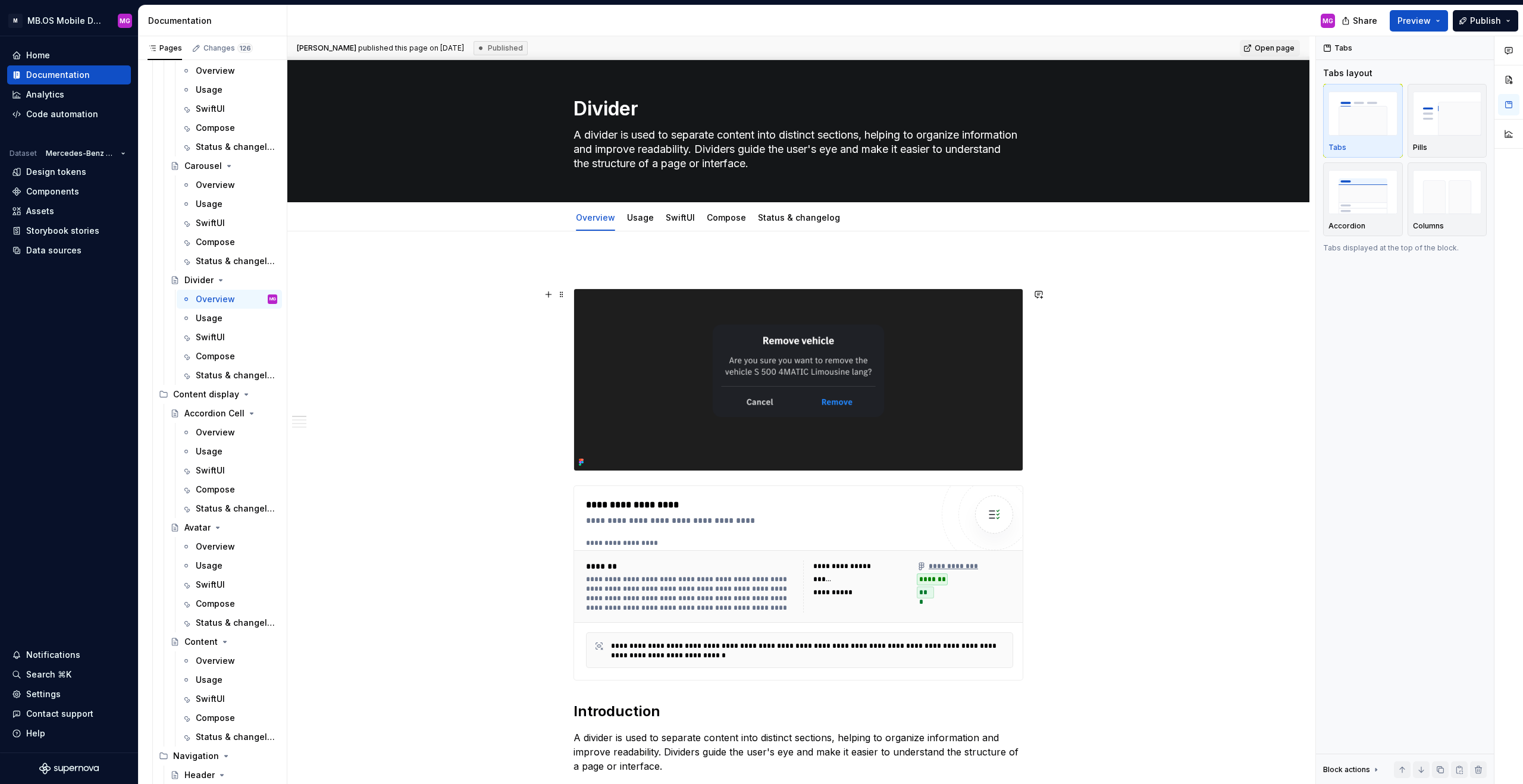
scroll to position [0, 0]
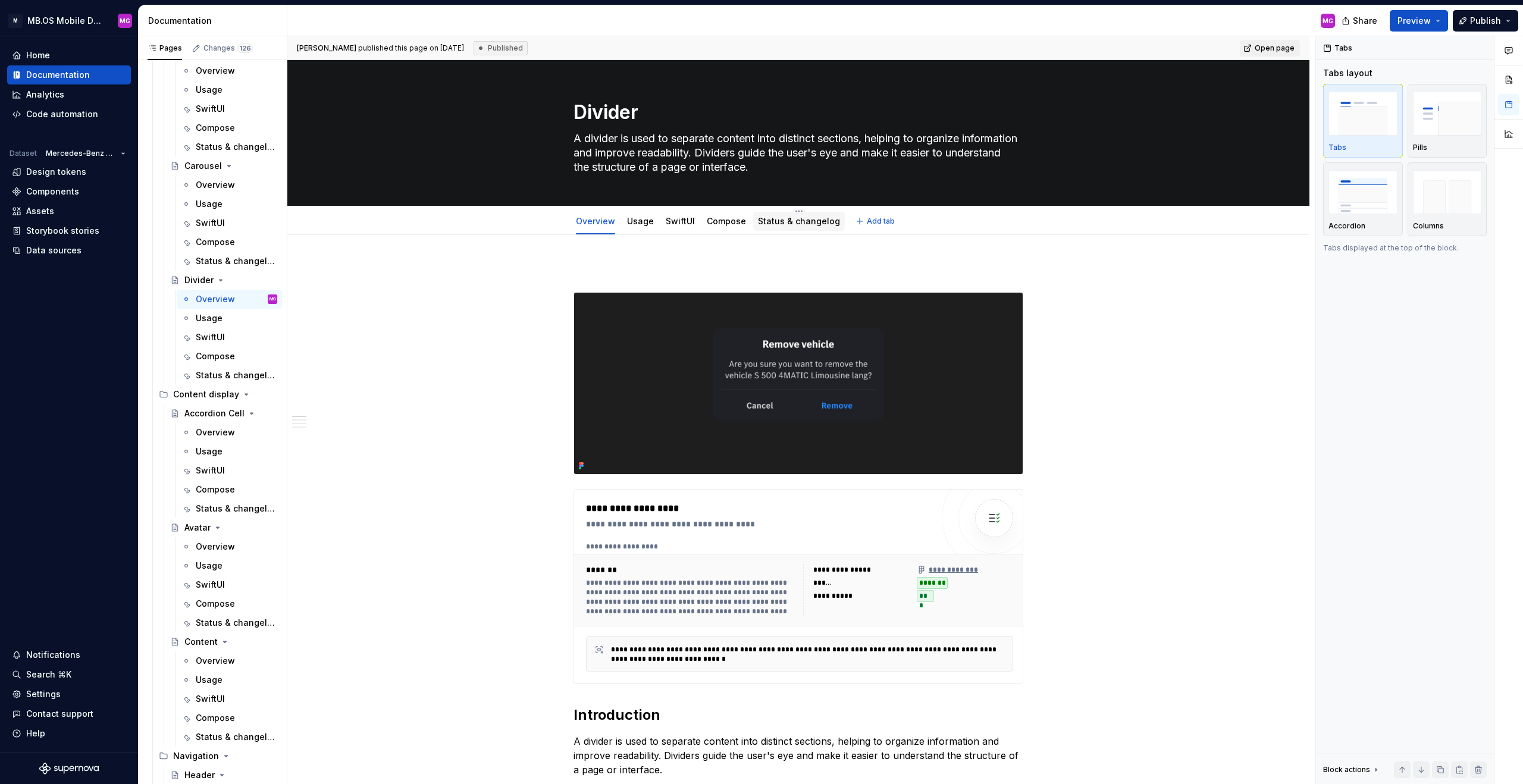
click at [811, 226] on div "Status & changelog" at bounding box center [799, 221] width 82 height 12
click at [810, 227] on div "Status & changelog" at bounding box center [799, 221] width 82 height 12
click at [771, 229] on div "Status & changelog" at bounding box center [799, 221] width 91 height 19
click at [731, 222] on link "Compose" at bounding box center [726, 221] width 39 height 10
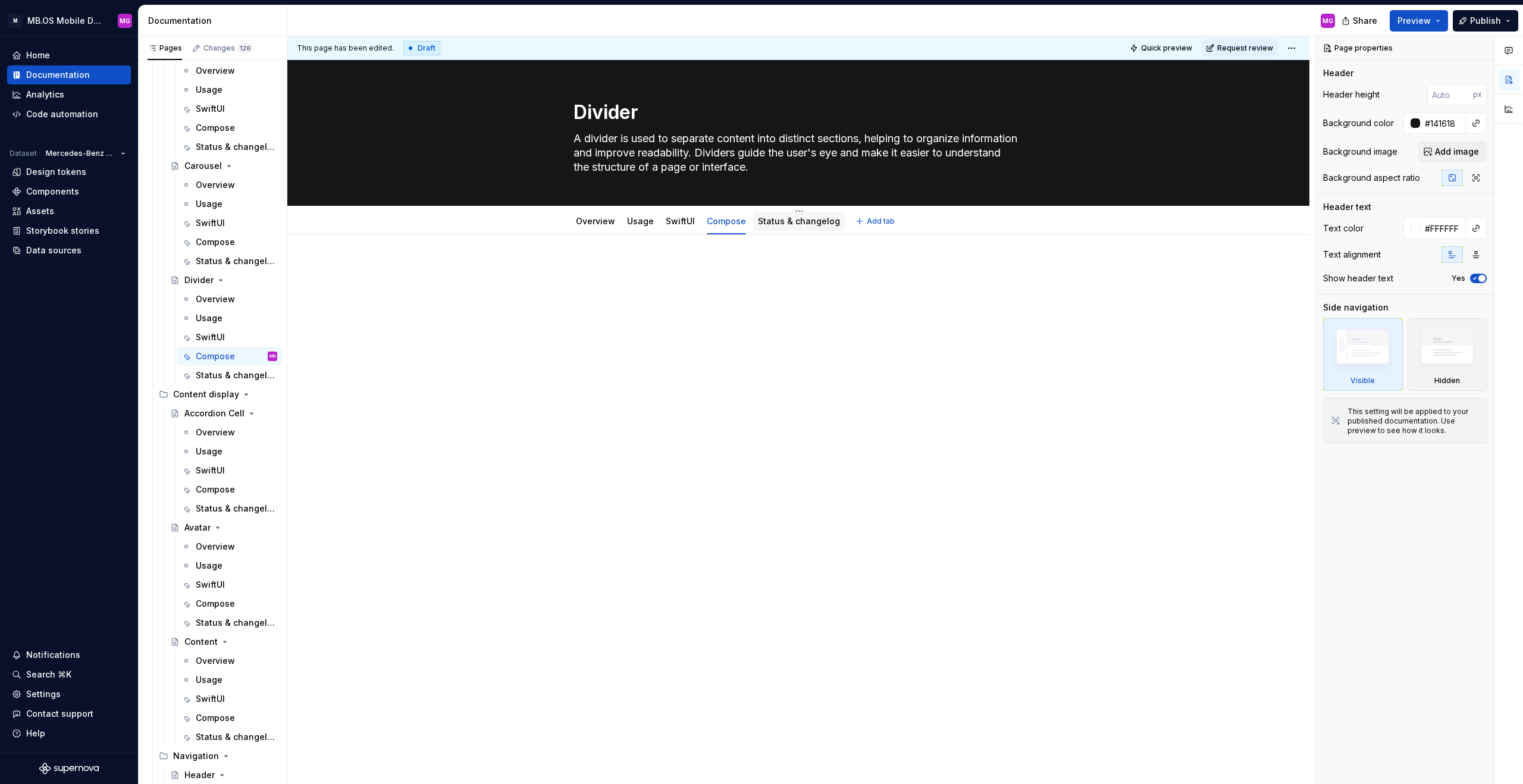
click at [774, 220] on link "Status & changelog" at bounding box center [799, 221] width 82 height 10
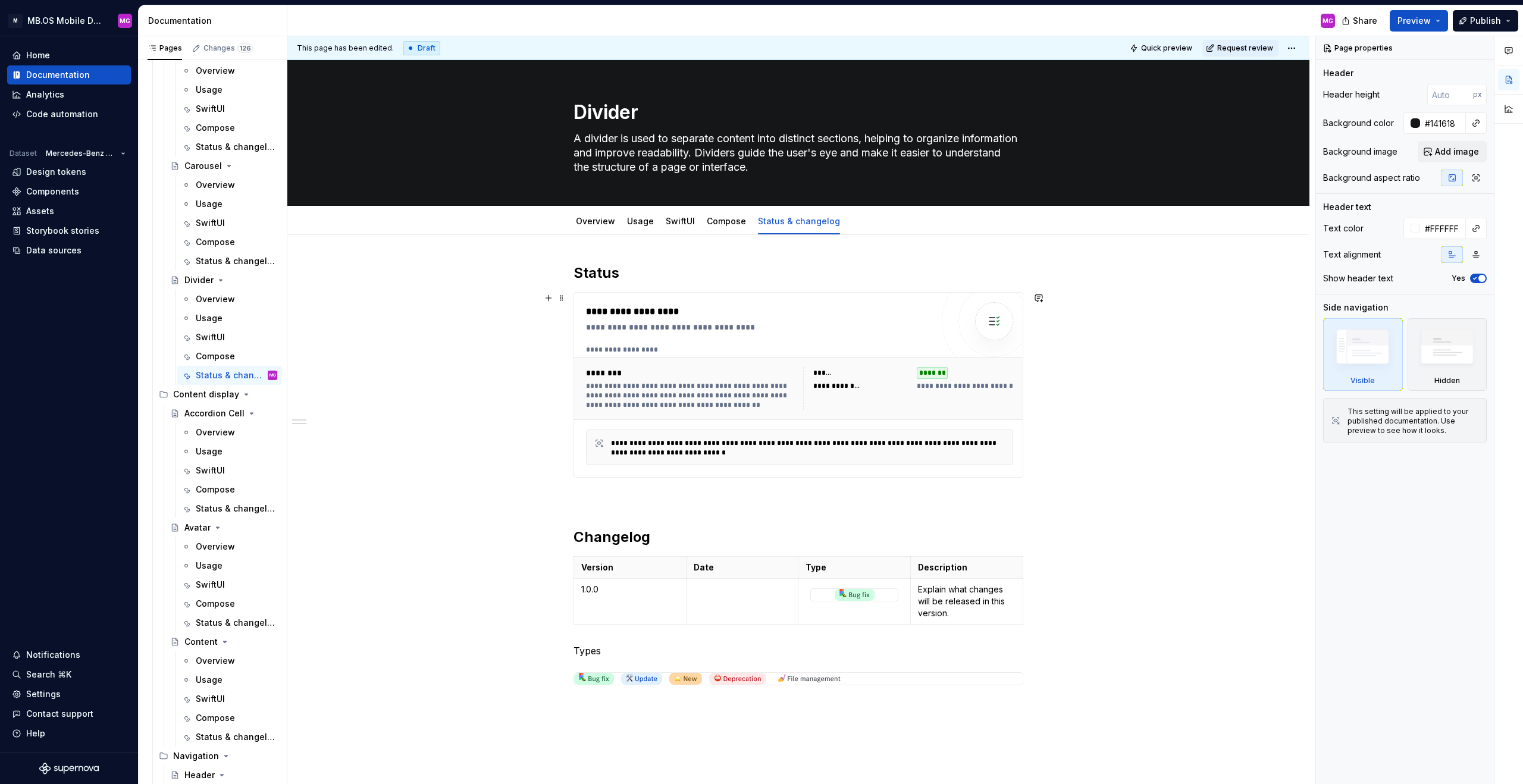
click at [779, 386] on div "**********" at bounding box center [691, 395] width 210 height 28
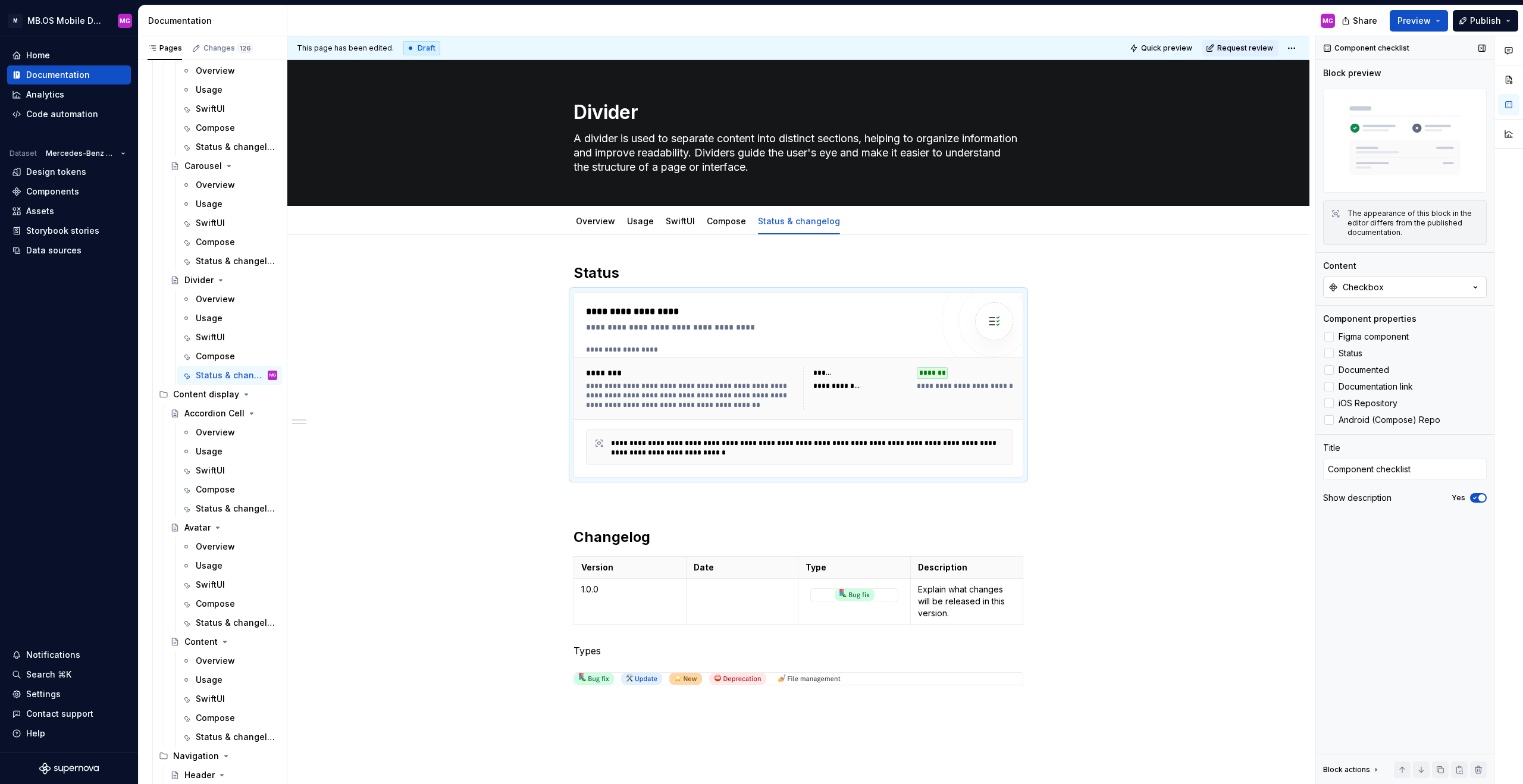
click at [899, 293] on div "Checkbox" at bounding box center [1363, 287] width 41 height 12
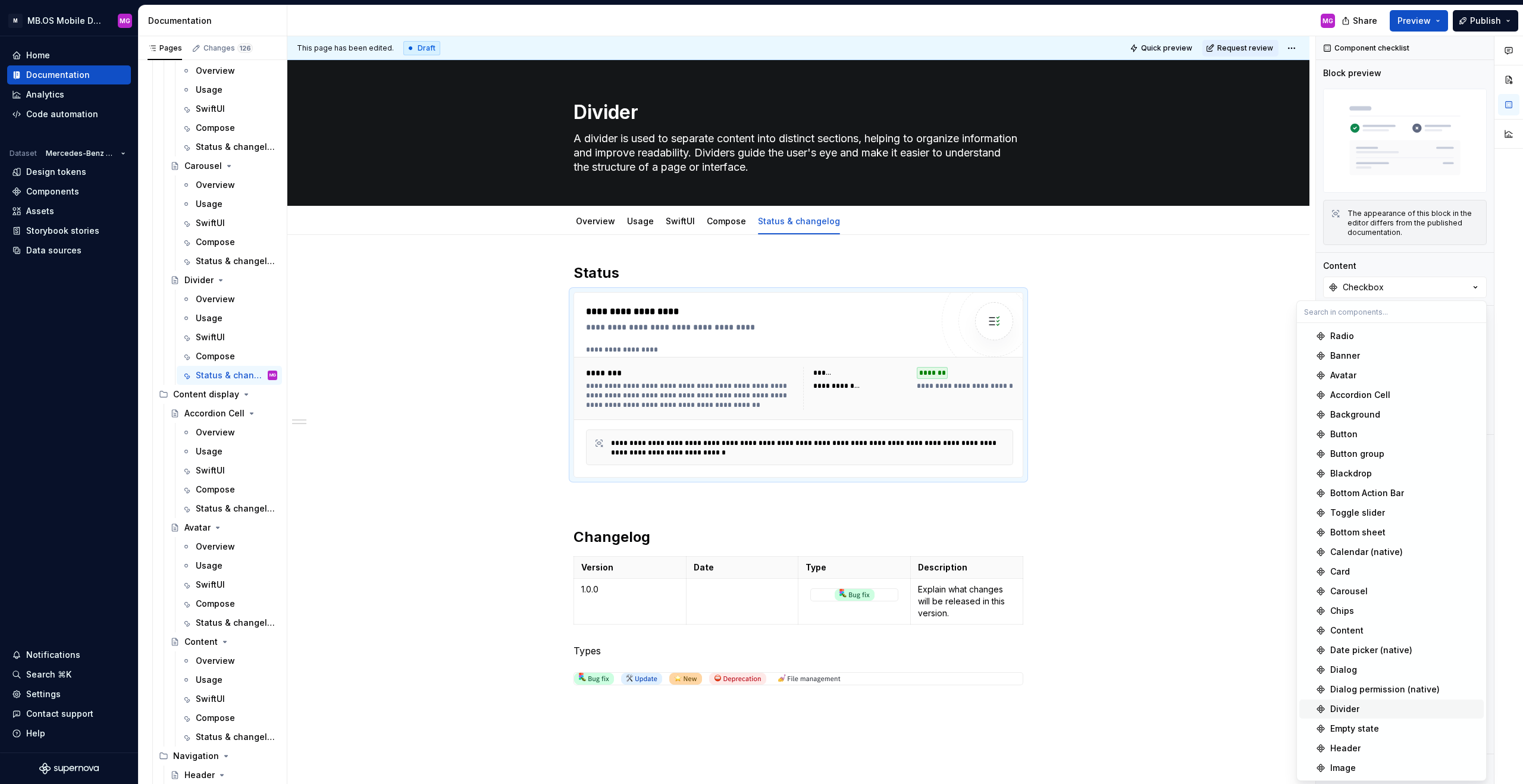
scroll to position [75, 0]
click at [899, 489] on span "Divider" at bounding box center [1392, 709] width 185 height 19
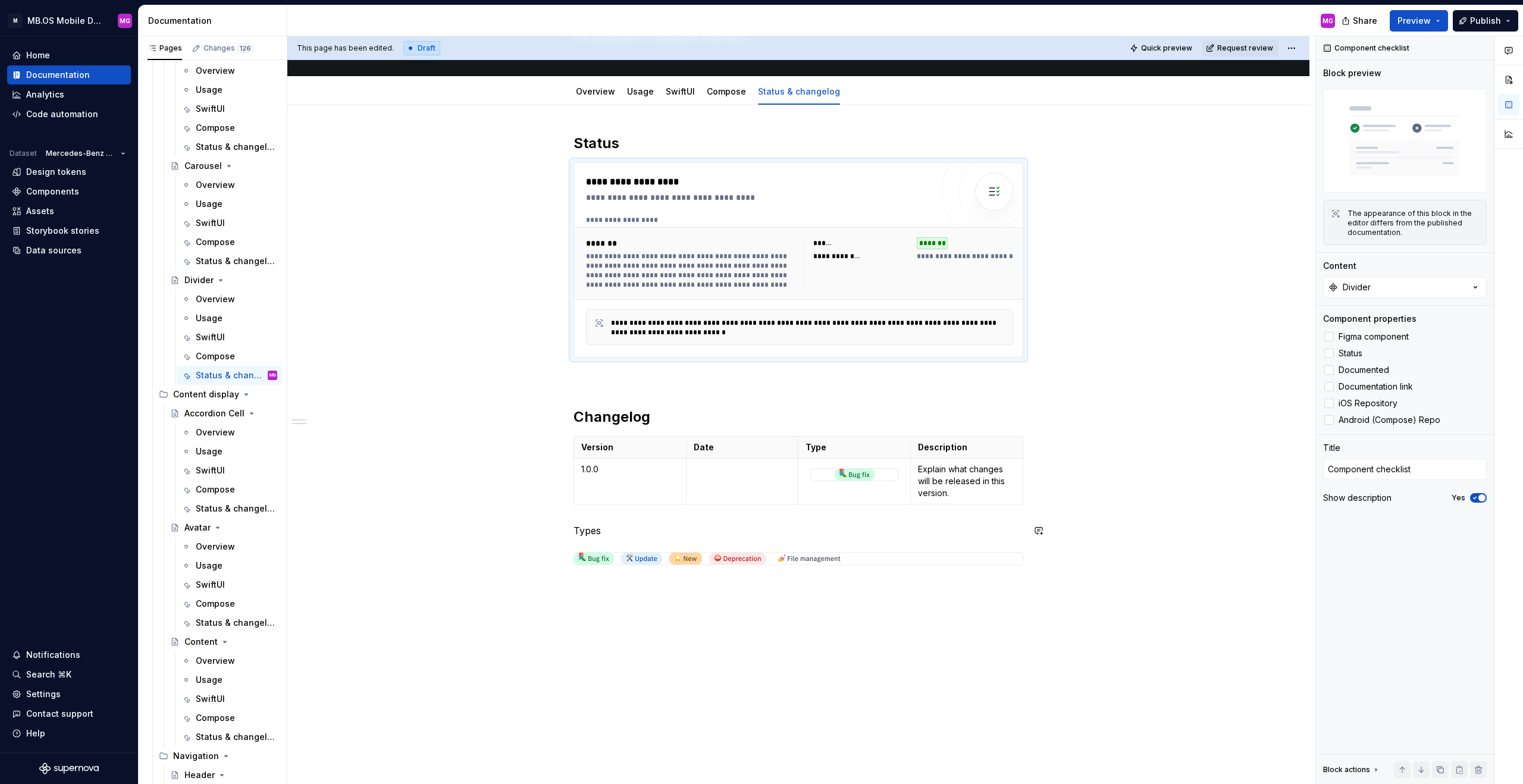
scroll to position [129, 0]
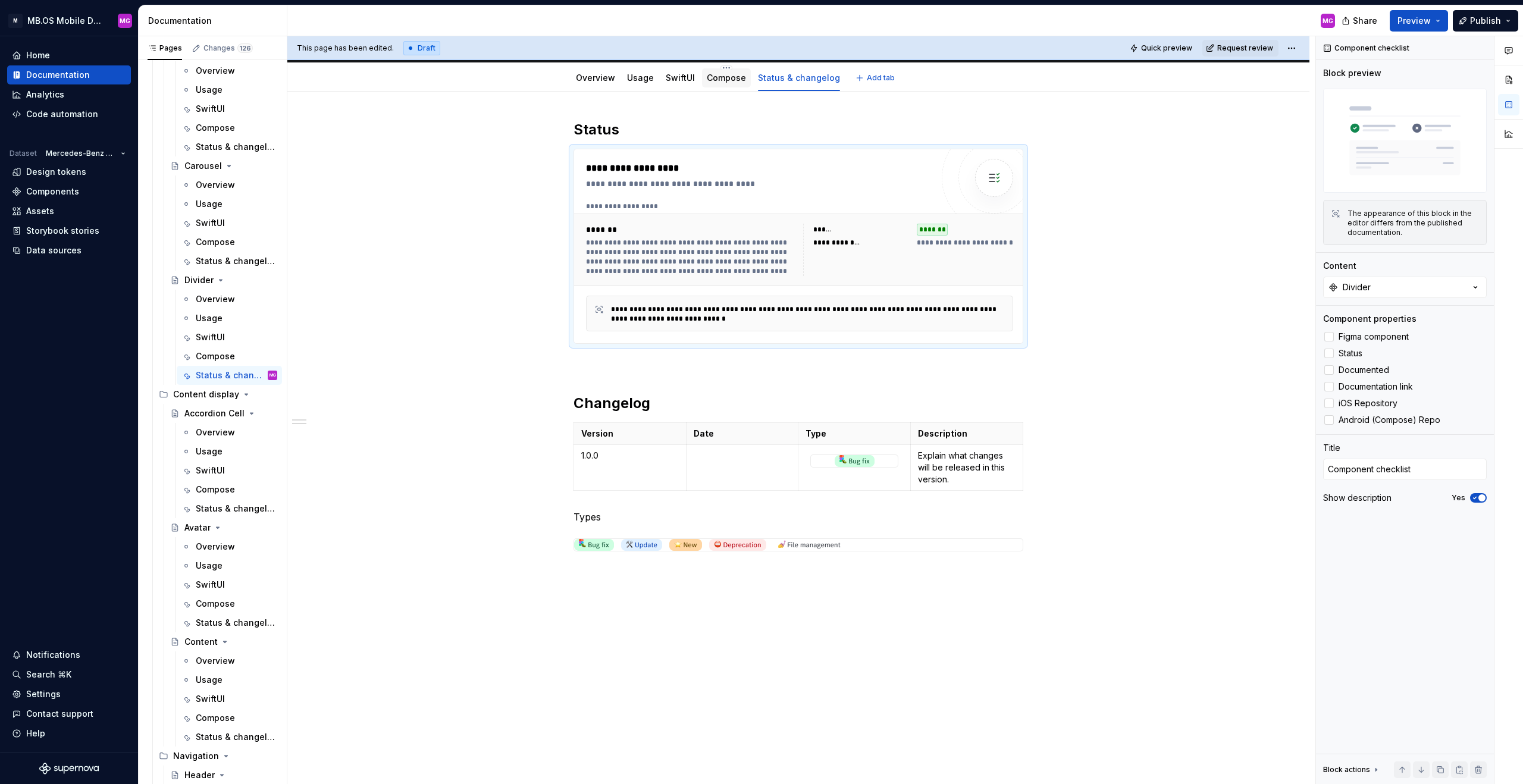
click at [720, 80] on link "Compose" at bounding box center [726, 78] width 39 height 10
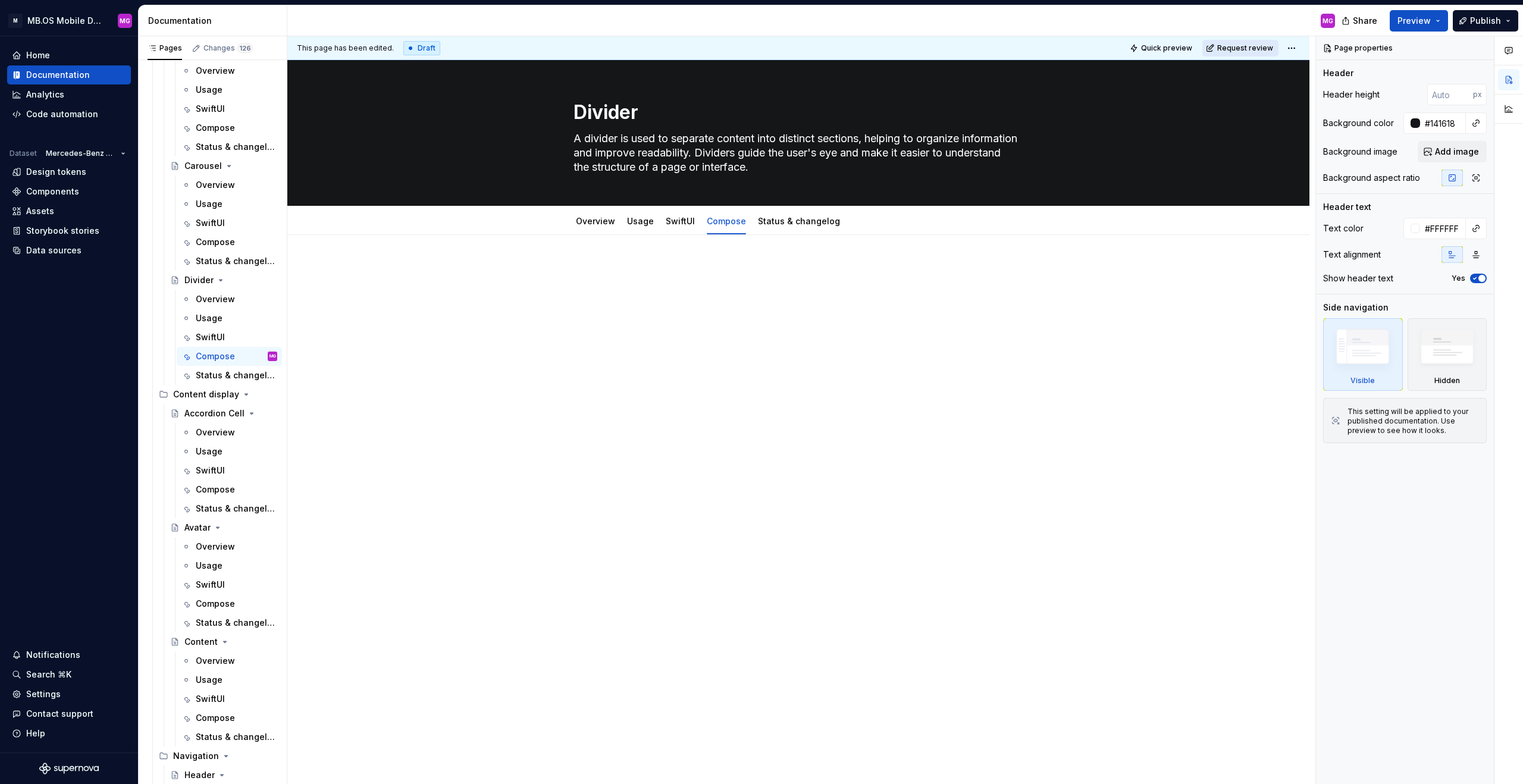
click at [899, 52] on span "Request review" at bounding box center [1245, 48] width 56 height 10
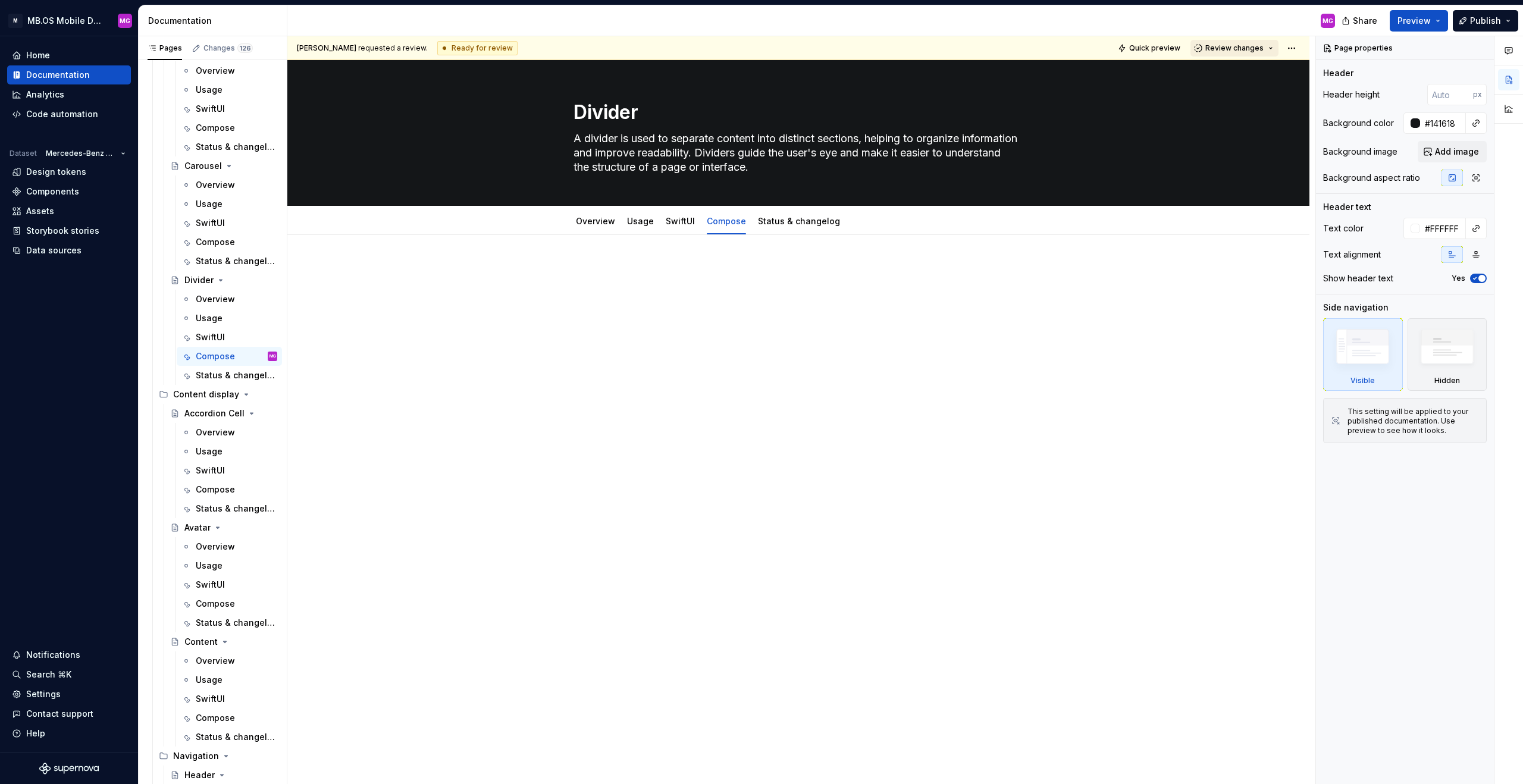
click at [899, 51] on span "Review changes" at bounding box center [1235, 48] width 59 height 10
click at [899, 75] on div "Approve" at bounding box center [1274, 71] width 104 height 12
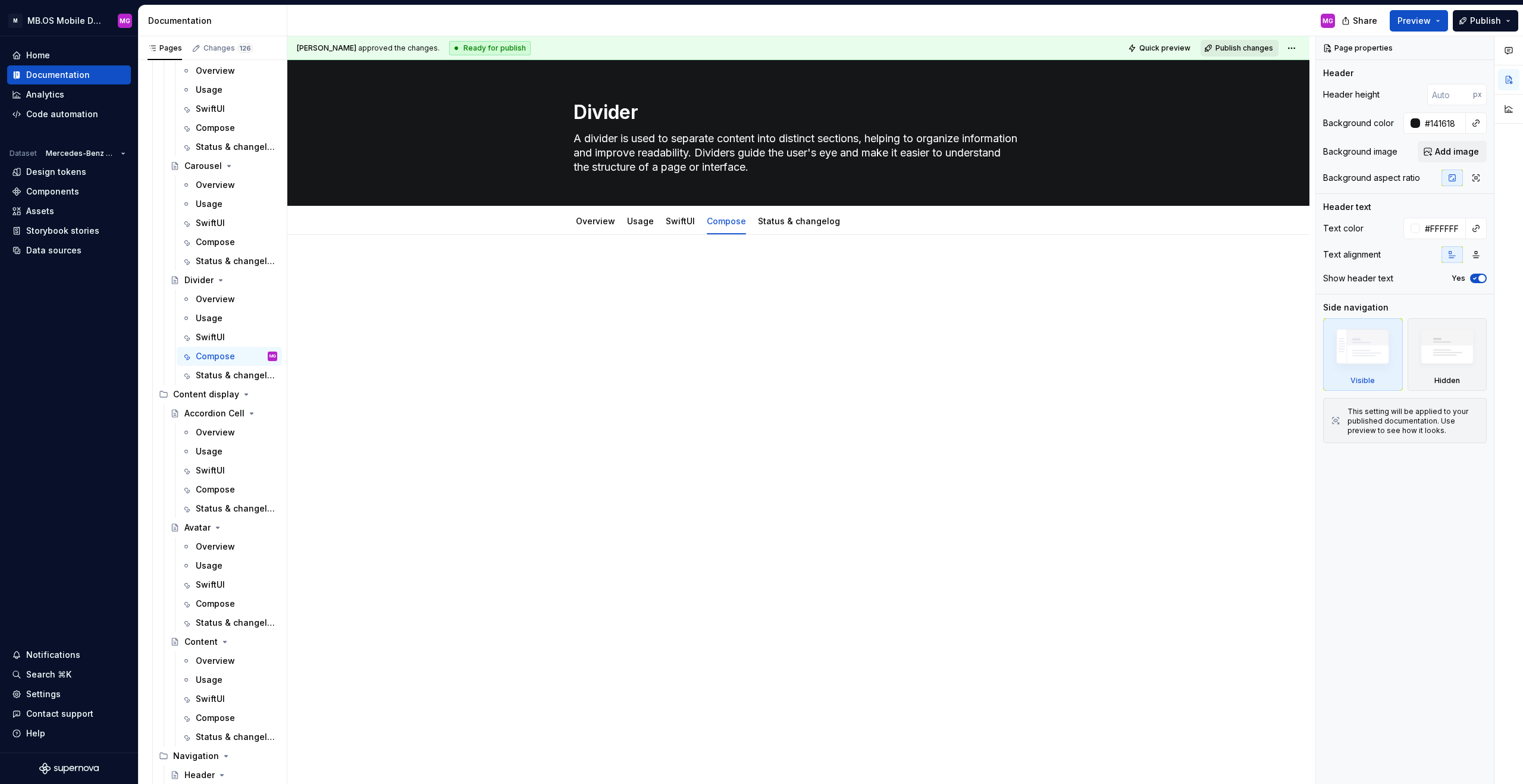
click at [899, 51] on span "Publish changes" at bounding box center [1244, 48] width 58 height 10
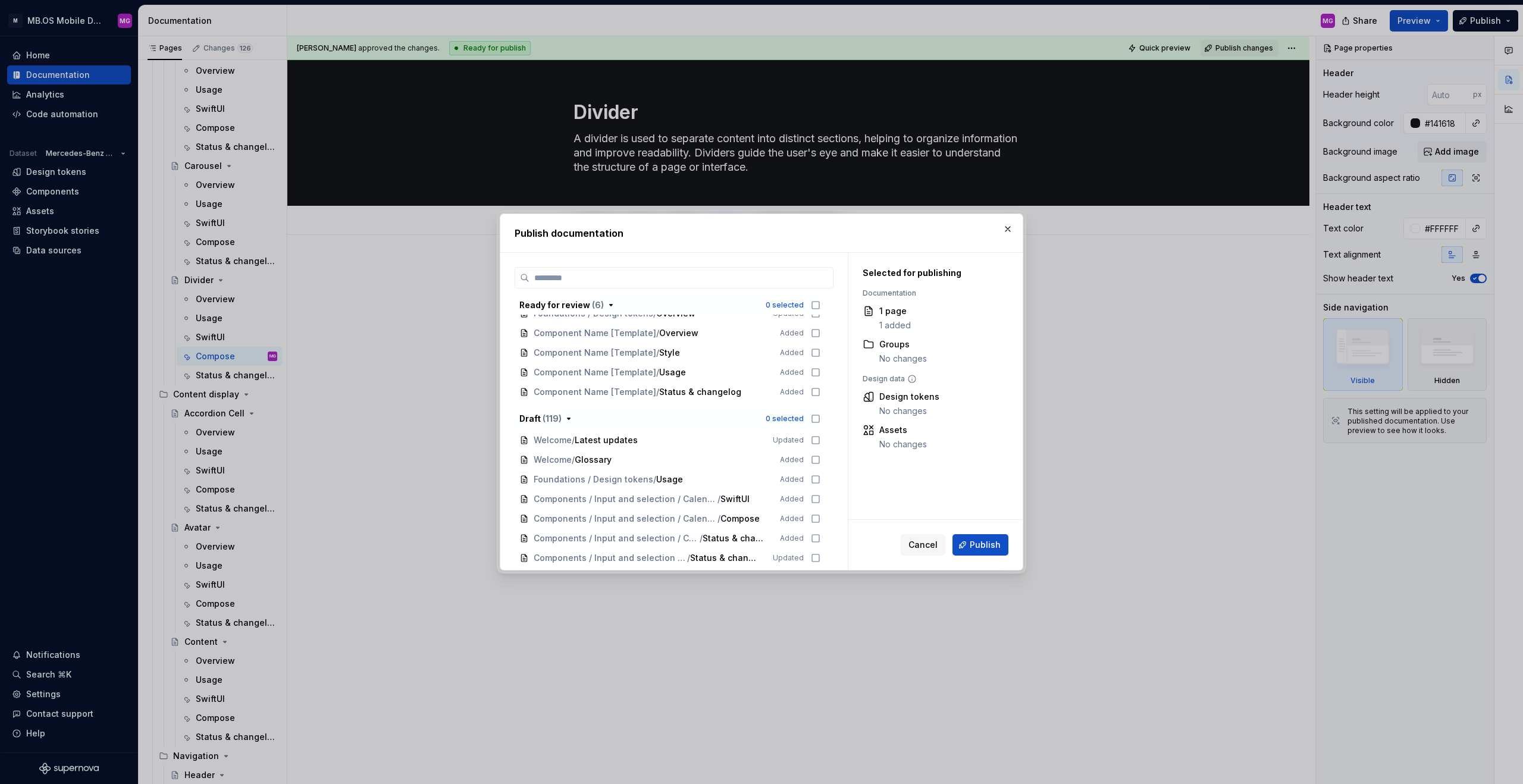
scroll to position [122, 0]
click at [899, 489] on span "Publish" at bounding box center [986, 545] width 31 height 12
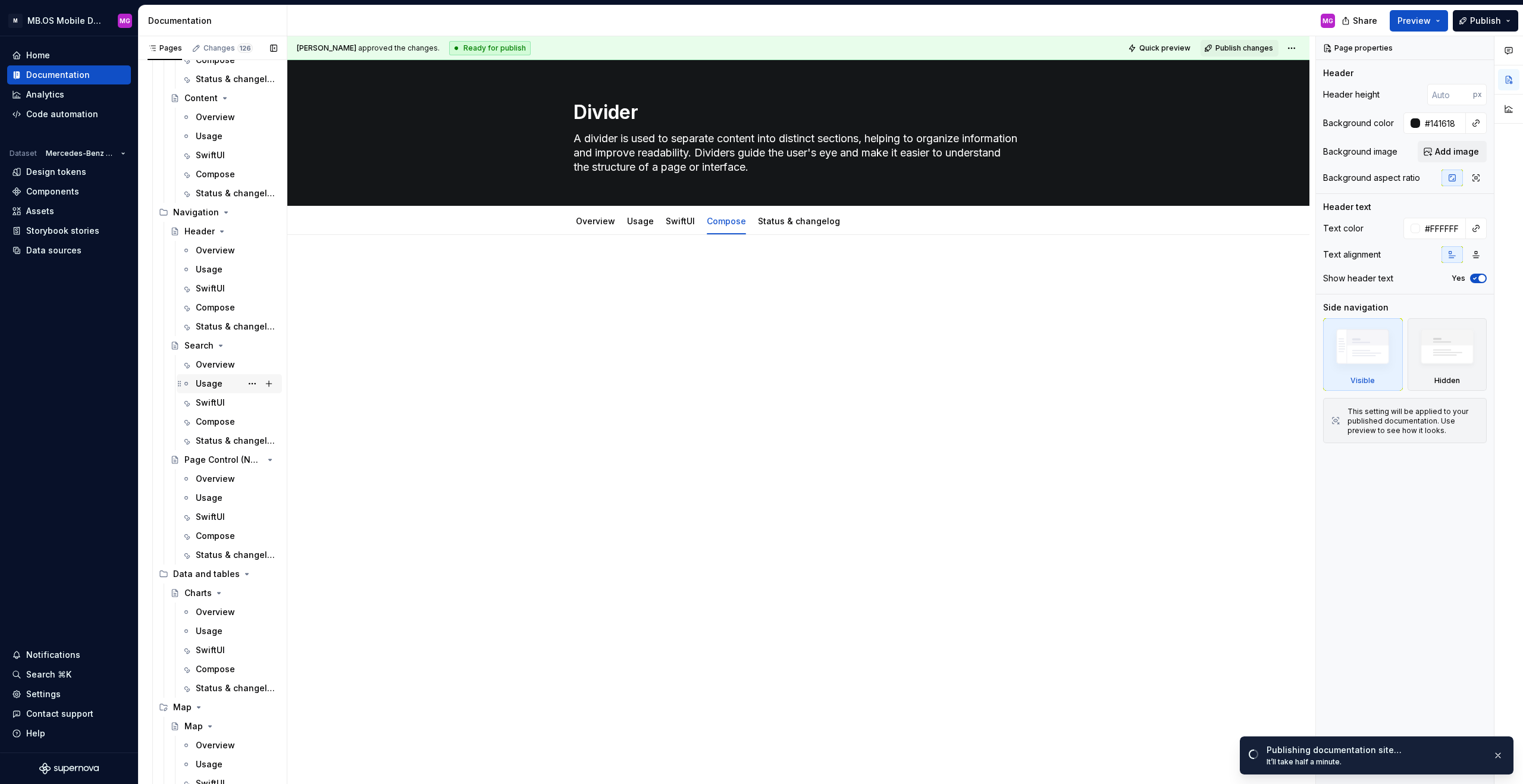
scroll to position [4374, 0]
click at [228, 366] on div "Overview" at bounding box center [215, 368] width 39 height 12
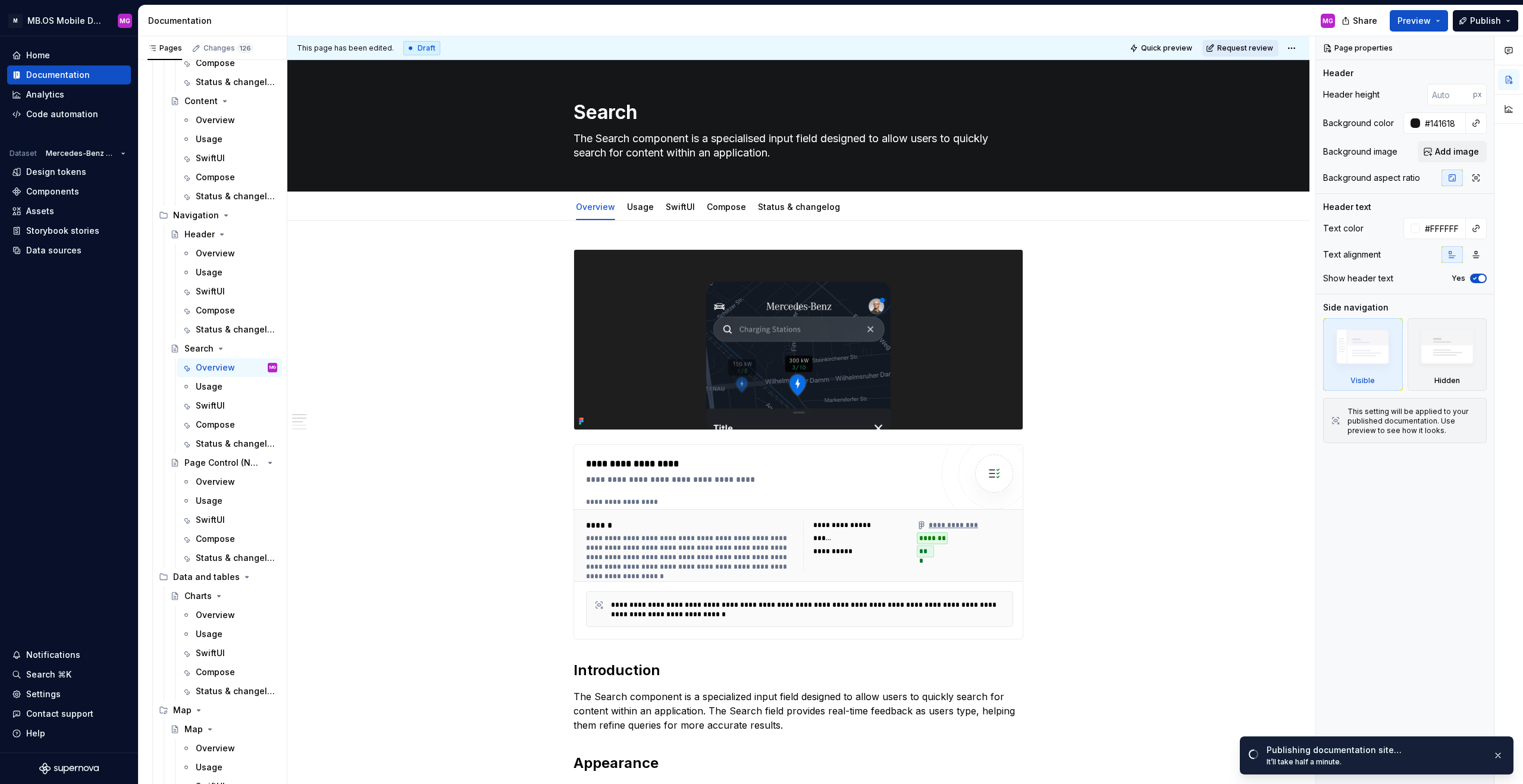
click at [899, 47] on span "Request review" at bounding box center [1245, 48] width 56 height 10
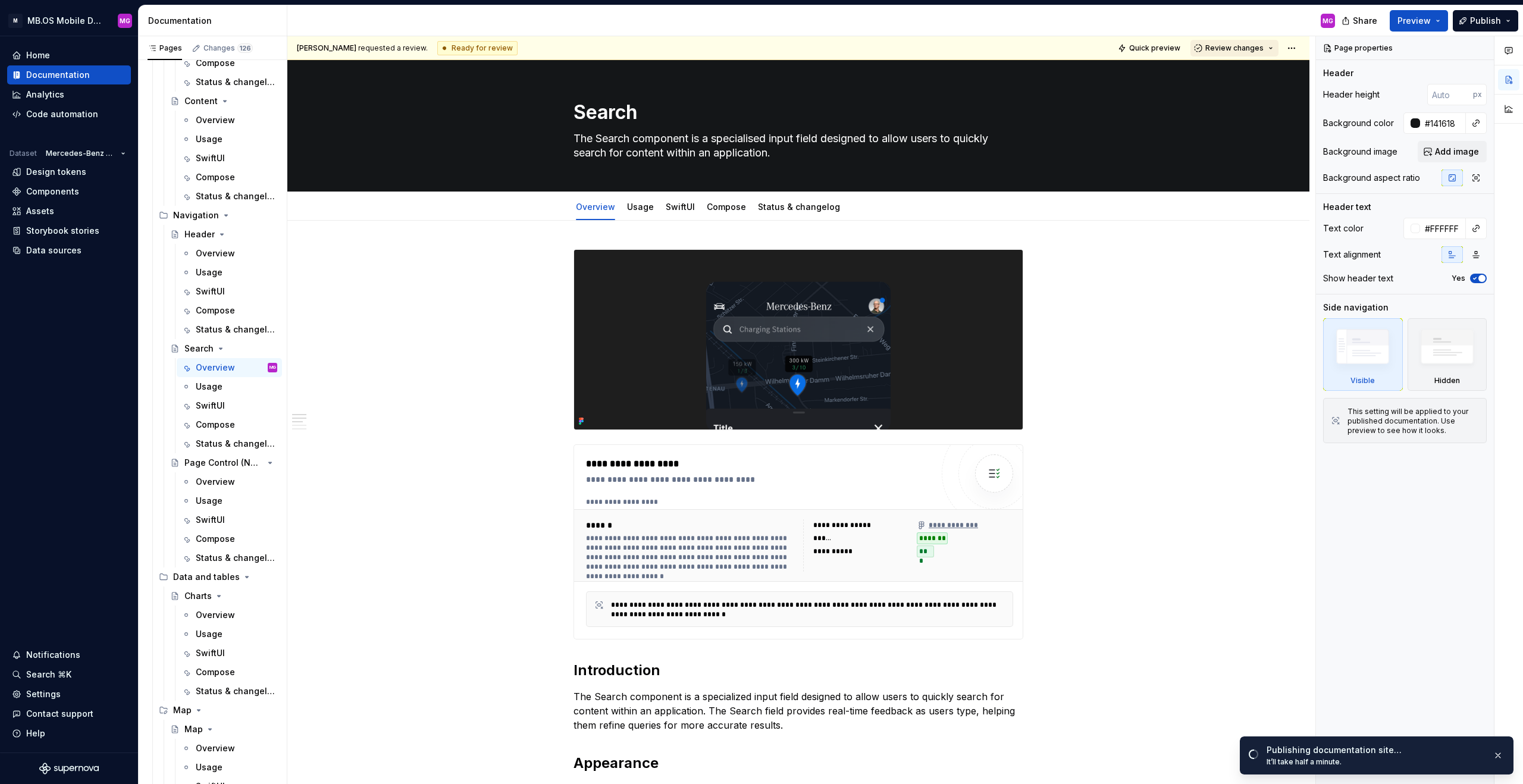
click at [899, 51] on button "Review changes" at bounding box center [1235, 48] width 88 height 17
click at [899, 73] on div "Approve" at bounding box center [1274, 71] width 104 height 12
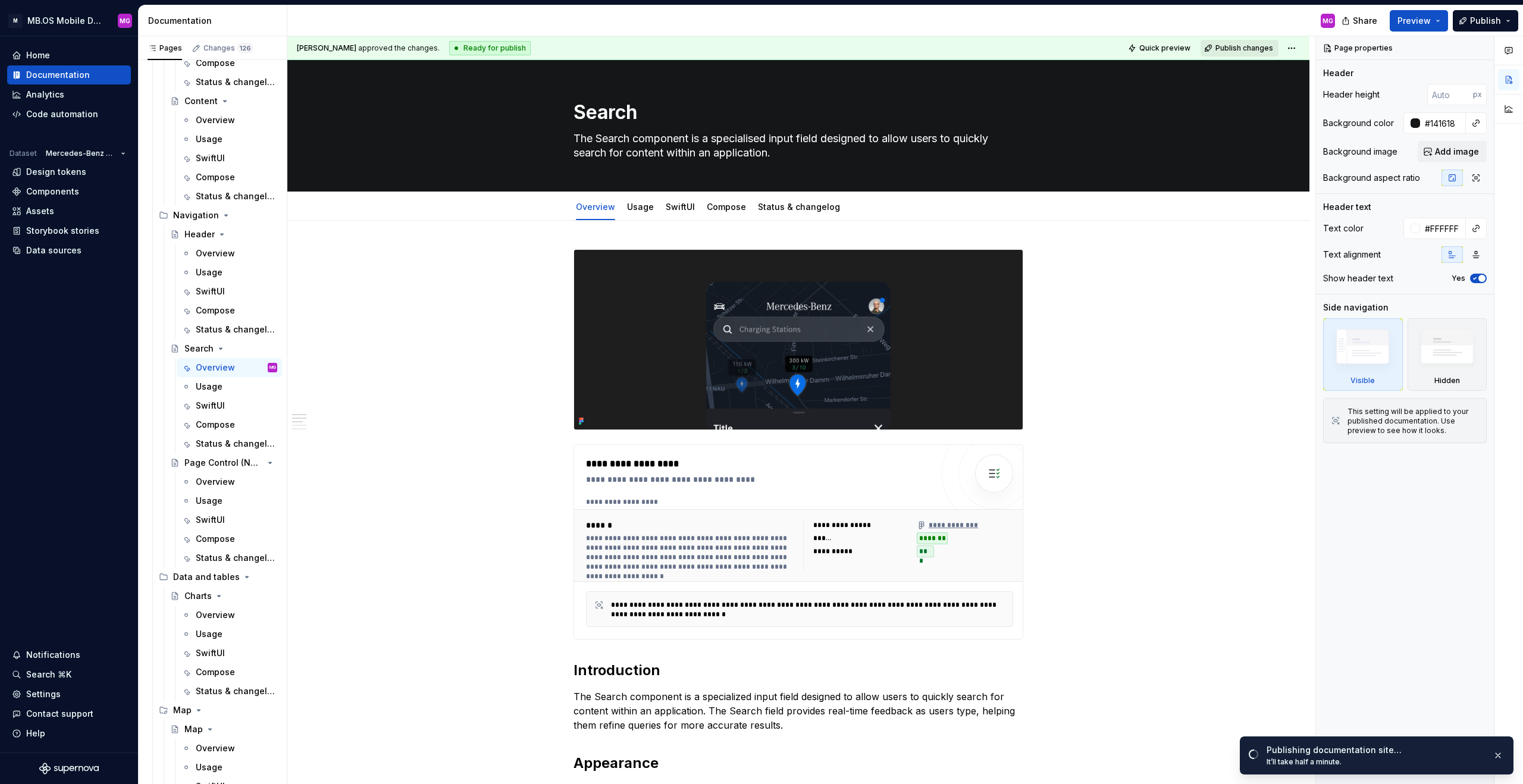
click at [899, 41] on button "Publish changes" at bounding box center [1239, 48] width 78 height 17
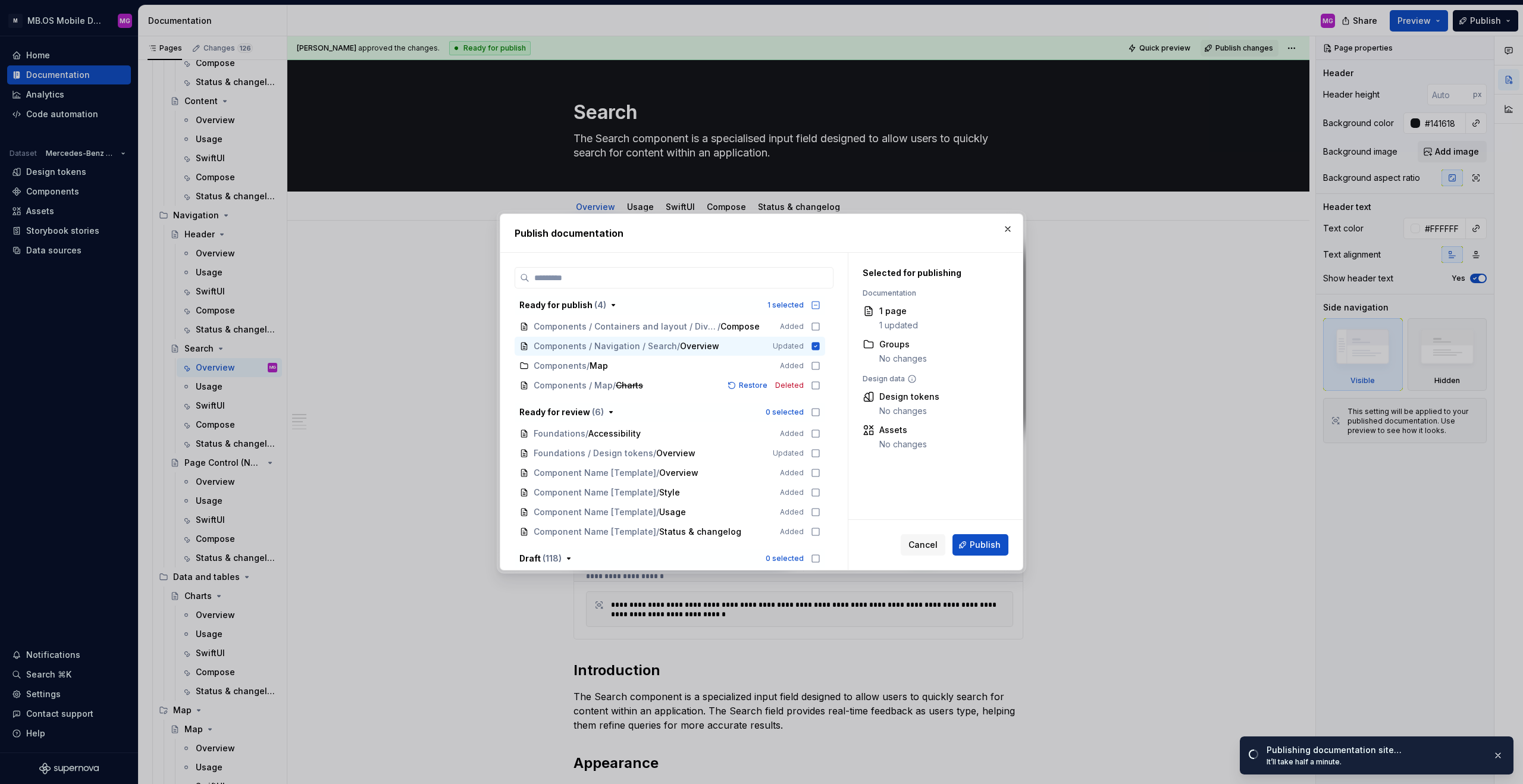
click at [899, 489] on span "Publish" at bounding box center [986, 545] width 31 height 12
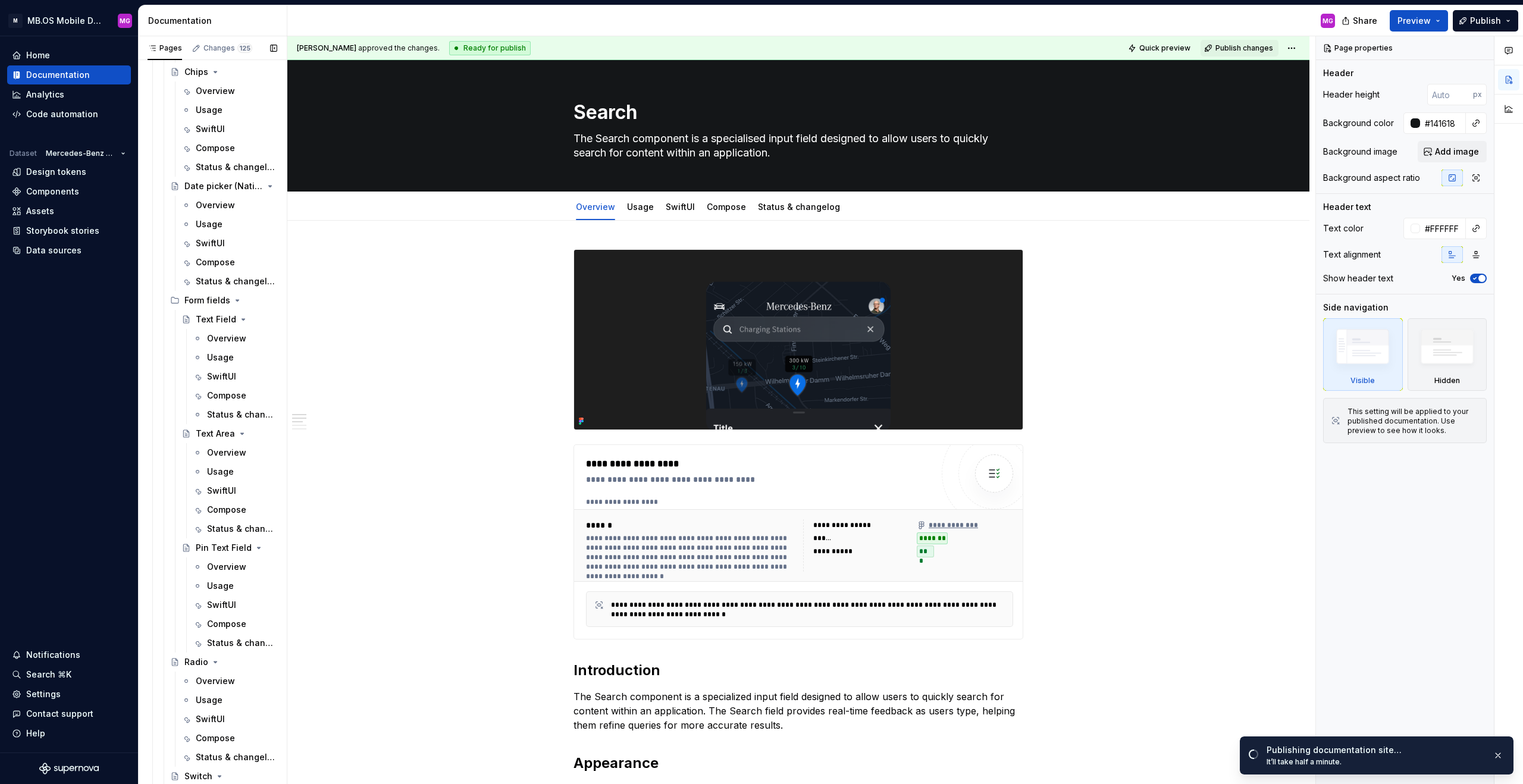
scroll to position [546, 0]
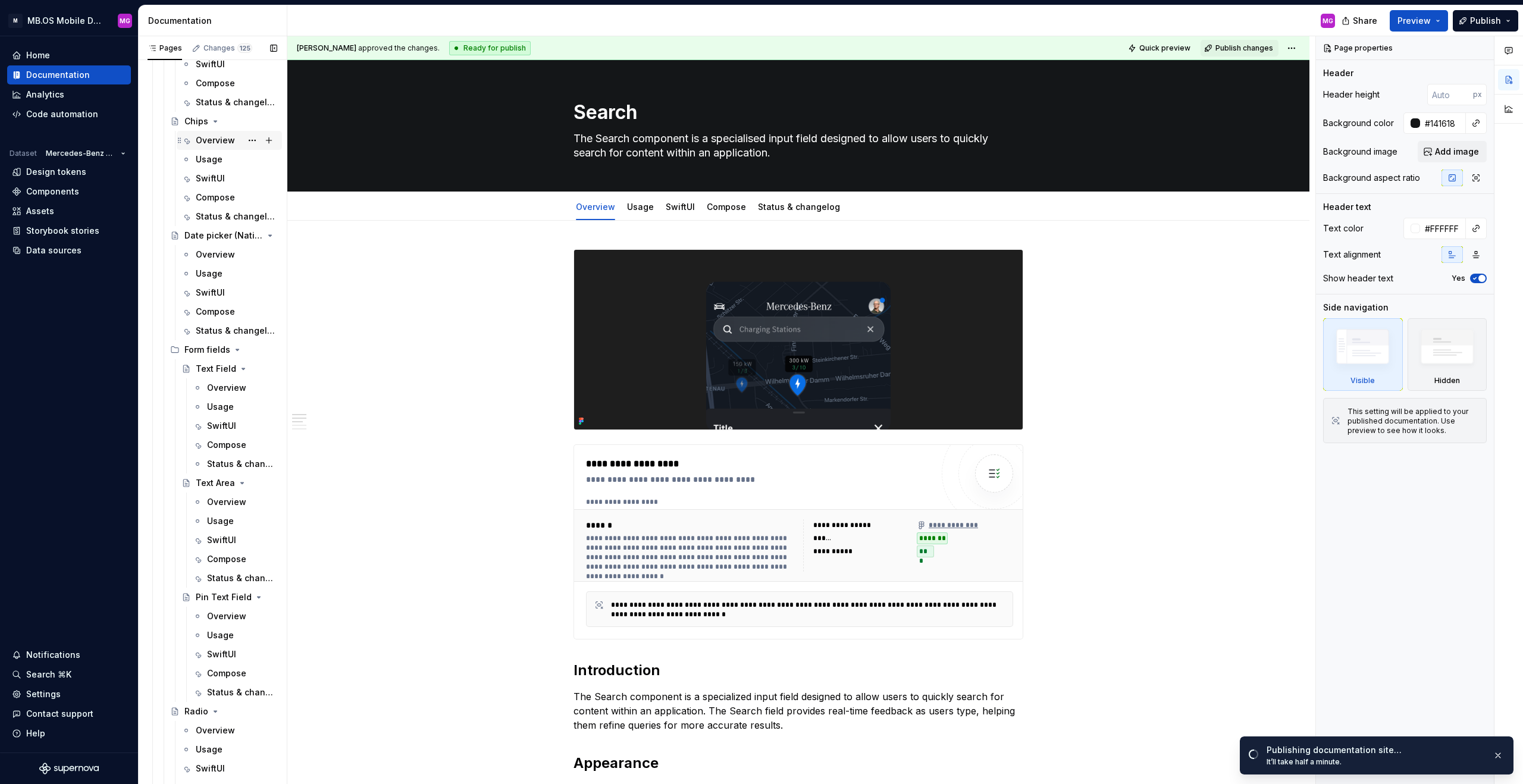
click at [223, 135] on div "Overview" at bounding box center [215, 140] width 39 height 12
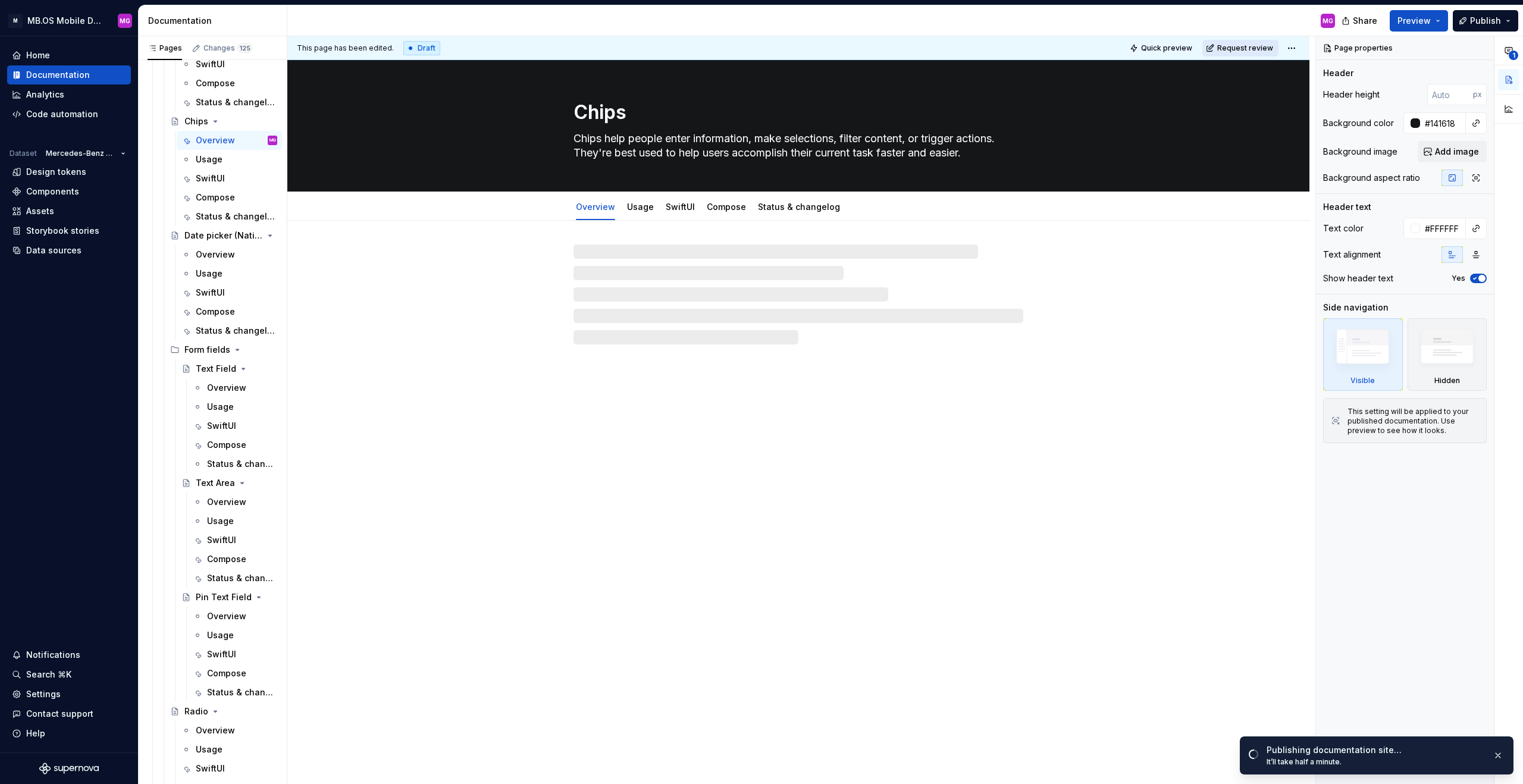
click at [899, 50] on button "Request review" at bounding box center [1240, 48] width 76 height 17
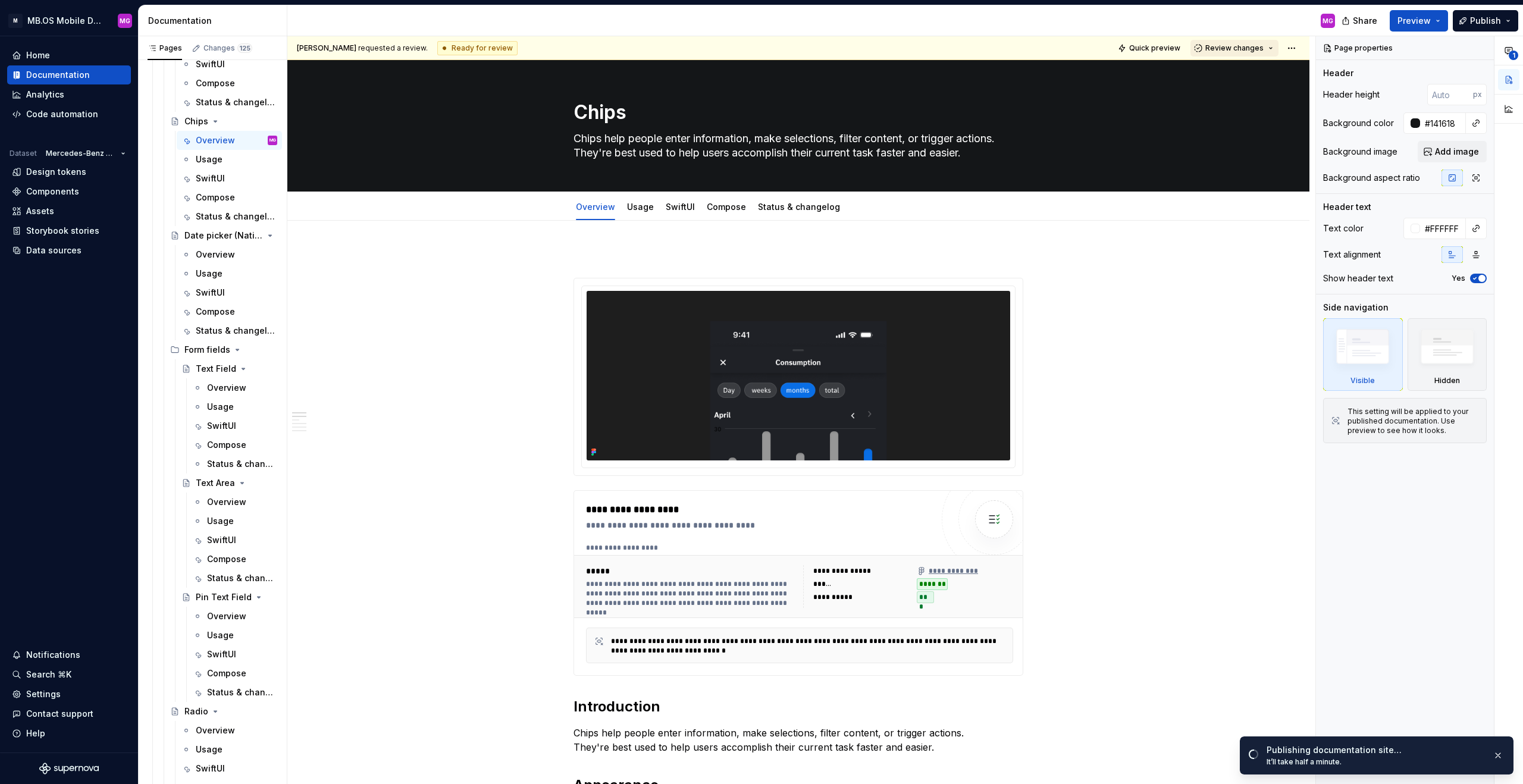
click at [899, 51] on span "Review changes" at bounding box center [1235, 48] width 59 height 10
click at [899, 74] on div "Approve" at bounding box center [1274, 71] width 104 height 12
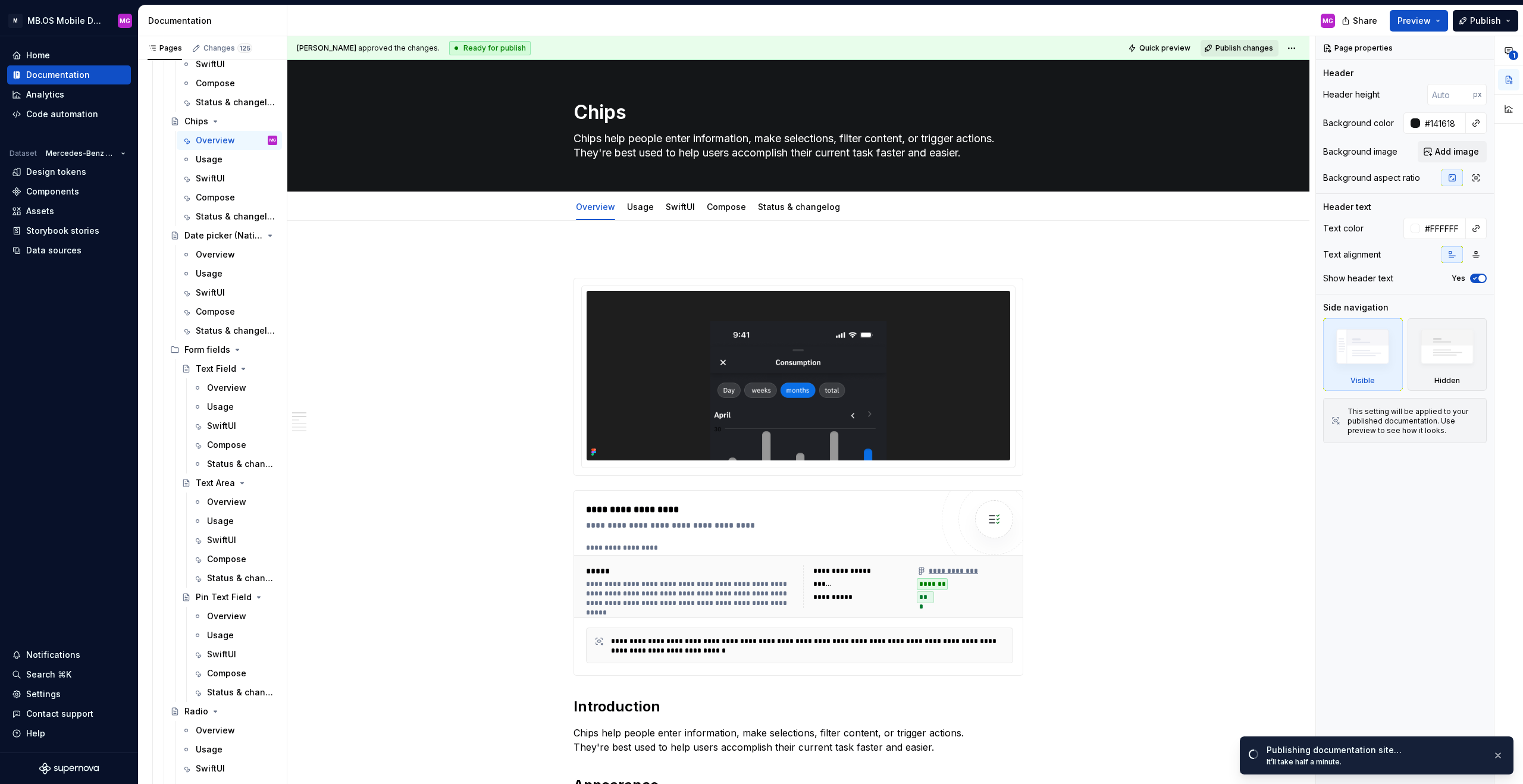
click at [899, 49] on span "Publish changes" at bounding box center [1244, 48] width 58 height 10
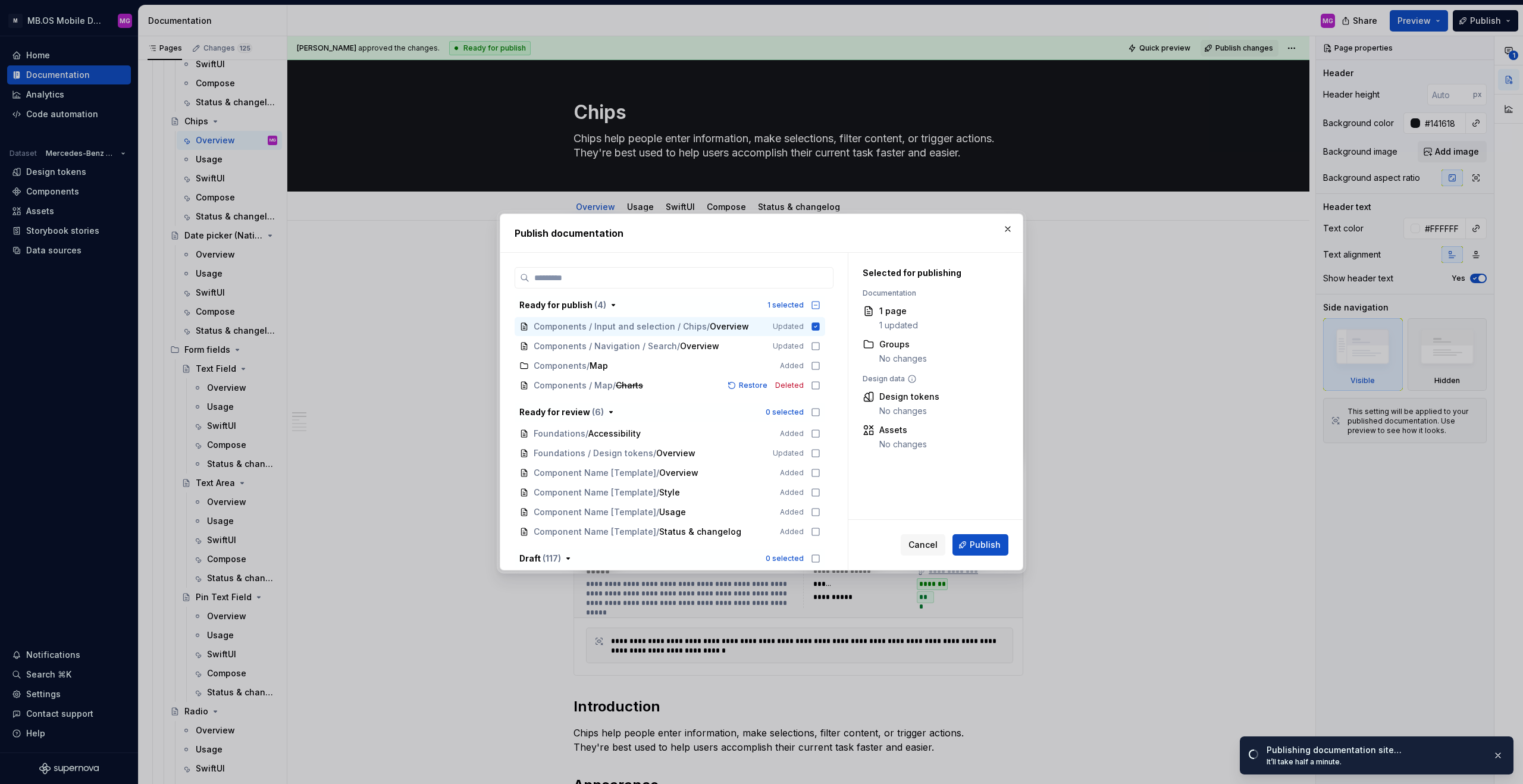
click at [899, 489] on button "Publish" at bounding box center [980, 545] width 56 height 21
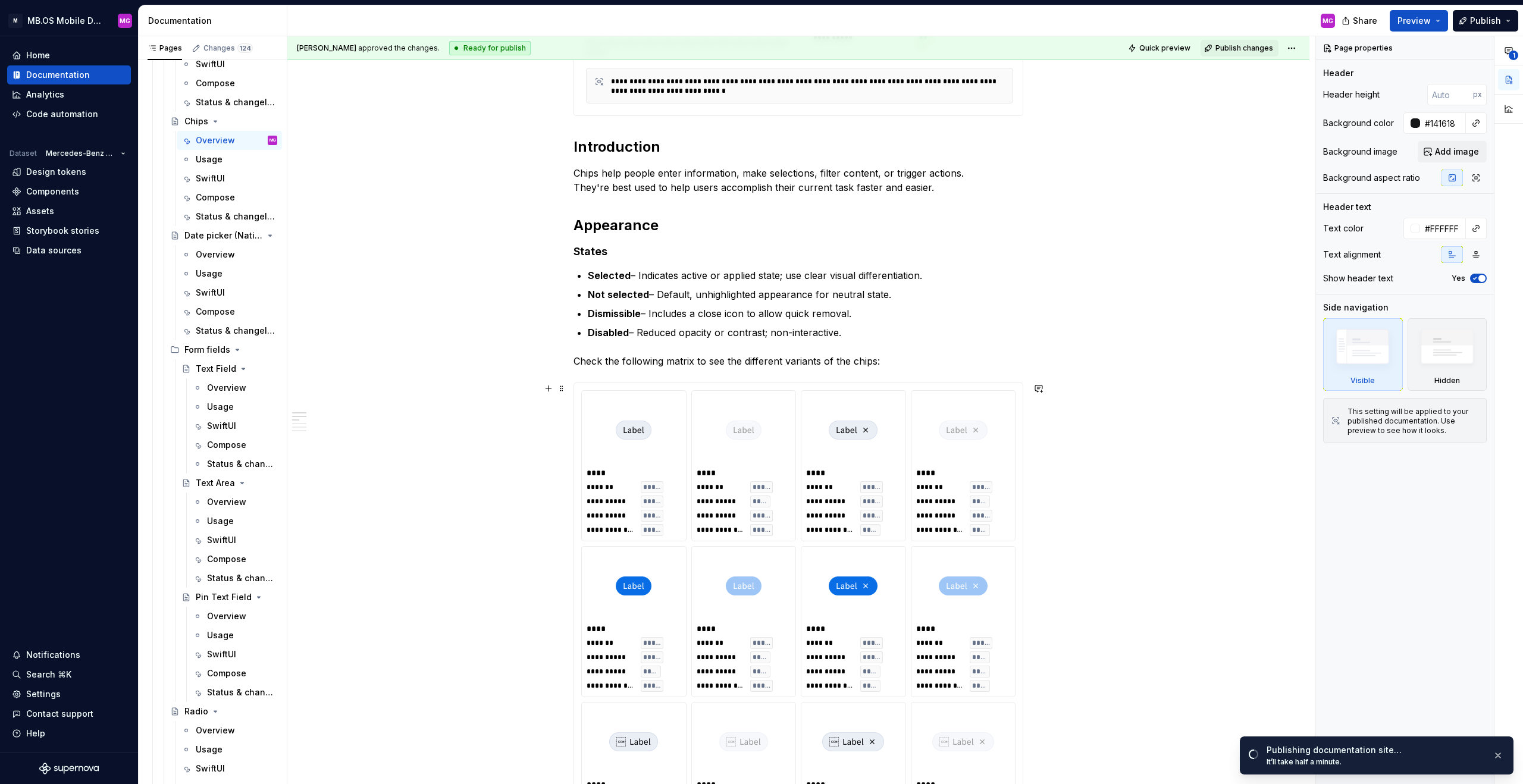
scroll to position [561, 0]
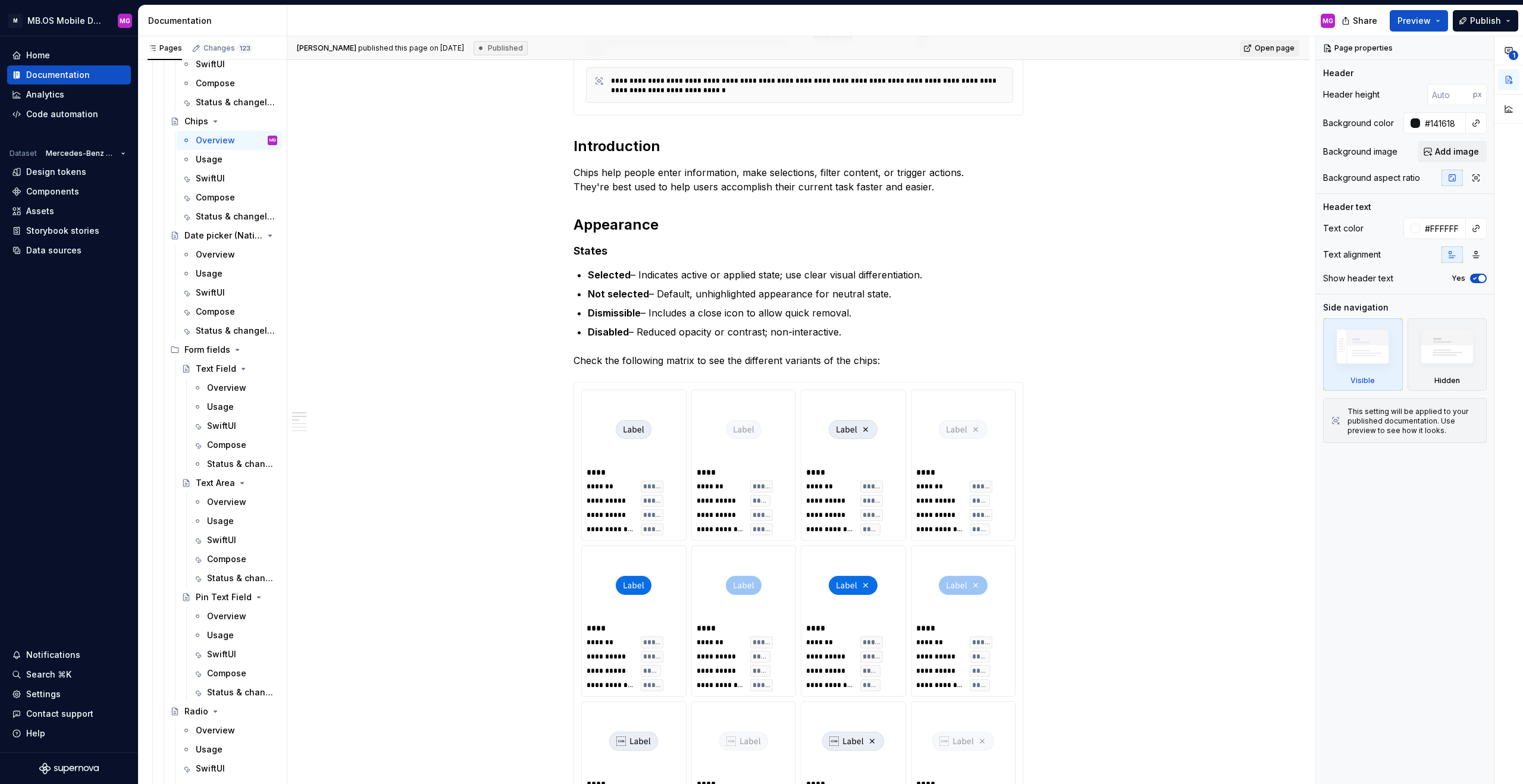
type textarea "*"
